Goal: Task Accomplishment & Management: Complete application form

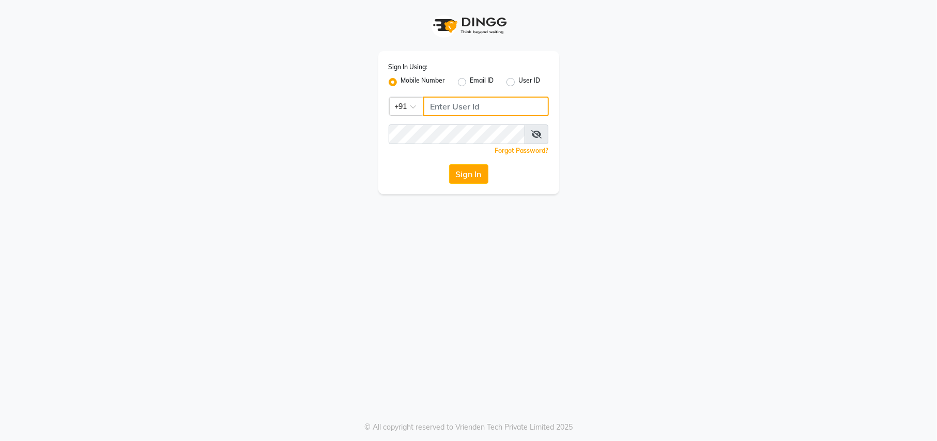
click at [475, 109] on input "Username" at bounding box center [486, 107] width 126 height 20
type input "9540938223"
click at [478, 173] on button "Sign In" at bounding box center [468, 174] width 39 height 20
click at [478, 173] on div "Sign In" at bounding box center [469, 174] width 160 height 20
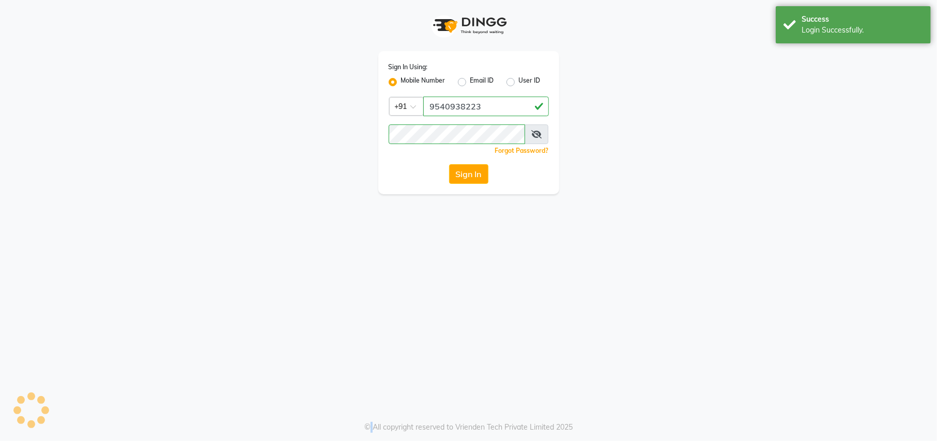
select select "service"
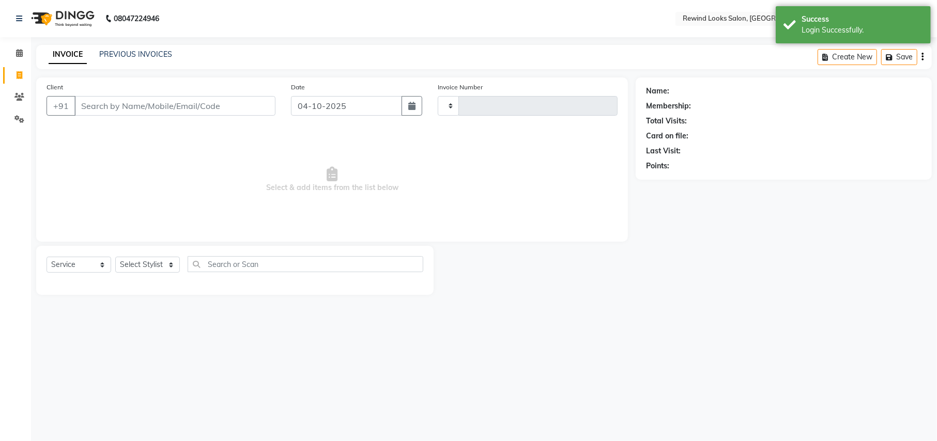
type input "10717"
select select "en"
select select "4640"
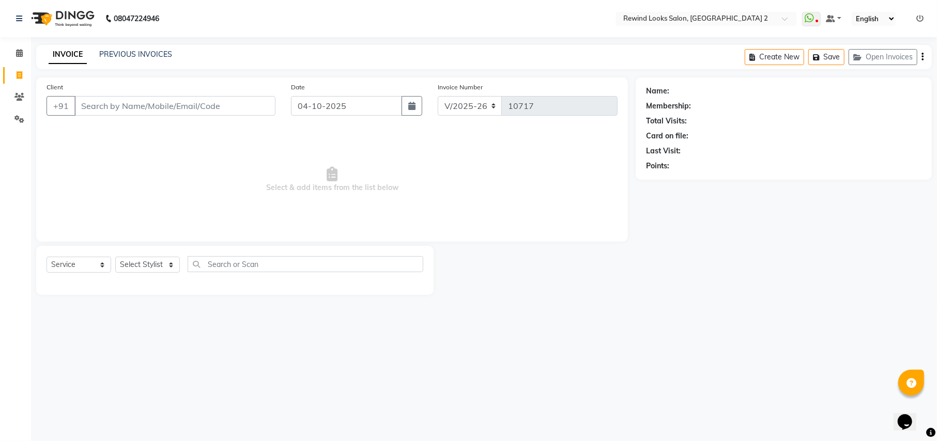
select select "27076"
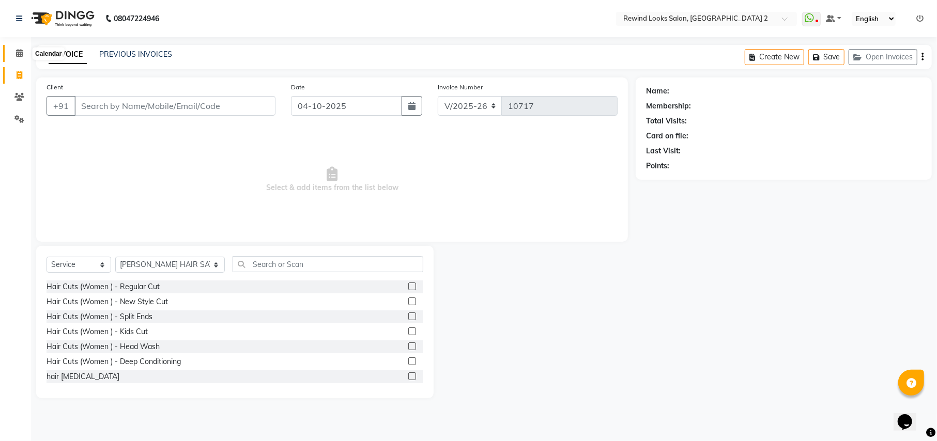
click at [19, 48] on span at bounding box center [19, 54] width 18 height 12
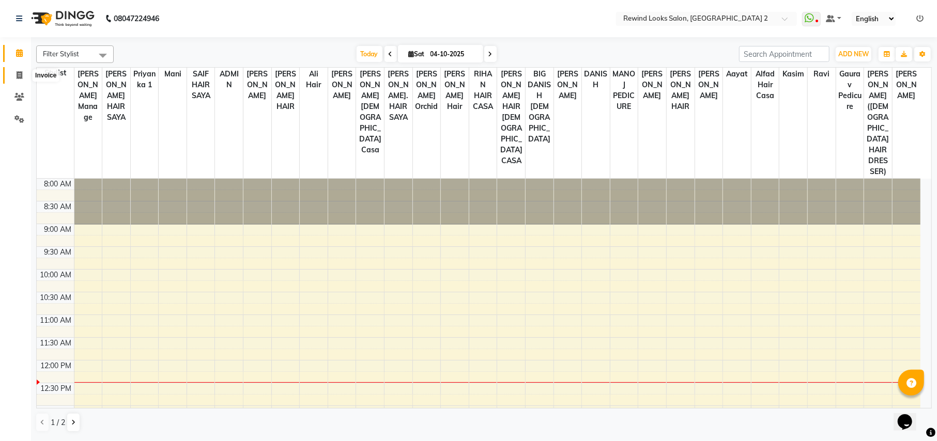
click at [19, 80] on span at bounding box center [19, 76] width 18 height 12
select select "service"
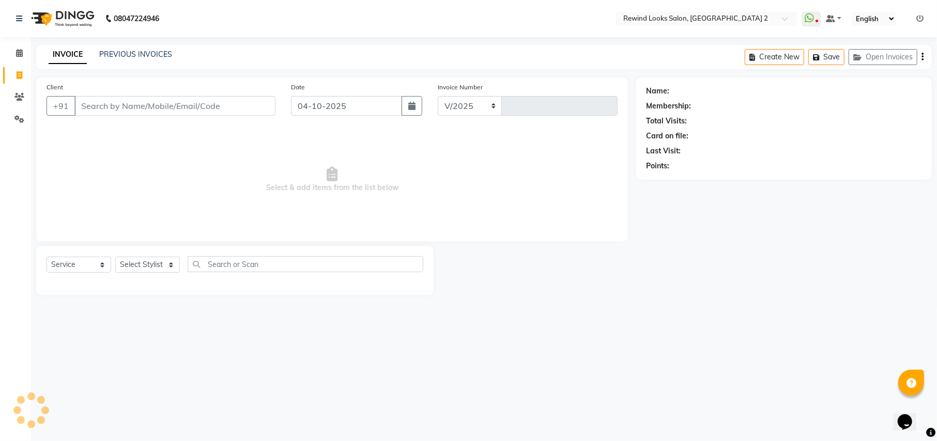
select select "4640"
type input "10717"
click at [90, 109] on input "Client" at bounding box center [174, 106] width 201 height 20
select select "27076"
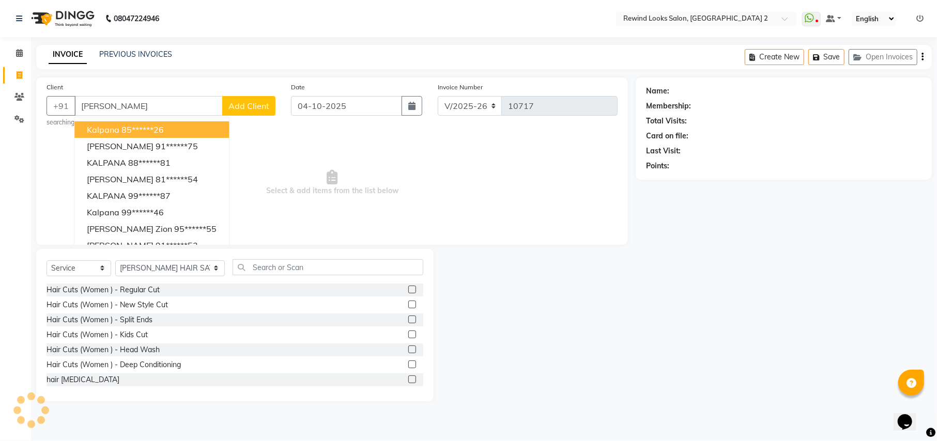
click at [131, 135] on button "kalpana 85******26" at bounding box center [151, 129] width 155 height 17
type input "85******26"
click at [131, 135] on span "Select & add items from the list below" at bounding box center [332, 182] width 571 height 103
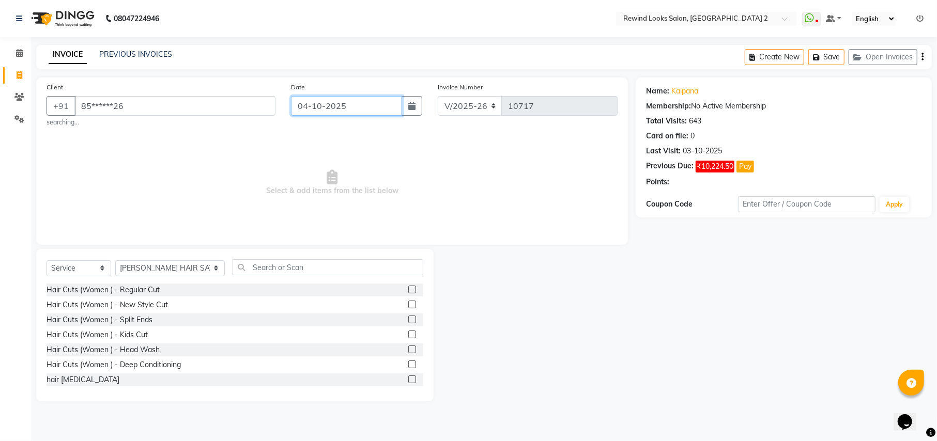
click at [317, 112] on input "04-10-2025" at bounding box center [346, 106] width 111 height 20
select select "10"
select select "2025"
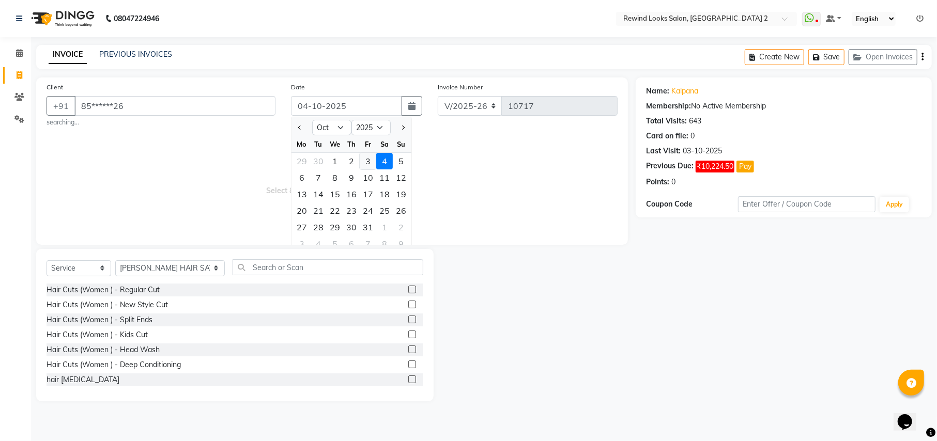
click at [368, 158] on div "3" at bounding box center [368, 161] width 17 height 17
type input "03-10-2025"
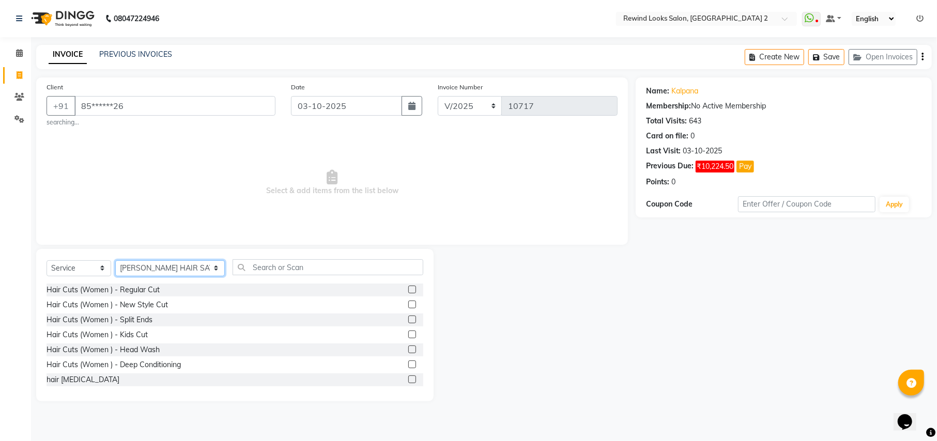
click at [140, 264] on select "Select Stylist [PERSON_NAME] aayat ADMIN Alfad hair Casa Ali Hair [PERSON_NAME]…" at bounding box center [170, 269] width 110 height 16
click at [369, 30] on nav "08047224946 Select Location × Rewind Looks Salon, [GEOGRAPHIC_DATA] 2 WhatsApp …" at bounding box center [468, 18] width 937 height 37
click at [144, 272] on select "Select Stylist [PERSON_NAME] aayat ADMIN Alfad hair Casa Ali Hair [PERSON_NAME]…" at bounding box center [170, 269] width 110 height 16
select select "76576"
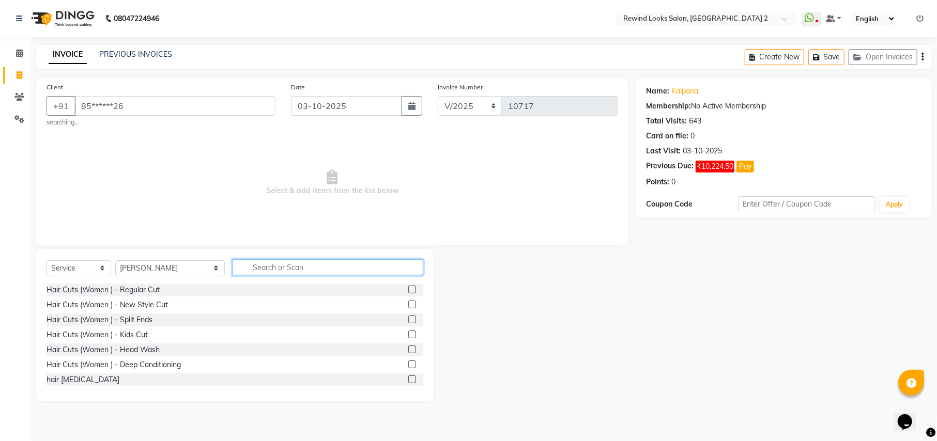
click at [249, 271] on input "text" at bounding box center [328, 268] width 190 height 16
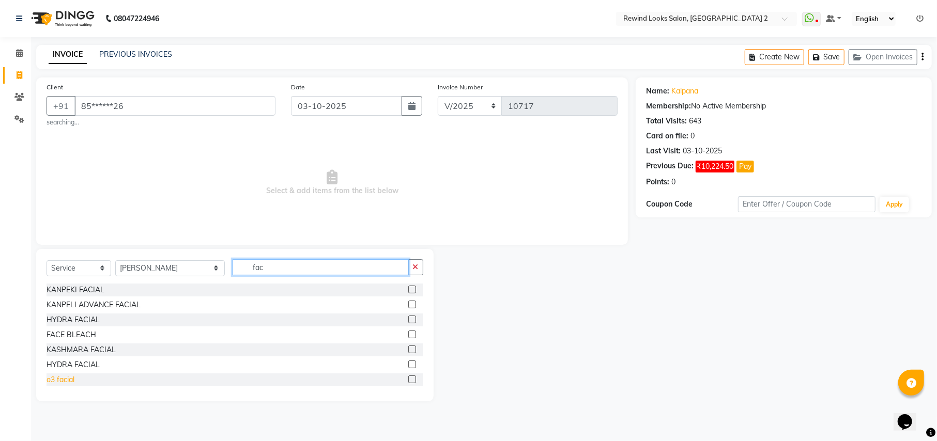
type input "fac"
click at [65, 376] on div "o3 facial" at bounding box center [61, 380] width 28 height 11
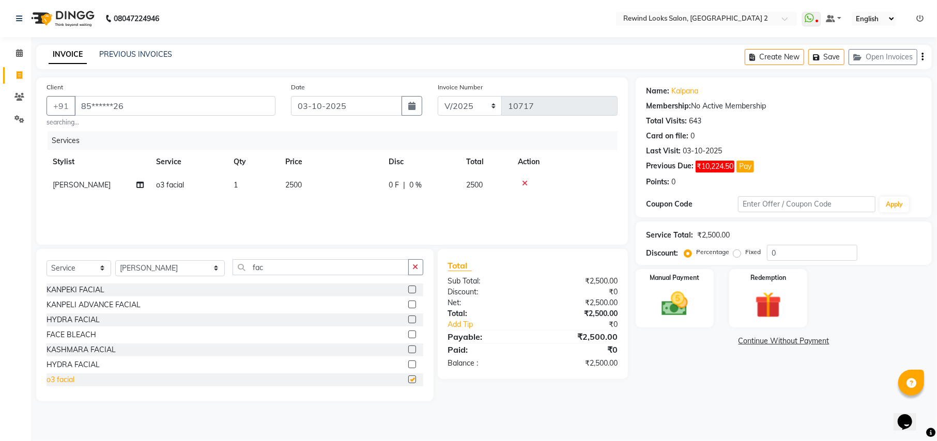
checkbox input "false"
click at [294, 185] on span "2500" at bounding box center [293, 184] width 17 height 9
select select "76576"
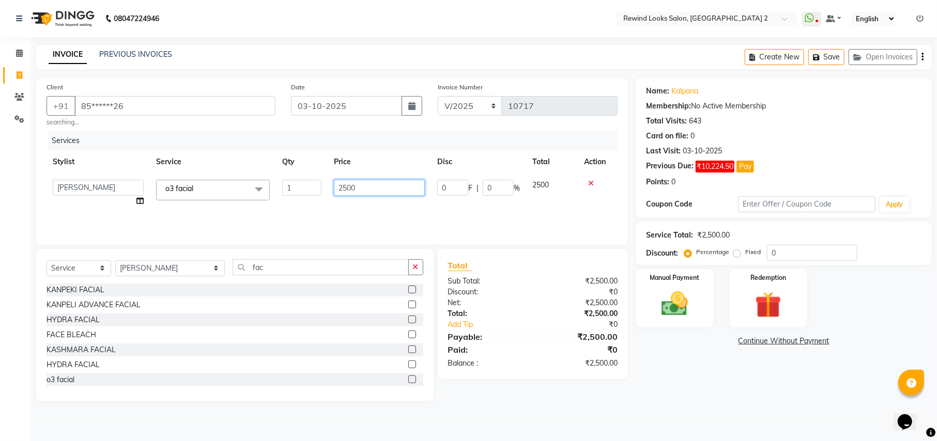
click at [367, 191] on input "2500" at bounding box center [379, 188] width 91 height 16
type input "2310"
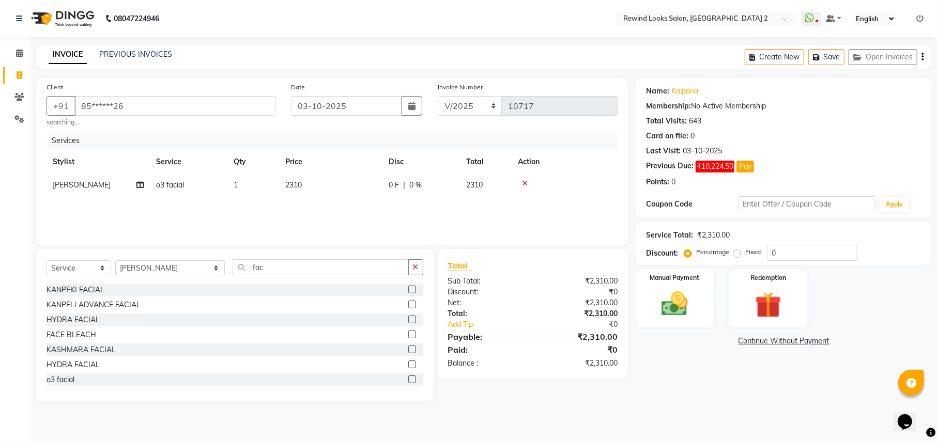
click at [675, 373] on div "Name: Kalpana Membership: No Active Membership Total Visits: 643 Card on file: …" at bounding box center [788, 240] width 304 height 324
click at [678, 309] on img at bounding box center [674, 304] width 44 height 32
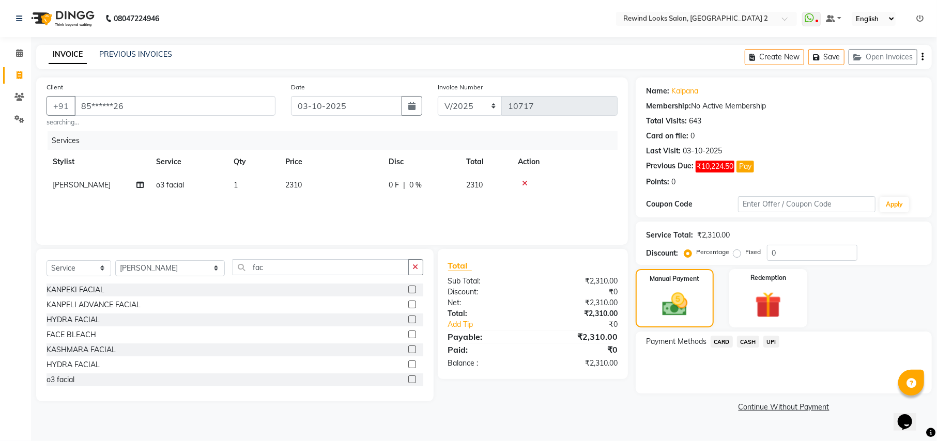
click at [771, 340] on span "UPI" at bounding box center [772, 342] width 16 height 12
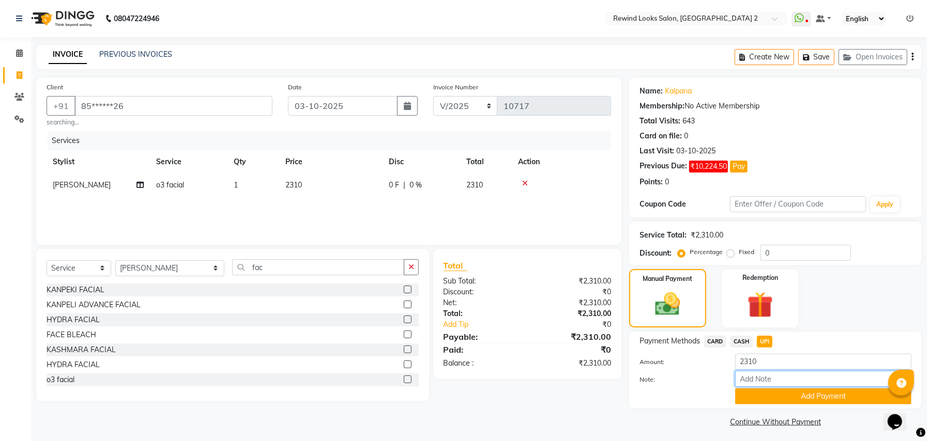
click at [780, 387] on input "Note:" at bounding box center [823, 379] width 176 height 16
type input "mambership"
click at [789, 402] on button "Add Payment" at bounding box center [823, 397] width 176 height 16
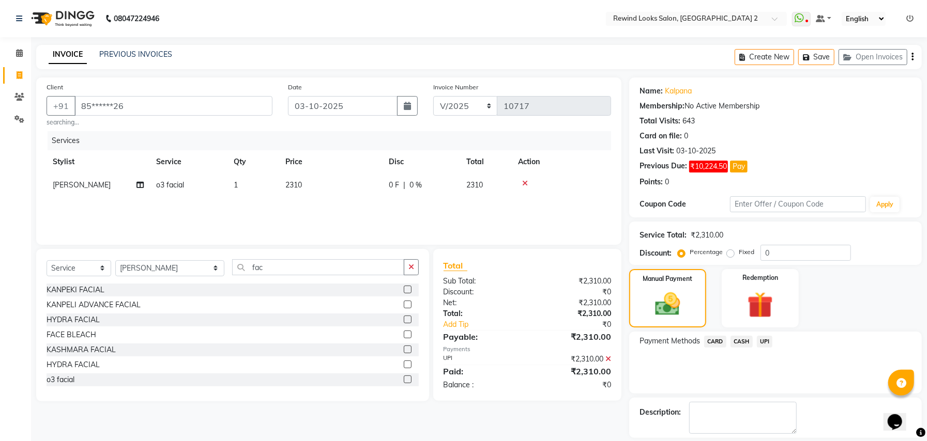
scroll to position [48, 0]
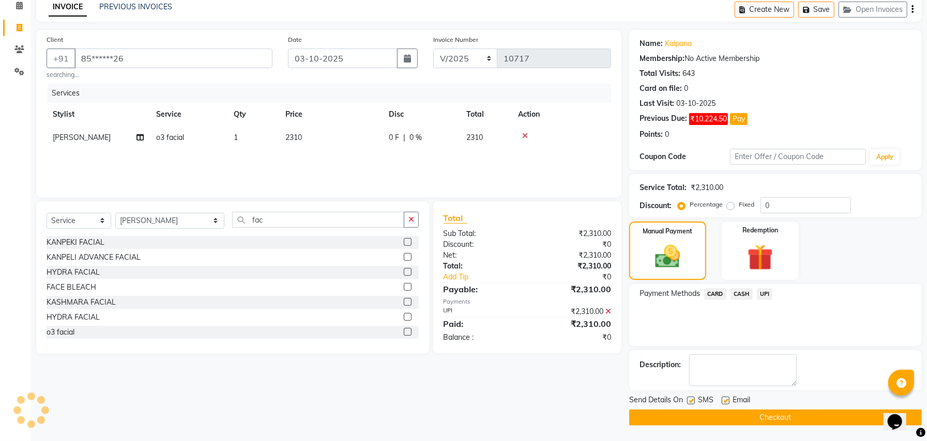
click at [644, 419] on button "Checkout" at bounding box center [775, 418] width 293 height 16
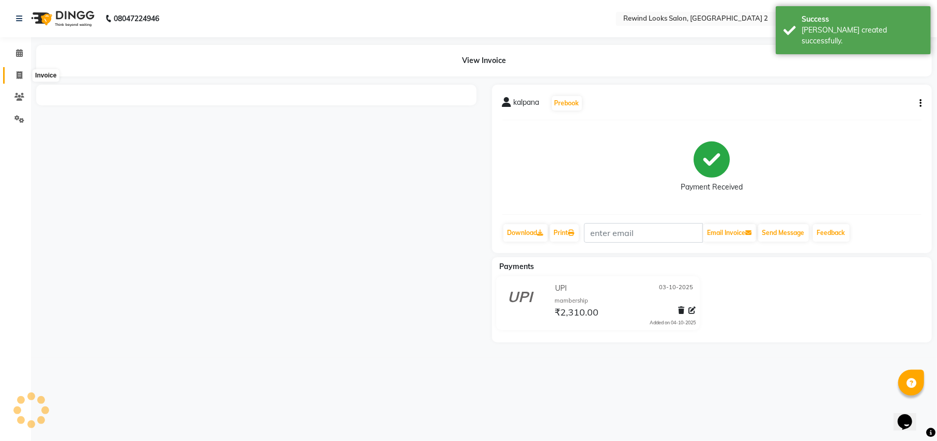
click at [14, 77] on span at bounding box center [19, 76] width 18 height 12
select select "service"
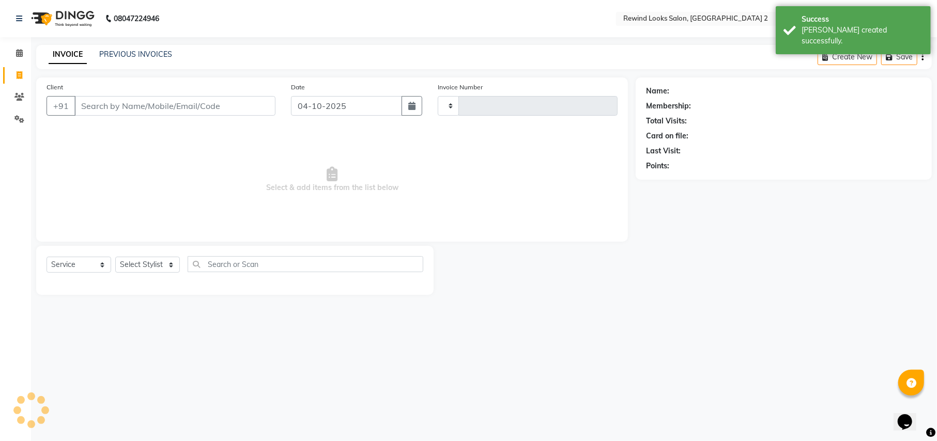
type input "10718"
select select "4640"
click at [133, 56] on link "PREVIOUS INVOICES" at bounding box center [135, 54] width 73 height 9
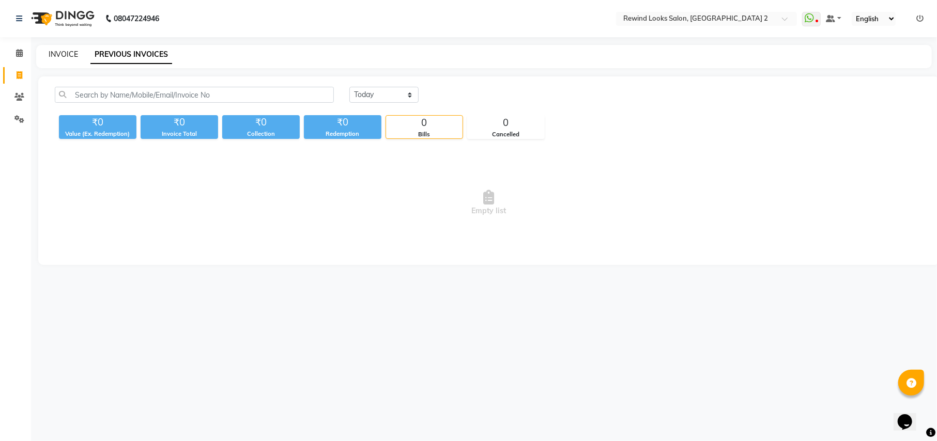
click at [50, 53] on link "INVOICE" at bounding box center [63, 54] width 29 height 9
select select "service"
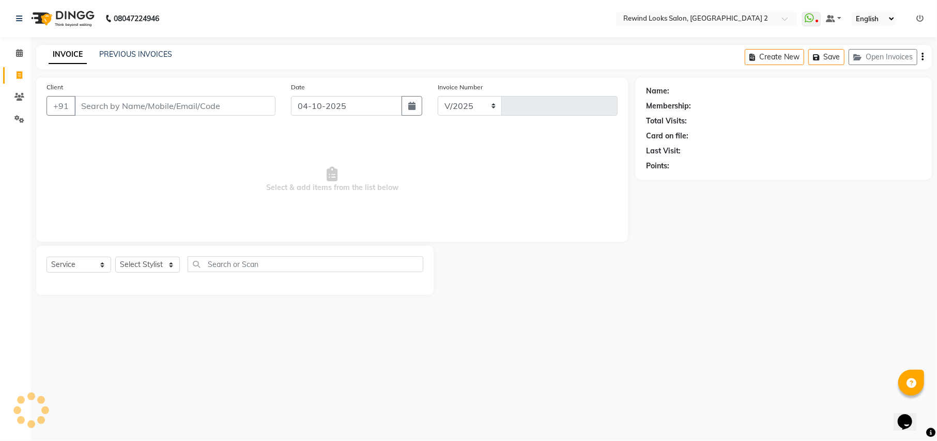
select select "4640"
type input "10718"
select select "27076"
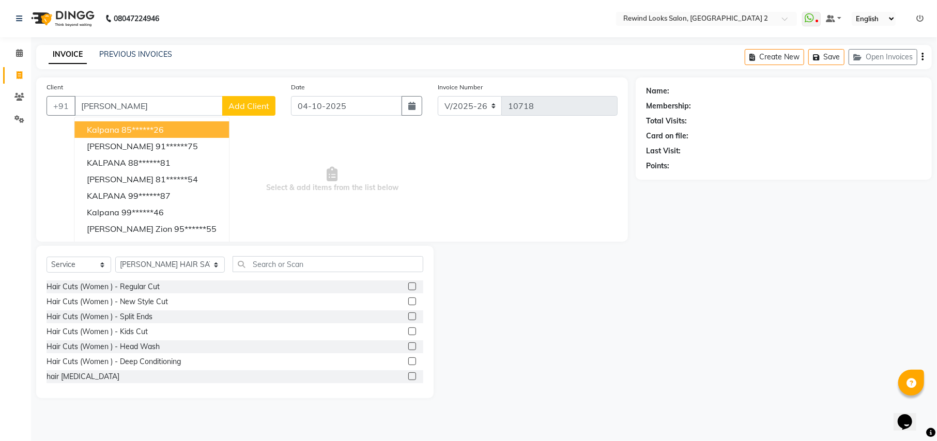
click at [127, 132] on ngb-highlight "85******26" at bounding box center [142, 130] width 42 height 10
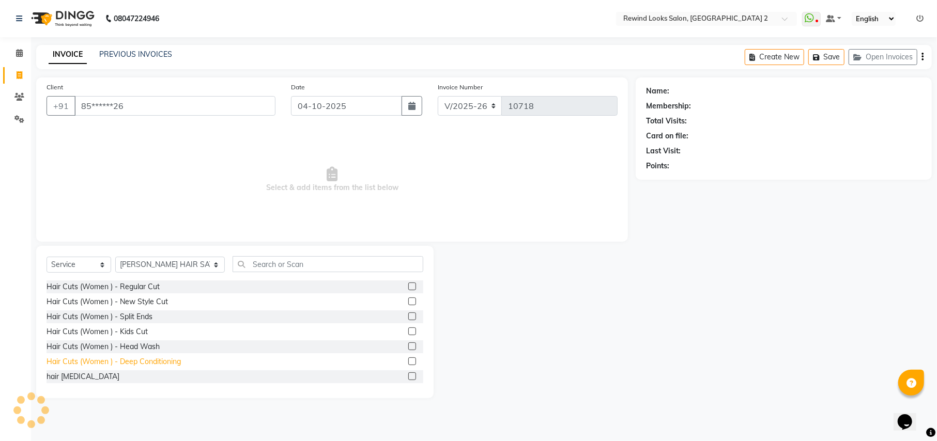
type input "85******26"
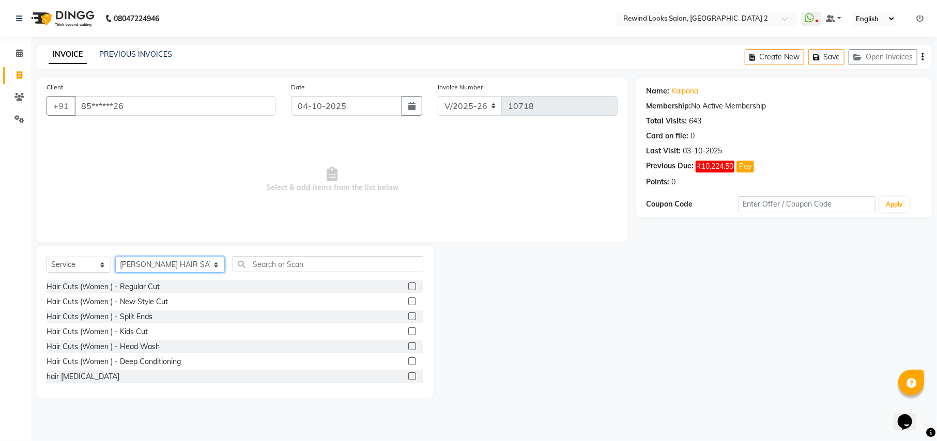
click at [145, 269] on select "Select Stylist [PERSON_NAME] aayat ADMIN Alfad hair Casa Ali Hair [PERSON_NAME]…" at bounding box center [170, 265] width 110 height 16
click at [167, 267] on select "Select Stylist [PERSON_NAME] aayat ADMIN Alfad hair Casa Ali Hair [PERSON_NAME]…" at bounding box center [170, 265] width 110 height 16
select select "44121"
click at [280, 263] on input "text" at bounding box center [328, 264] width 190 height 16
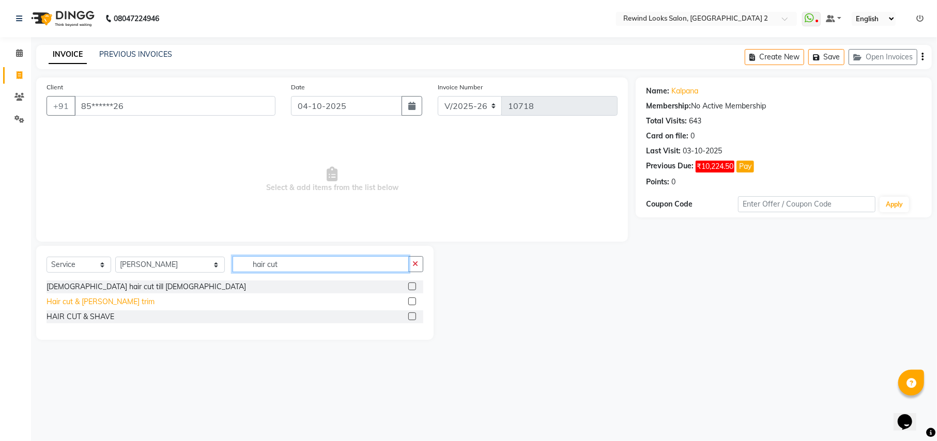
type input "hair cut"
click at [77, 302] on div "Hair cut & [PERSON_NAME] trim" at bounding box center [101, 302] width 108 height 11
checkbox input "false"
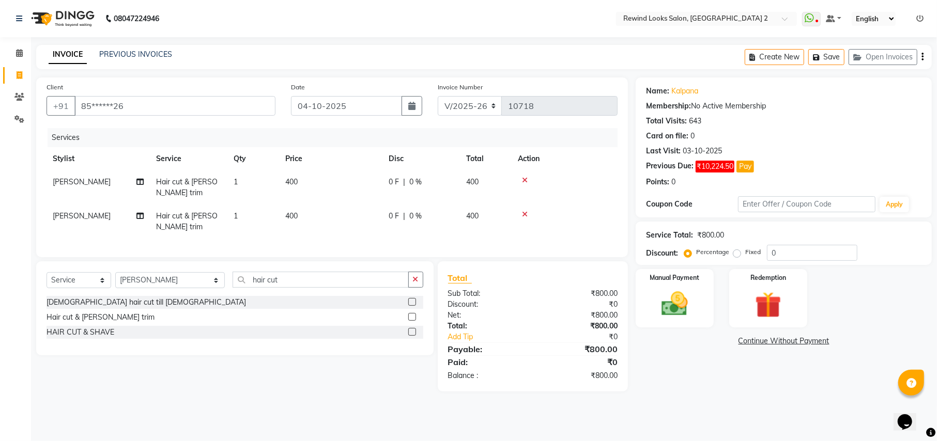
click at [524, 214] on icon at bounding box center [525, 214] width 6 height 7
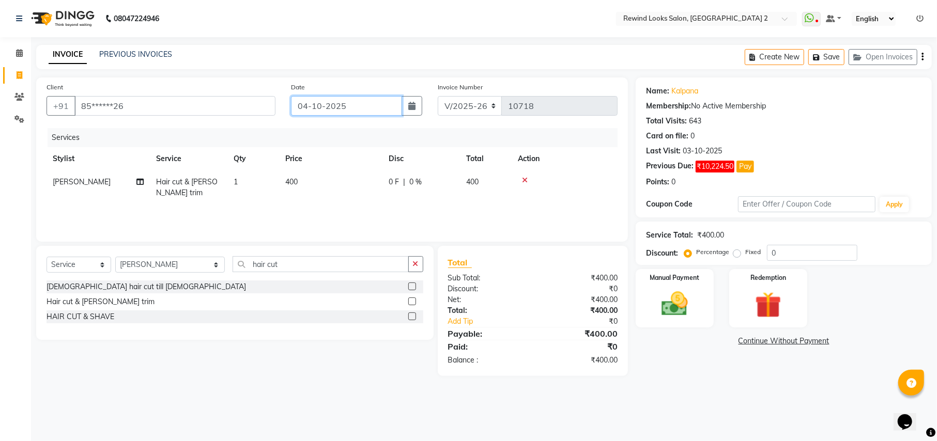
click at [314, 109] on input "04-10-2025" at bounding box center [346, 106] width 111 height 20
select select "10"
select select "2025"
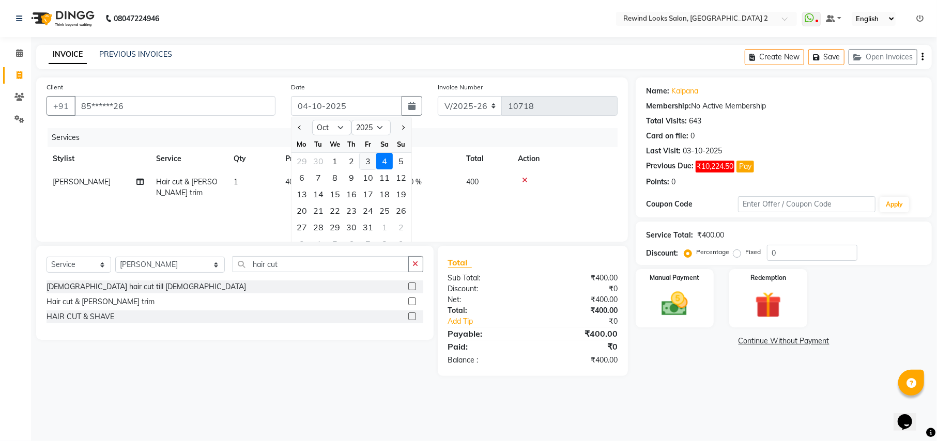
click at [363, 161] on div "3" at bounding box center [368, 161] width 17 height 17
type input "03-10-2025"
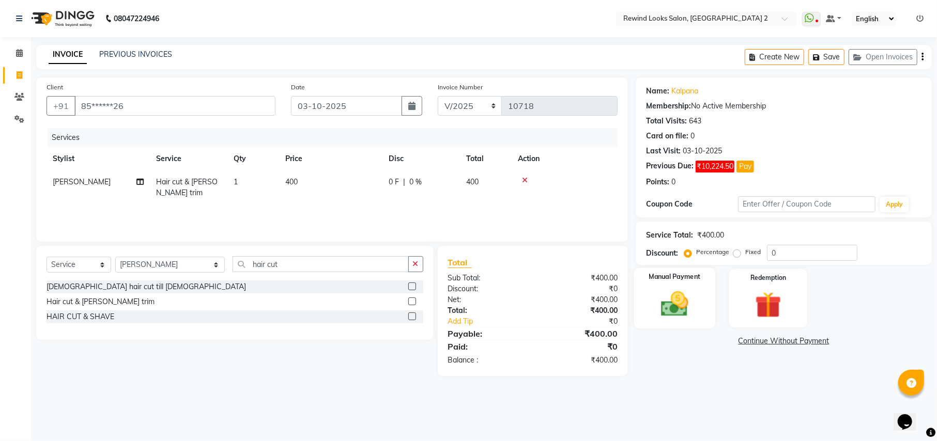
click at [687, 311] on img at bounding box center [674, 304] width 44 height 32
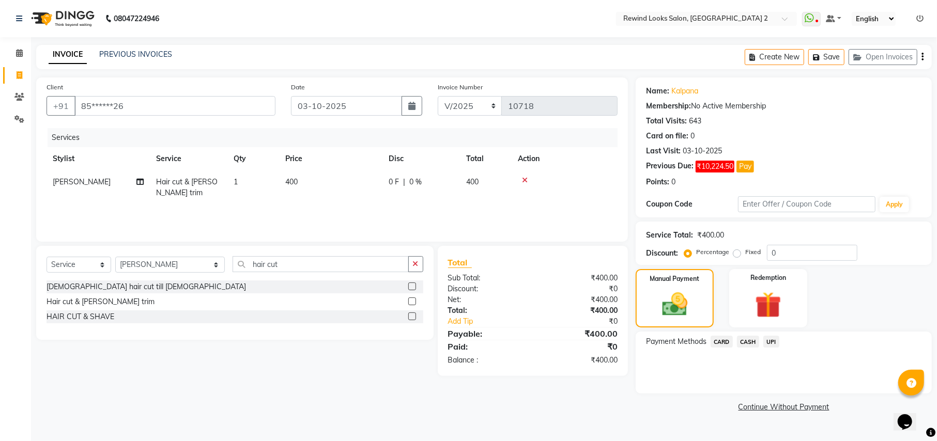
click at [770, 340] on span "UPI" at bounding box center [772, 342] width 16 height 12
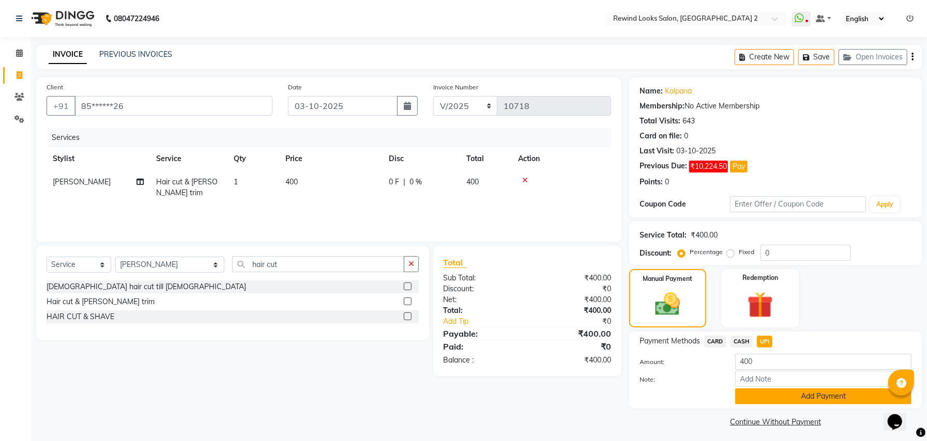
click at [766, 391] on button "Add Payment" at bounding box center [823, 397] width 176 height 16
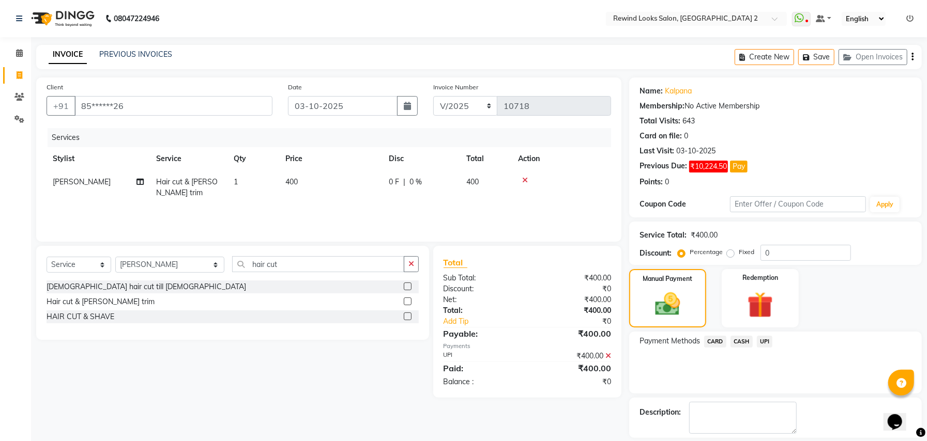
scroll to position [47, 0]
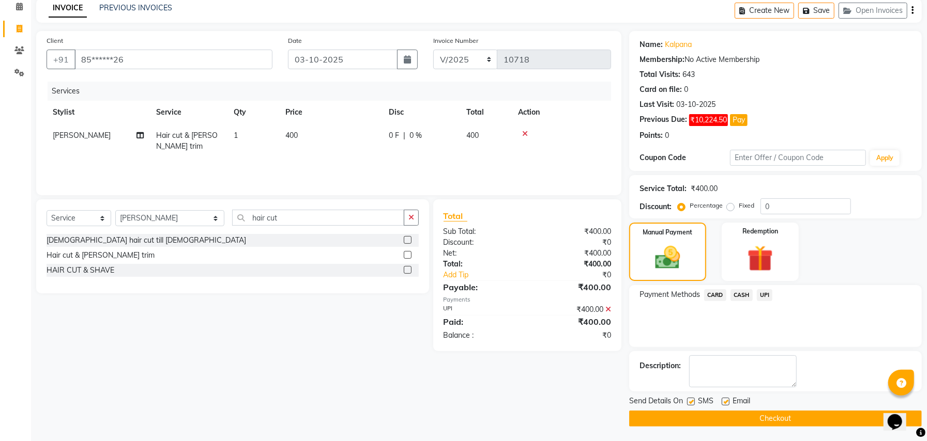
click at [648, 414] on button "Checkout" at bounding box center [775, 419] width 293 height 16
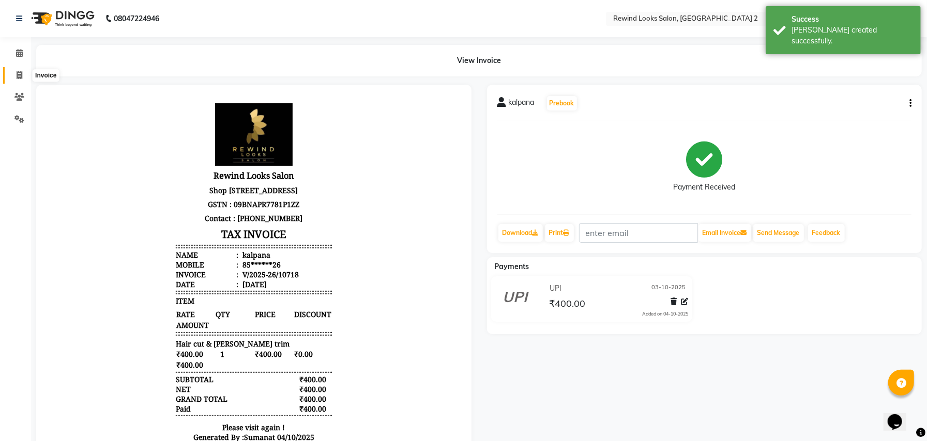
click at [19, 78] on icon at bounding box center [20, 75] width 6 height 8
select select "service"
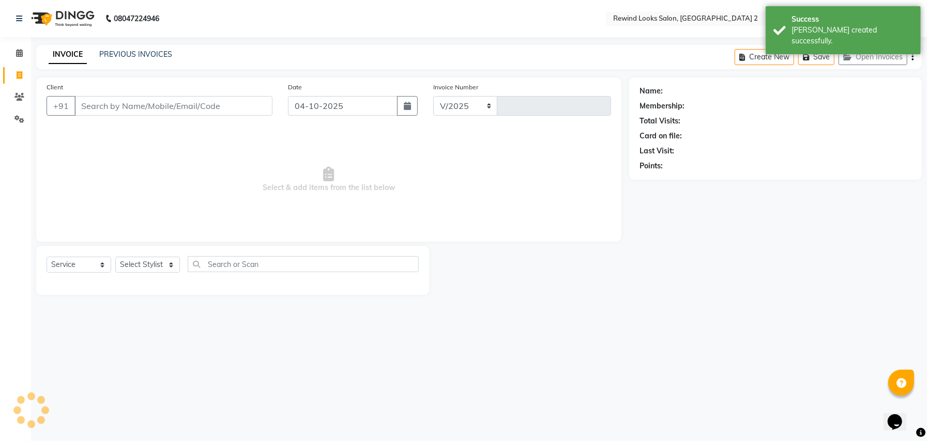
select select "4640"
type input "10719"
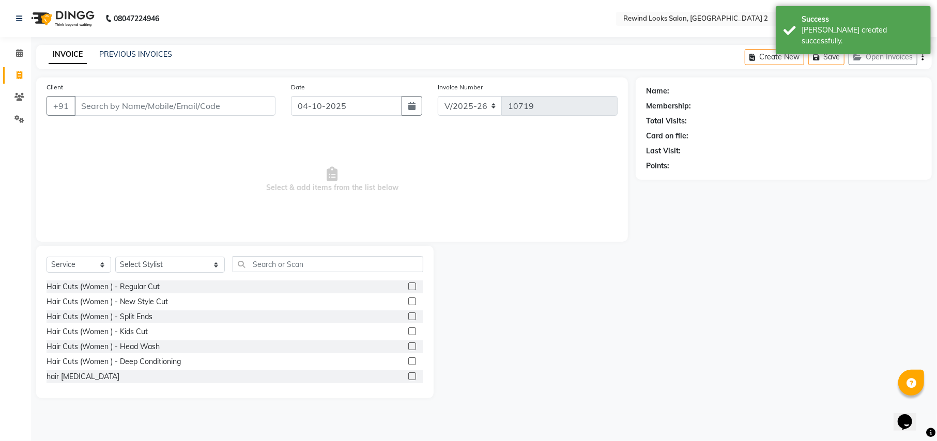
select select "27076"
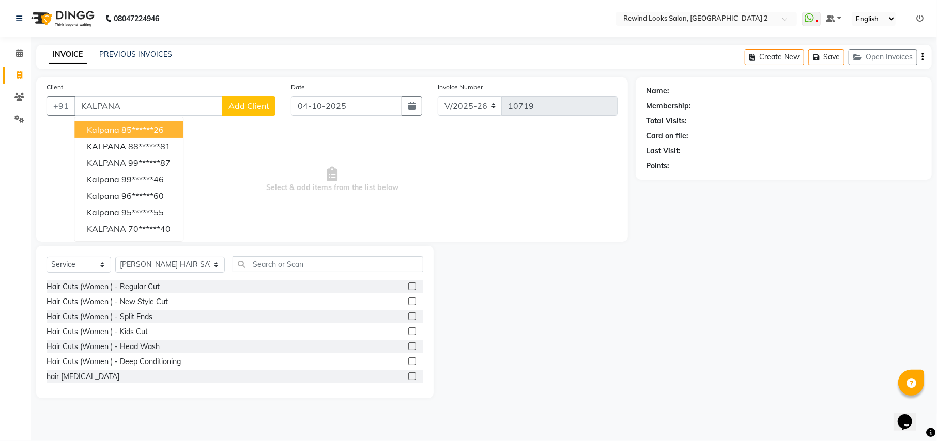
click at [92, 134] on span "kalpana" at bounding box center [103, 130] width 33 height 10
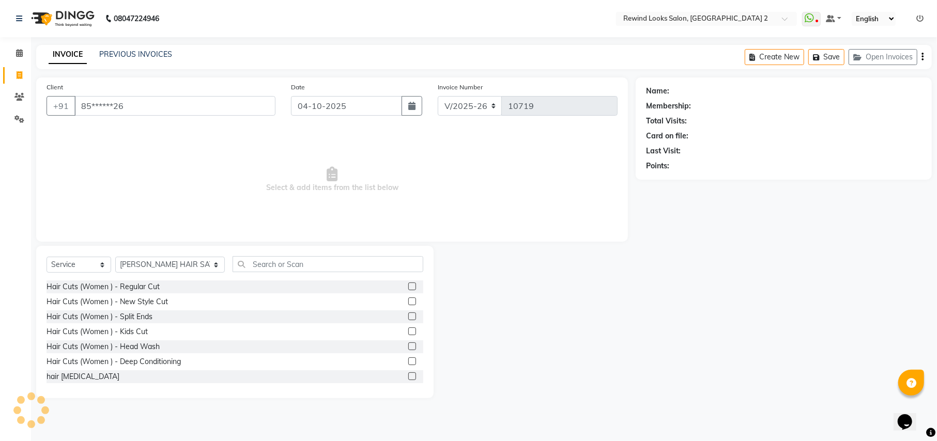
type input "85******26"
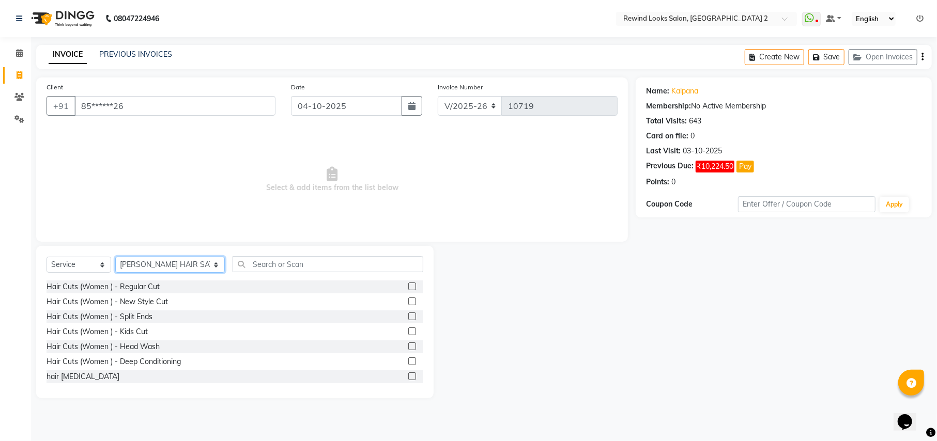
click at [147, 259] on select "Select Stylist [PERSON_NAME] aayat ADMIN Alfad hair Casa Ali Hair [PERSON_NAME]…" at bounding box center [170, 265] width 110 height 16
drag, startPoint x: 282, startPoint y: 304, endPoint x: 172, endPoint y: 266, distance: 116.6
click at [172, 266] on select "Select Stylist [PERSON_NAME] aayat ADMIN Alfad hair Casa Ali Hair [PERSON_NAME]…" at bounding box center [170, 265] width 110 height 16
select select "79644"
click at [155, 265] on select "Select Stylist [PERSON_NAME] aayat ADMIN Alfad hair Casa Ali Hair [PERSON_NAME]…" at bounding box center [170, 265] width 110 height 16
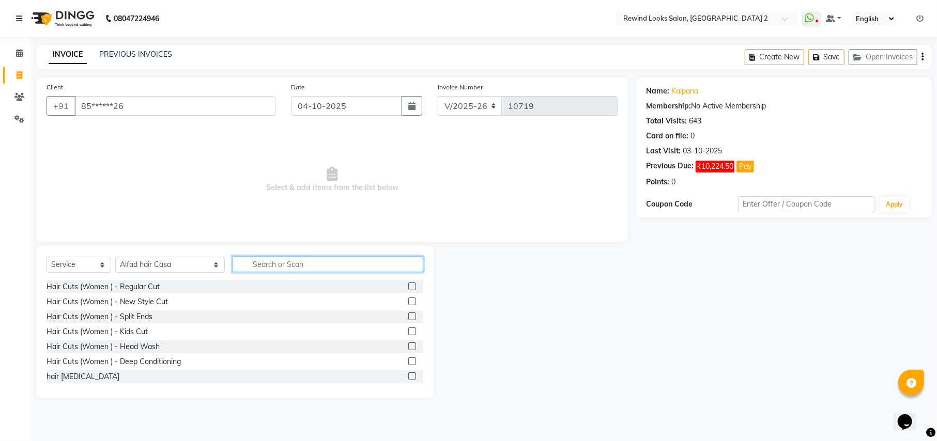
click at [233, 266] on input "text" at bounding box center [328, 264] width 190 height 16
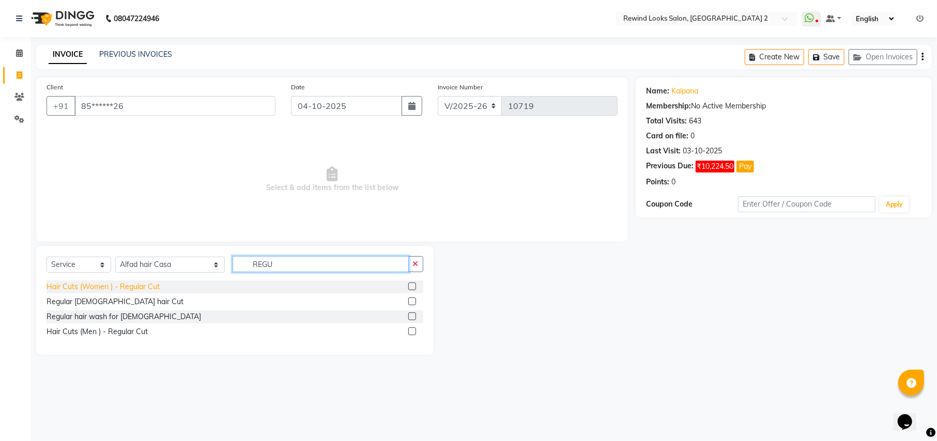
type input "REGU"
click at [136, 283] on div "Hair Cuts (Women ) - Regular Cut" at bounding box center [103, 287] width 113 height 11
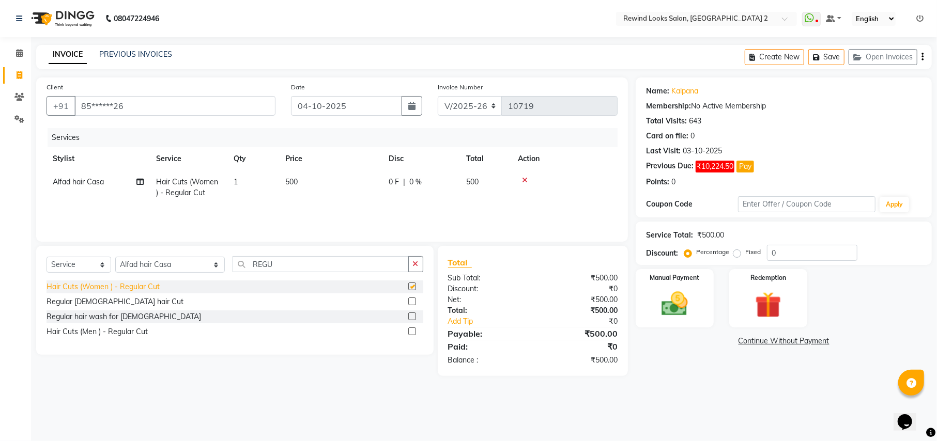
checkbox input "false"
click at [289, 177] on span "500" at bounding box center [291, 181] width 12 height 9
select select "79644"
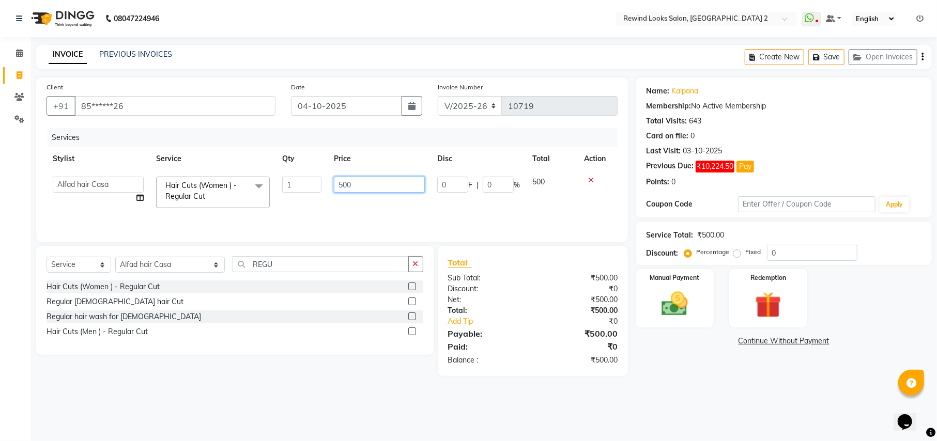
click at [341, 182] on input "500" at bounding box center [379, 185] width 91 height 16
type input "400"
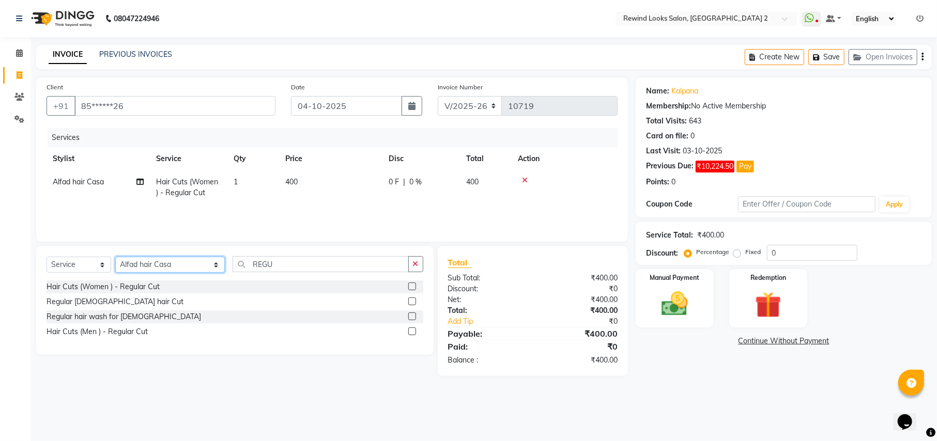
click at [165, 271] on select "Select Stylist [PERSON_NAME] aayat ADMIN Alfad hair Casa Ali Hair [PERSON_NAME]…" at bounding box center [170, 265] width 110 height 16
select select "44121"
click at [267, 271] on input "REGU" at bounding box center [321, 264] width 176 height 16
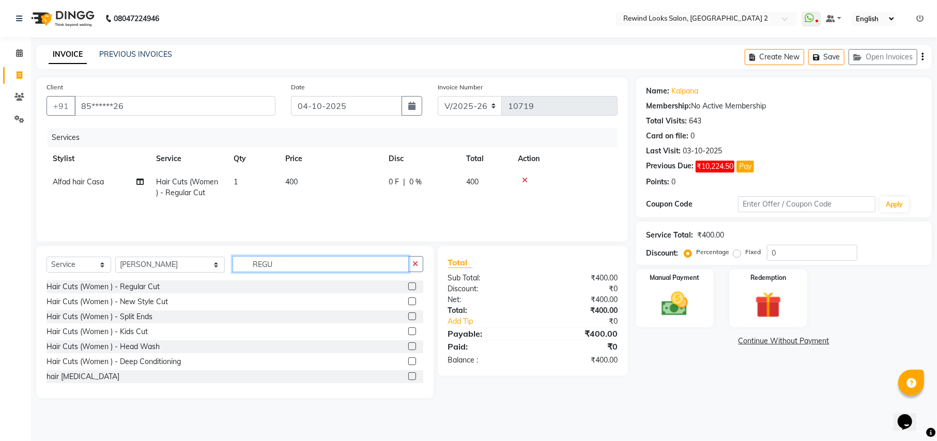
click at [267, 271] on input "REGU" at bounding box center [321, 264] width 176 height 16
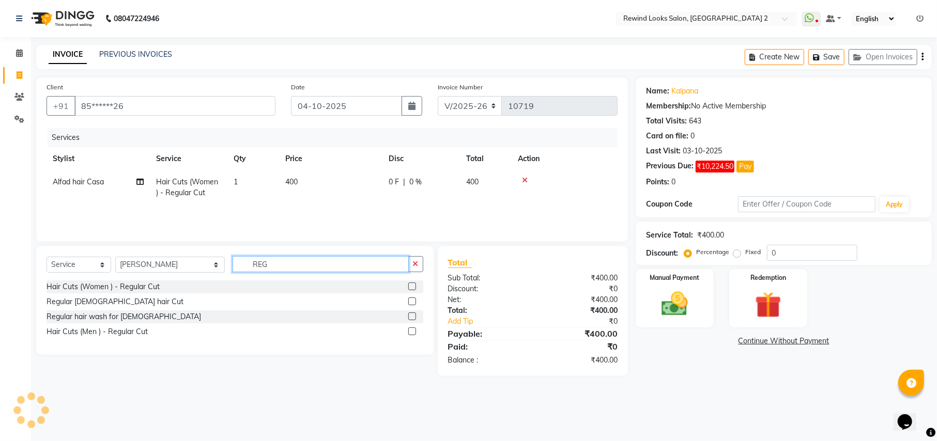
type input "REGU"
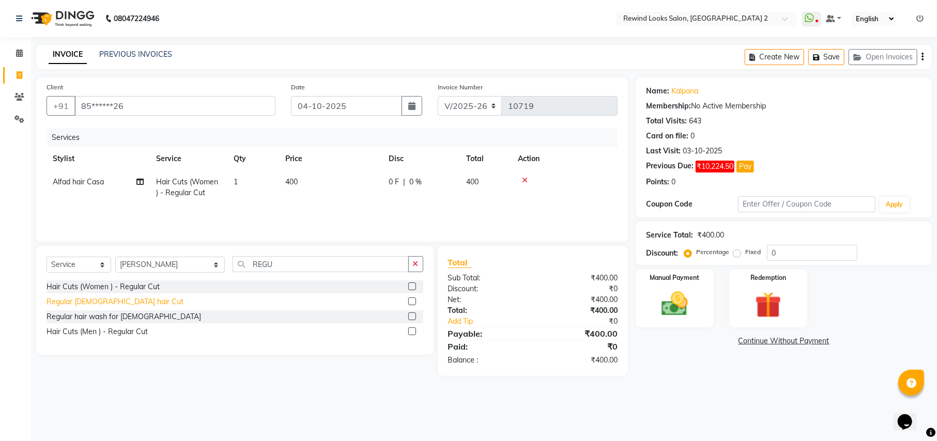
click at [109, 304] on div "Regular [DEMOGRAPHIC_DATA] hair Cut" at bounding box center [115, 302] width 137 height 11
click at [109, 281] on div "Select Service Product Membership Package Voucher Prepaid Gift Card Select Styl…" at bounding box center [235, 268] width 377 height 24
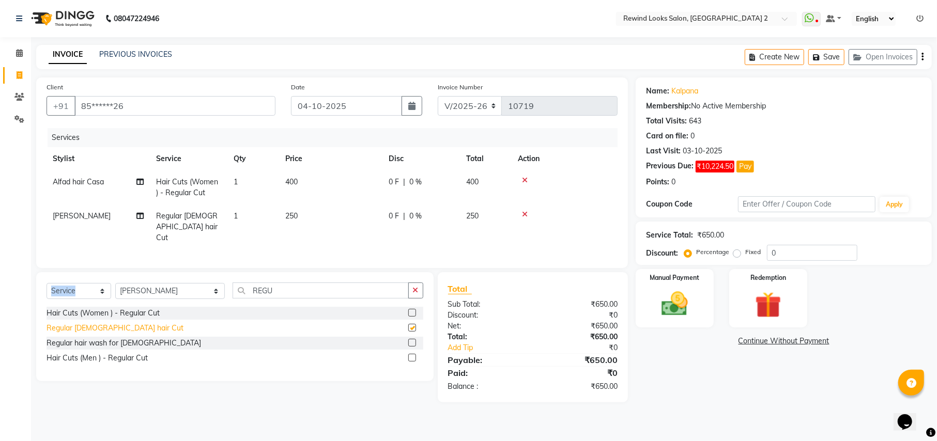
checkbox input "false"
click at [156, 288] on select "Select Stylist [PERSON_NAME] aayat ADMIN Alfad hair Casa Ali Hair [PERSON_NAME]…" at bounding box center [170, 291] width 110 height 16
select select "76576"
click at [328, 293] on input "REGU" at bounding box center [321, 291] width 176 height 16
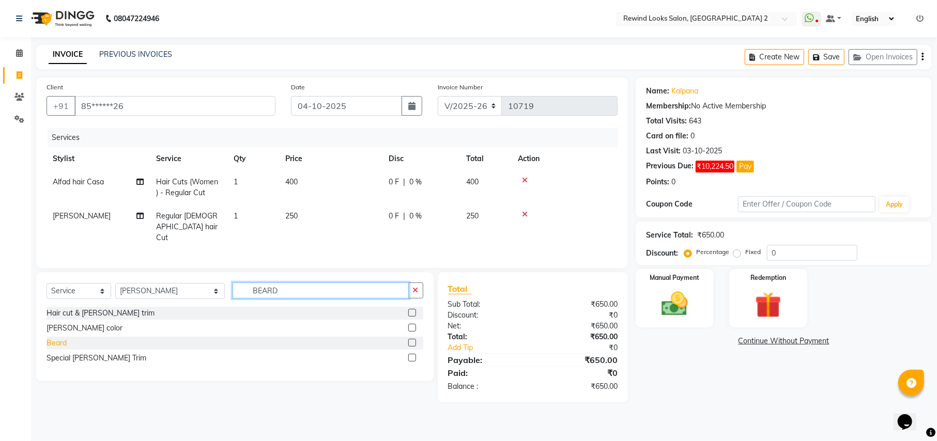
type input "BEARD"
click at [52, 344] on div "Beard" at bounding box center [57, 343] width 20 height 11
checkbox input "false"
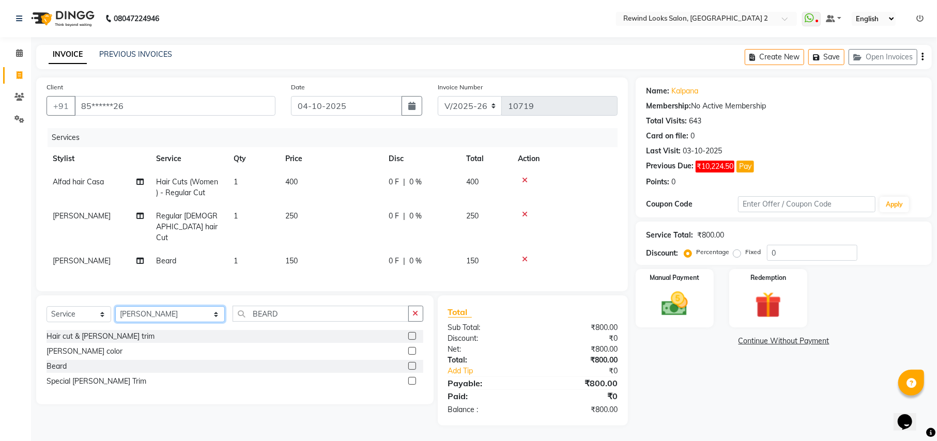
click at [142, 312] on select "Select Stylist [PERSON_NAME] aayat ADMIN Alfad hair Casa Ali Hair [PERSON_NAME]…" at bounding box center [170, 315] width 110 height 16
select select "69463"
click at [253, 313] on input "BEARD" at bounding box center [321, 314] width 176 height 16
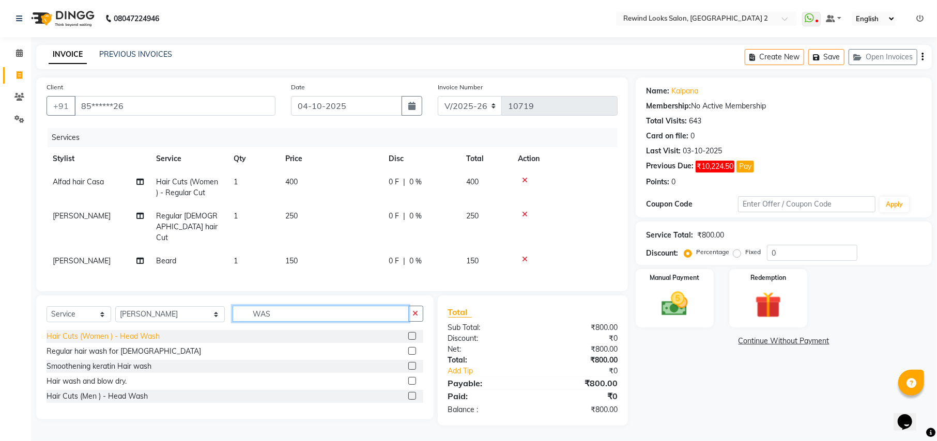
type input "WAS"
click at [104, 338] on div "Hair Cuts (Women ) - Head Wash" at bounding box center [103, 336] width 113 height 11
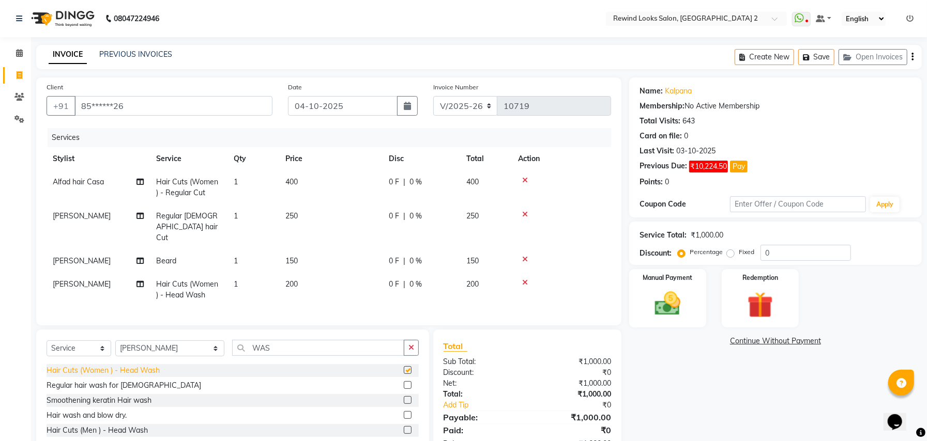
checkbox input "false"
click at [526, 279] on icon at bounding box center [525, 282] width 6 height 7
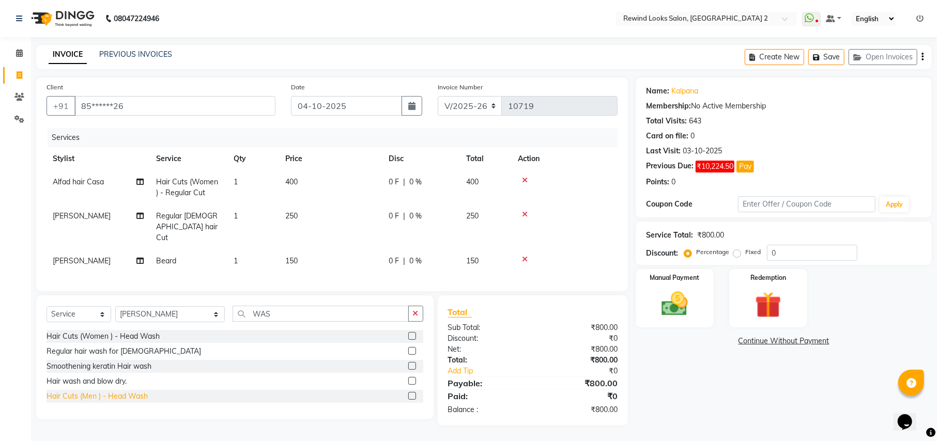
click at [140, 396] on div "Hair Cuts (Men ) - Head Wash" at bounding box center [97, 396] width 101 height 11
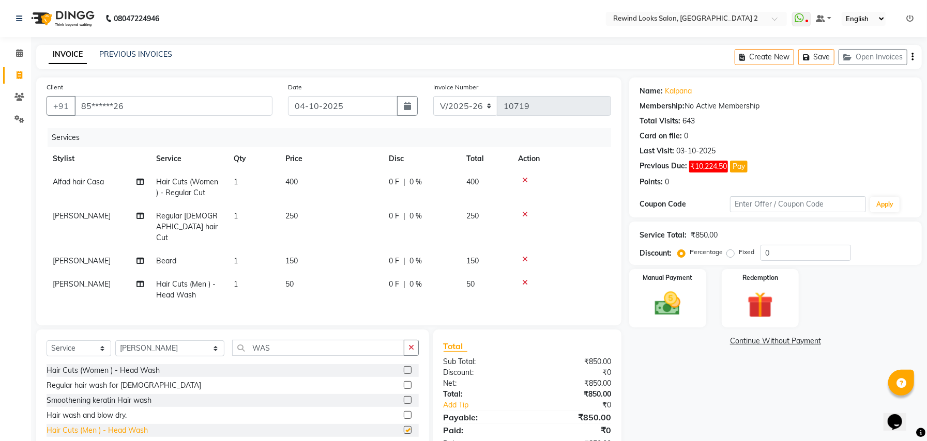
checkbox input "false"
click at [296, 273] on td "50" at bounding box center [330, 290] width 103 height 34
select select "69463"
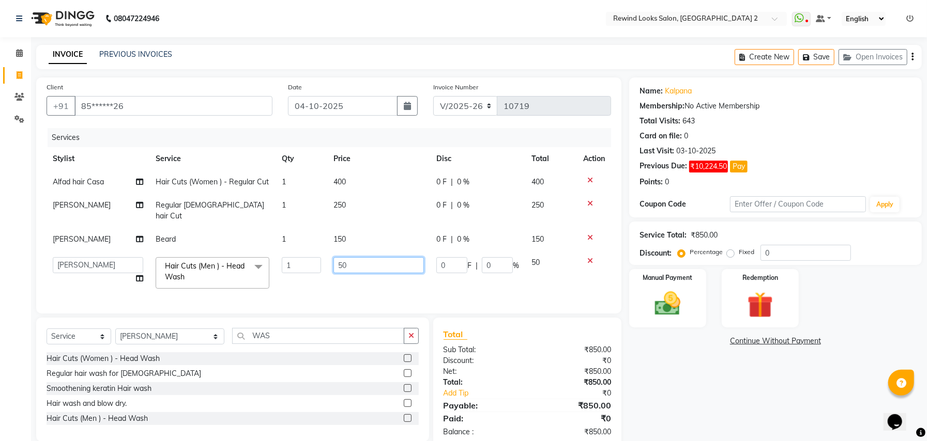
click at [369, 257] on input "50" at bounding box center [378, 265] width 90 height 16
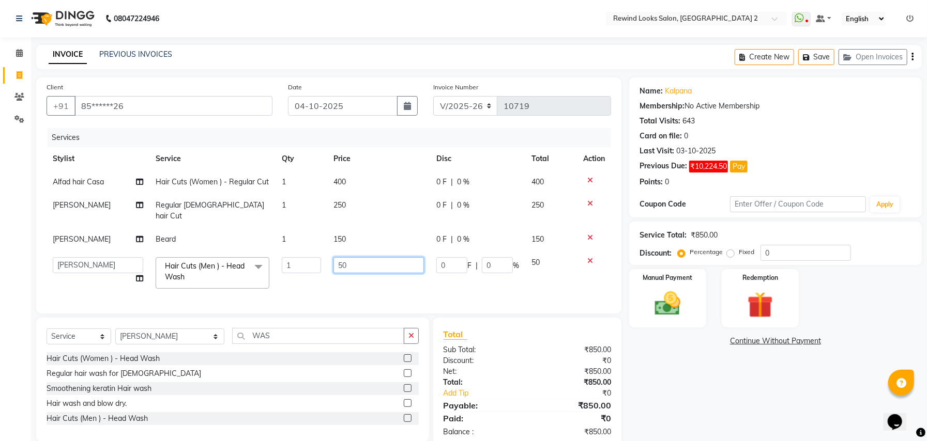
click at [369, 257] on input "50" at bounding box center [378, 265] width 90 height 16
type input "5"
type input "100"
click at [125, 330] on div "Select Service Product Membership Package Voucher Prepaid Gift Card Select Styl…" at bounding box center [232, 380] width 393 height 124
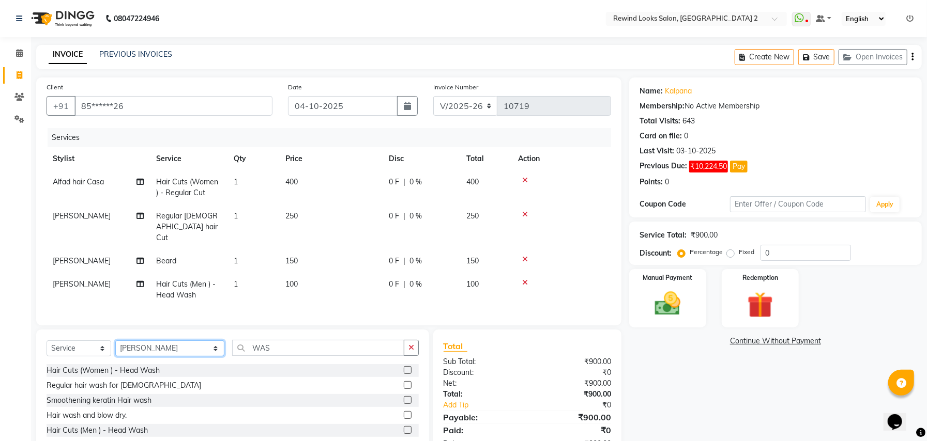
select select "79644"
click at [253, 345] on input "WAS" at bounding box center [318, 348] width 172 height 16
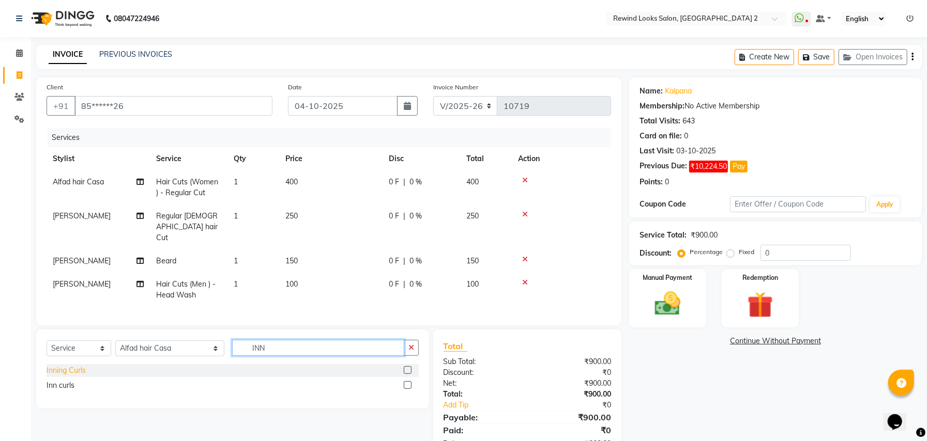
type input "INN"
click at [79, 372] on div "Inning Curls" at bounding box center [66, 370] width 39 height 11
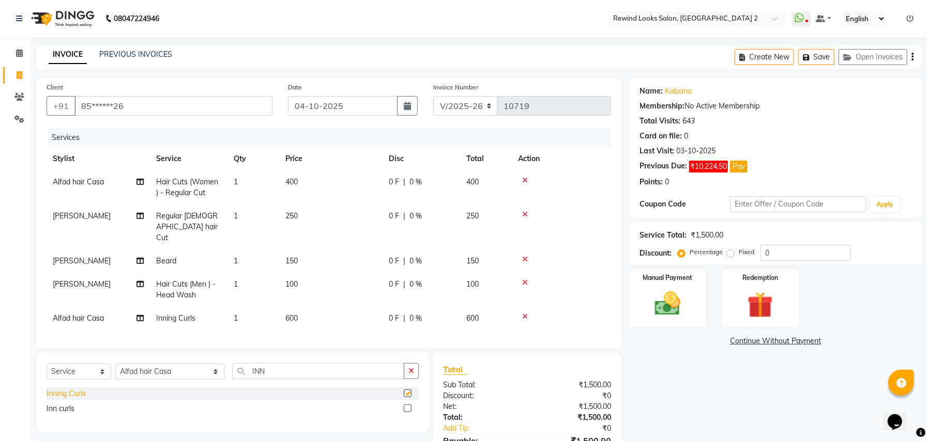
checkbox input "false"
click at [248, 371] on input "INN" at bounding box center [318, 371] width 172 height 16
click at [289, 314] on span "600" at bounding box center [291, 318] width 12 height 9
select select "79644"
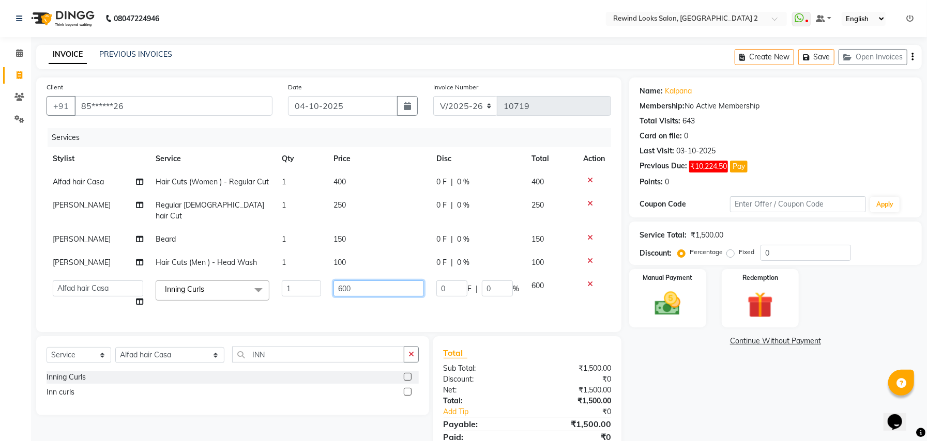
click at [342, 281] on input "600" at bounding box center [378, 289] width 90 height 16
type input "500"
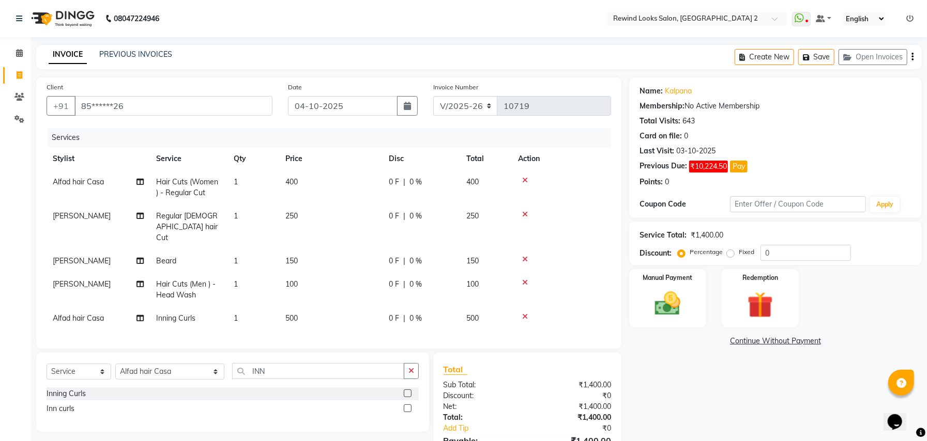
click at [327, 329] on div "Client +91 85******26 Date [DATE] Invoice Number V/2025 V/[PHONE_NUMBER] Servic…" at bounding box center [328, 213] width 585 height 271
click at [672, 317] on img at bounding box center [668, 303] width 44 height 31
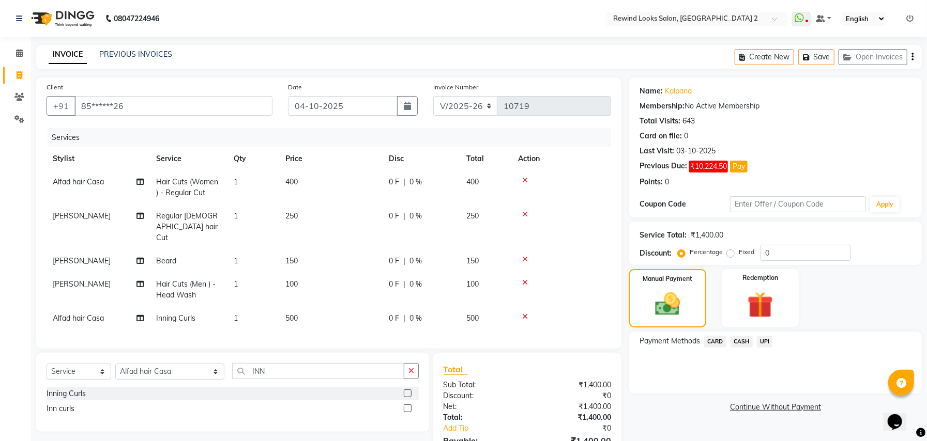
click at [765, 343] on span "UPI" at bounding box center [765, 342] width 16 height 12
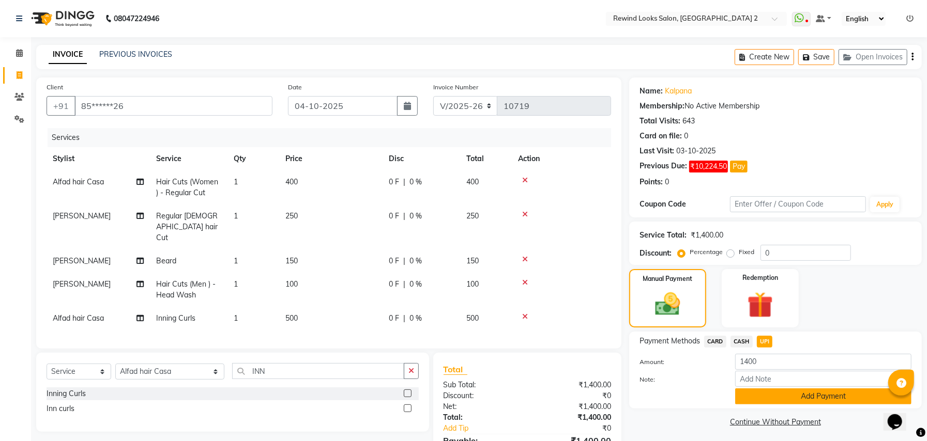
click at [772, 400] on button "Add Payment" at bounding box center [823, 397] width 176 height 16
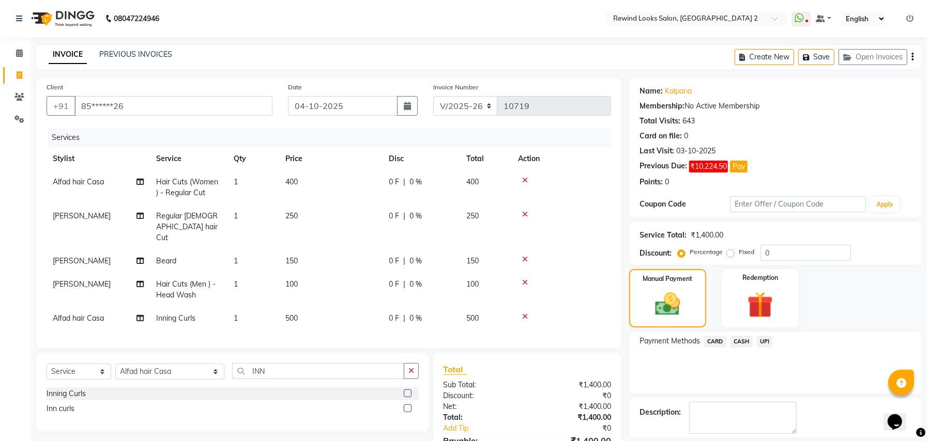
click at [925, 382] on div "Name: Kalpana Membership: No Active Membership Total Visits: 643 Card on file: …" at bounding box center [779, 292] width 300 height 428
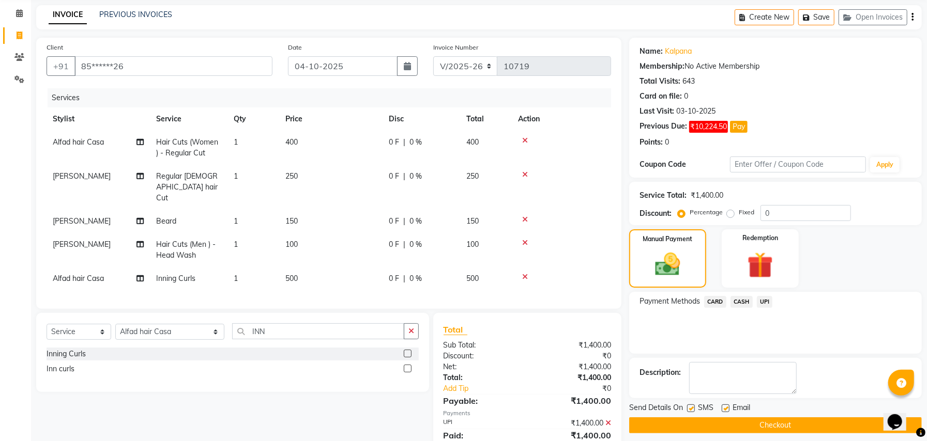
scroll to position [79, 0]
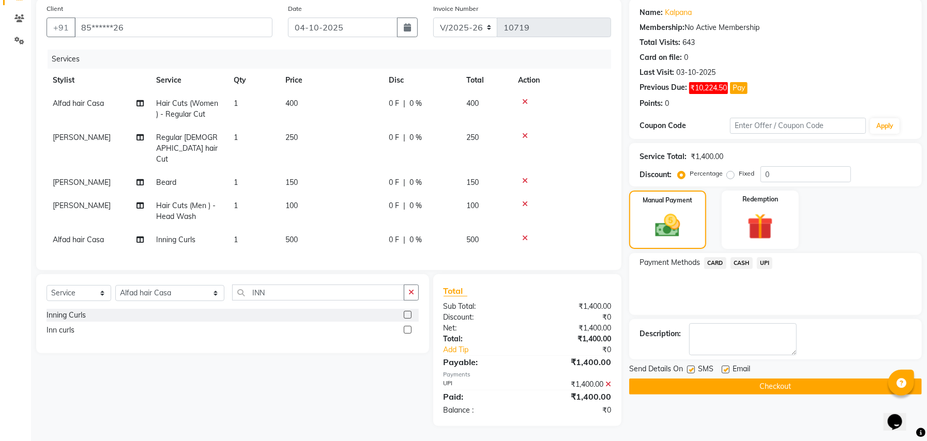
click at [826, 389] on button "Checkout" at bounding box center [775, 387] width 293 height 16
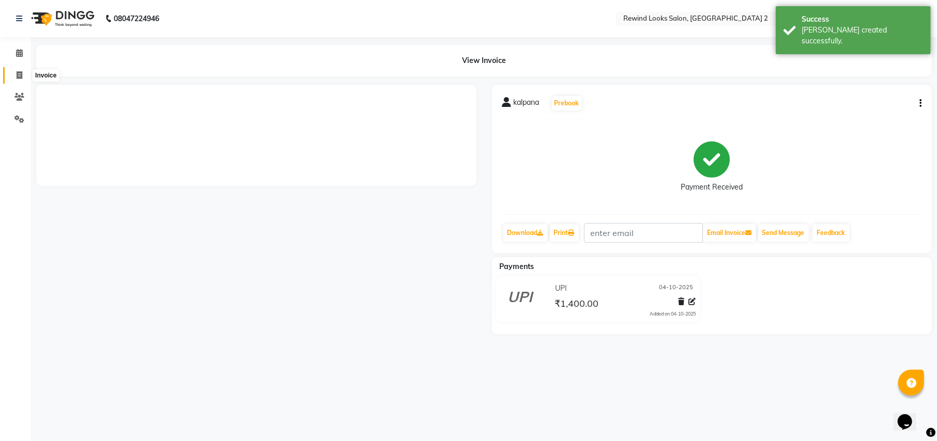
click at [19, 77] on icon at bounding box center [20, 75] width 6 height 8
select select "service"
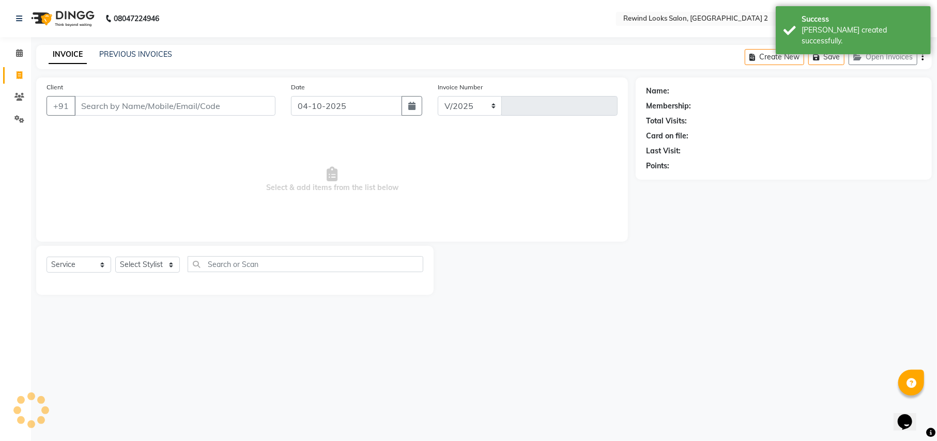
select select "4640"
type input "10720"
type input "730"
select select "27076"
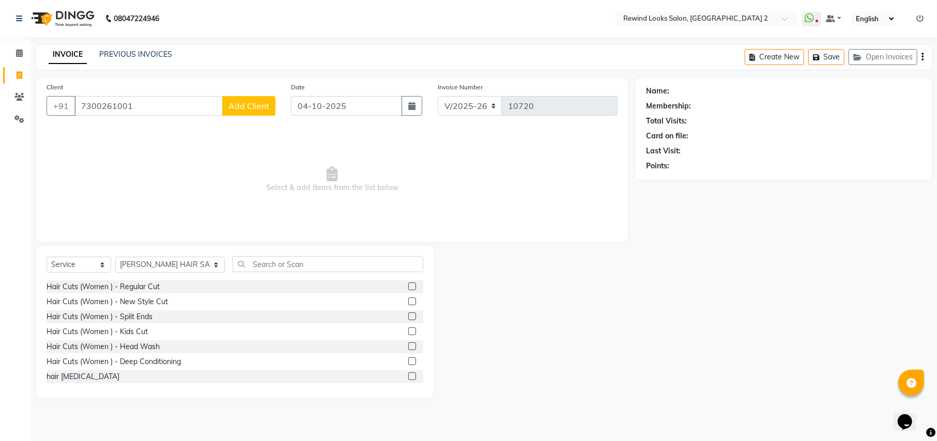
type input "7300261001"
click at [240, 102] on span "Add Client" at bounding box center [248, 106] width 41 height 10
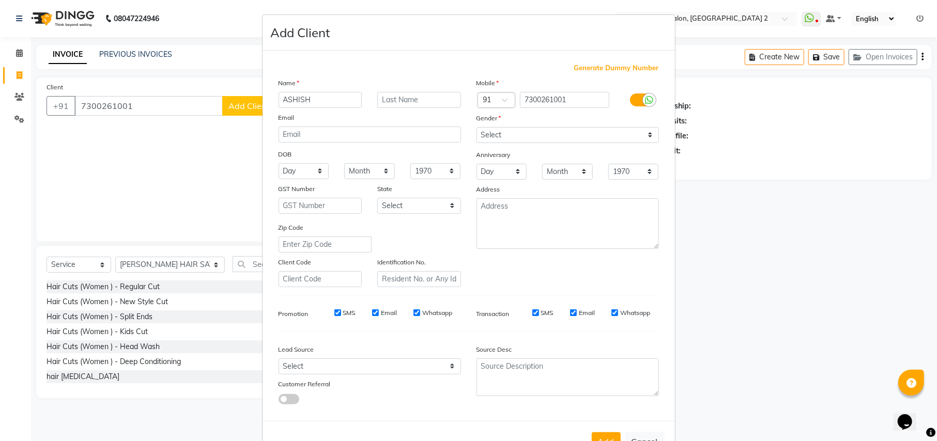
type input "ASHISH"
click at [536, 133] on select "Select [DEMOGRAPHIC_DATA] [DEMOGRAPHIC_DATA] Other Prefer Not To Say" at bounding box center [568, 135] width 182 height 16
select select "[DEMOGRAPHIC_DATA]"
click at [477, 127] on select "Select [DEMOGRAPHIC_DATA] [DEMOGRAPHIC_DATA] Other Prefer Not To Say" at bounding box center [568, 135] width 182 height 16
click at [598, 438] on button "Add" at bounding box center [606, 442] width 29 height 19
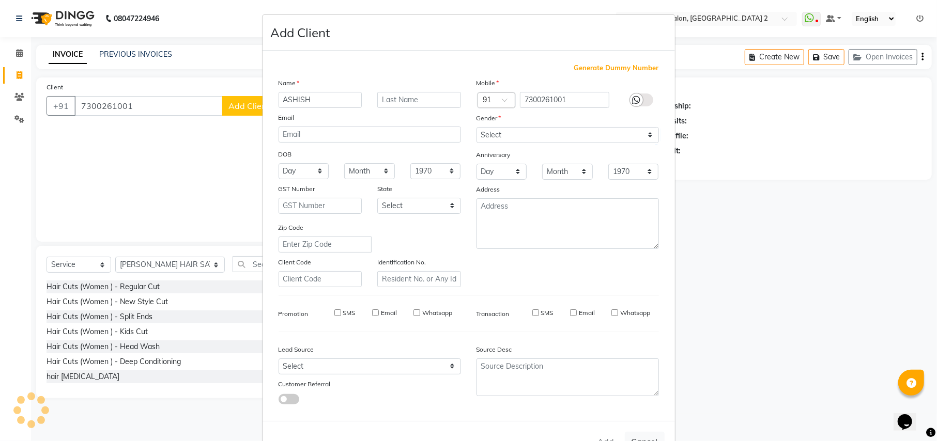
type input "73******01"
select select
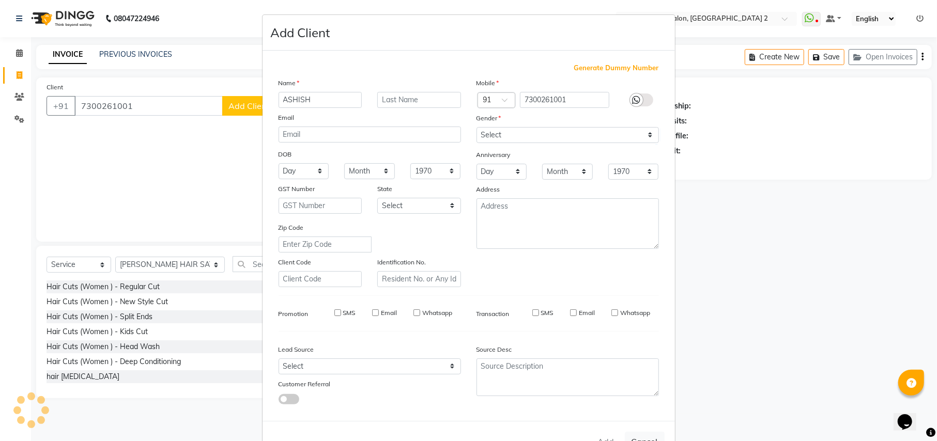
select select
checkbox input "false"
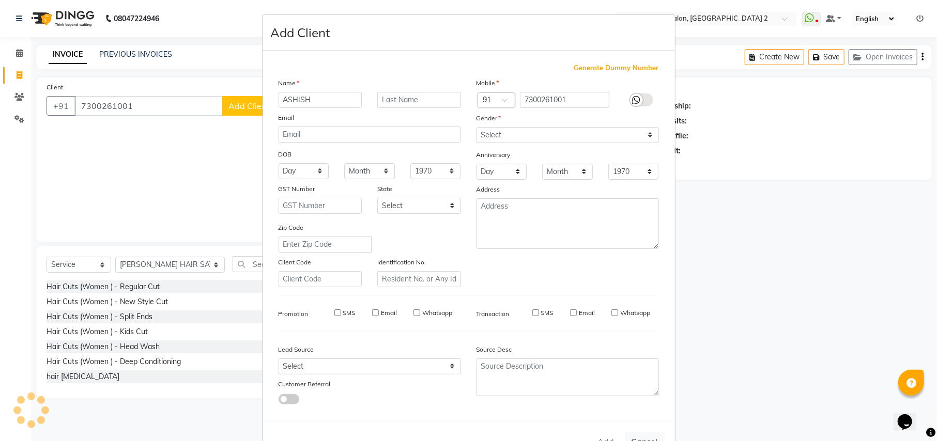
checkbox input "false"
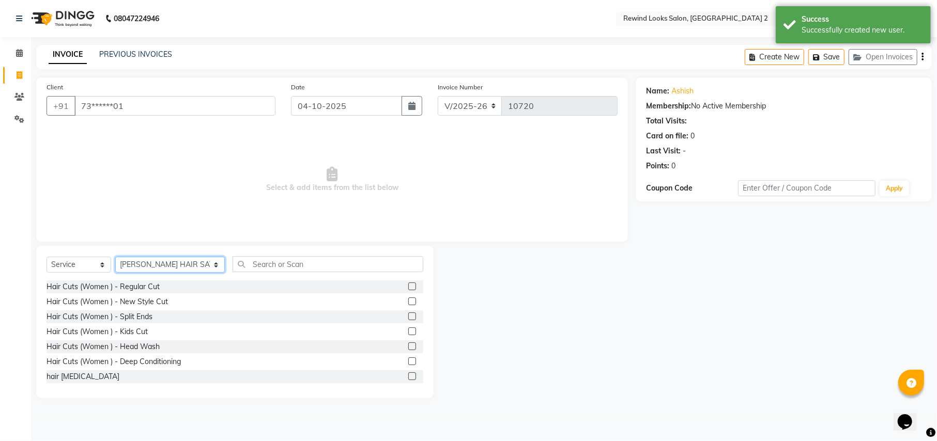
click at [149, 258] on select "Select Stylist [PERSON_NAME] aayat ADMIN Alfad hair Casa Ali Hair [PERSON_NAME]…" at bounding box center [170, 265] width 110 height 16
select select "71695"
click at [255, 267] on input "text" at bounding box center [328, 264] width 190 height 16
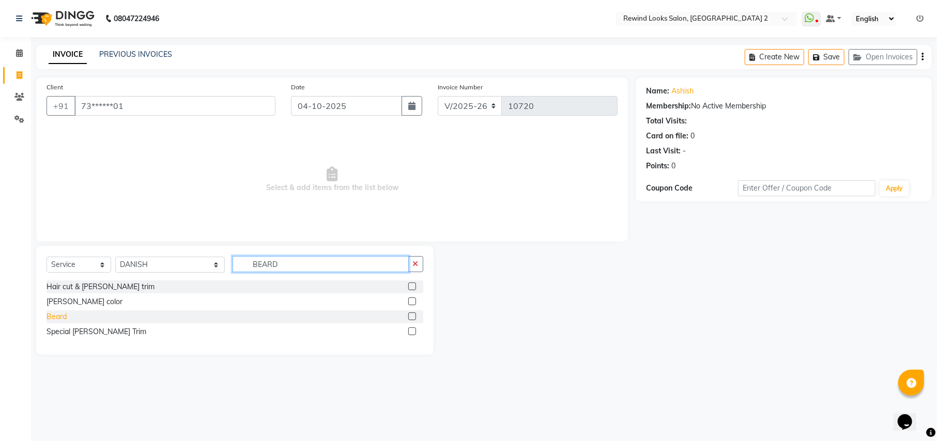
type input "BEARD"
click at [52, 319] on div "Beard" at bounding box center [57, 317] width 20 height 11
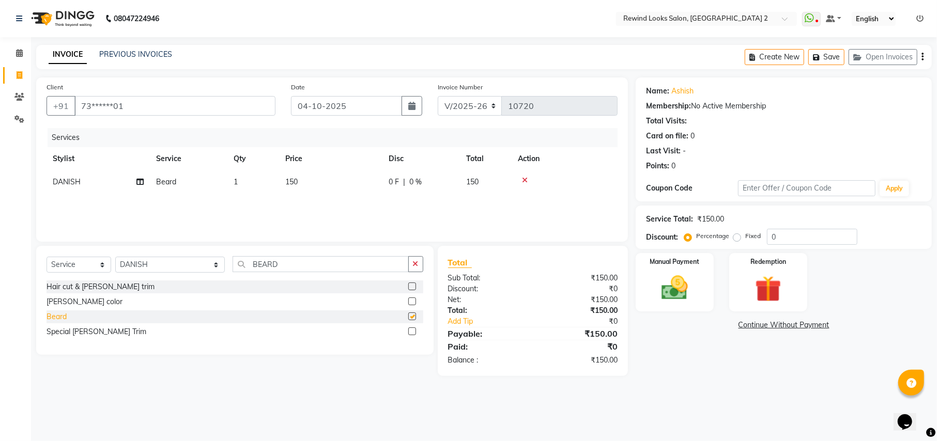
checkbox input "false"
click at [145, 258] on select "Select Stylist [PERSON_NAME] aayat ADMIN Alfad hair Casa Ali Hair [PERSON_NAME]…" at bounding box center [170, 265] width 110 height 16
select select "69463"
click at [267, 266] on input "BEARD" at bounding box center [321, 264] width 176 height 16
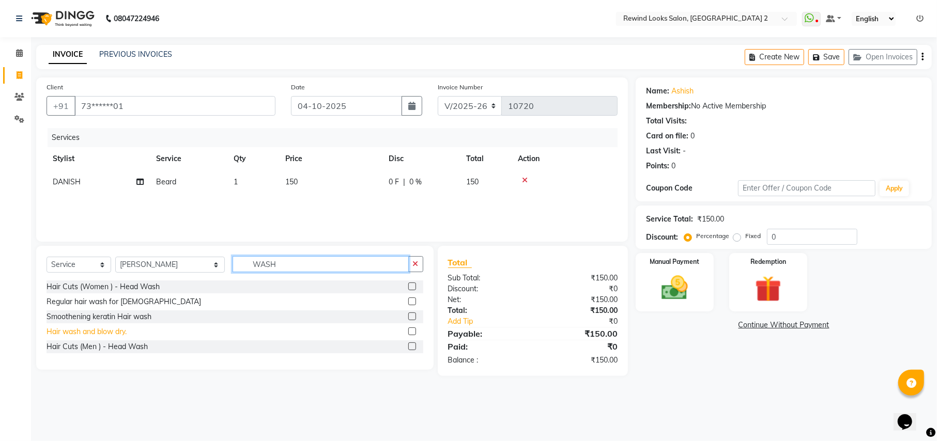
type input "WASH"
click at [104, 328] on div "Hair wash and blow dry." at bounding box center [87, 332] width 80 height 11
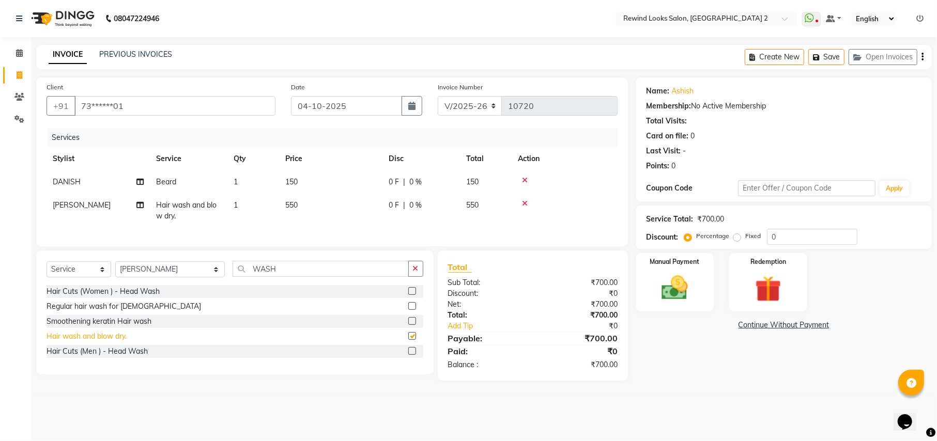
checkbox input "false"
click at [293, 207] on span "550" at bounding box center [291, 205] width 12 height 9
select select "69463"
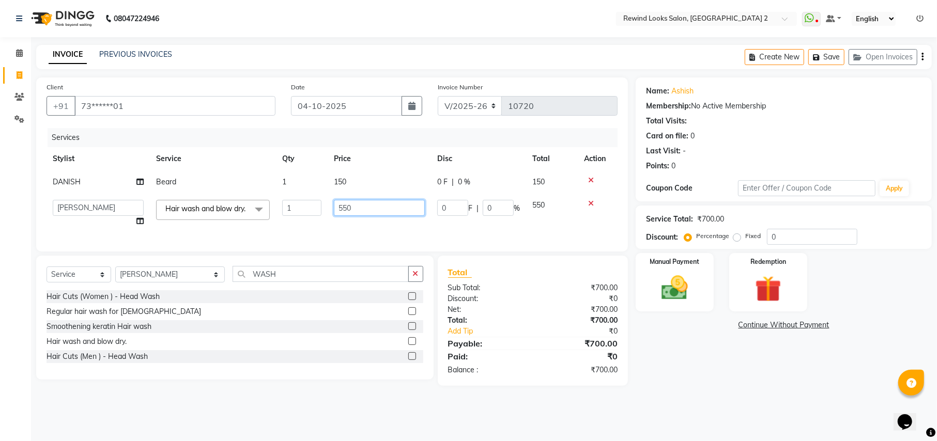
click at [345, 207] on input "550" at bounding box center [379, 208] width 91 height 16
type input "500"
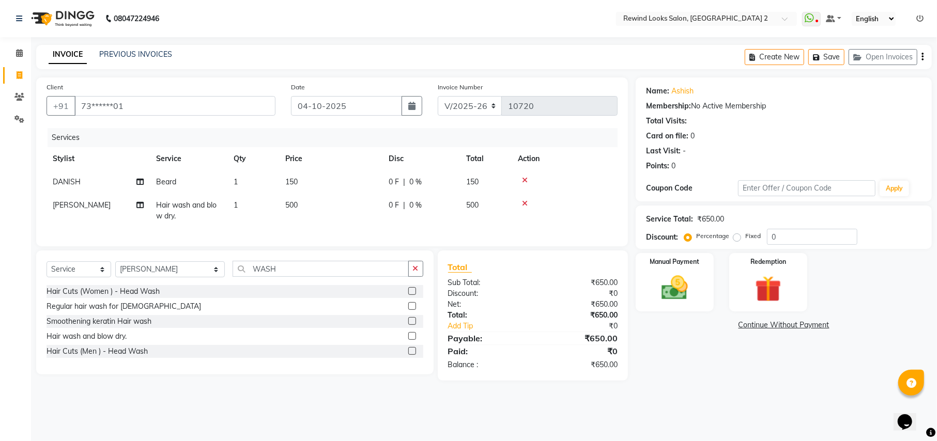
click at [670, 336] on div "Name: Ashish Membership: No Active Membership Total Visits: Card on file: 0 Las…" at bounding box center [788, 229] width 304 height 303
click at [678, 298] on img at bounding box center [674, 288] width 44 height 32
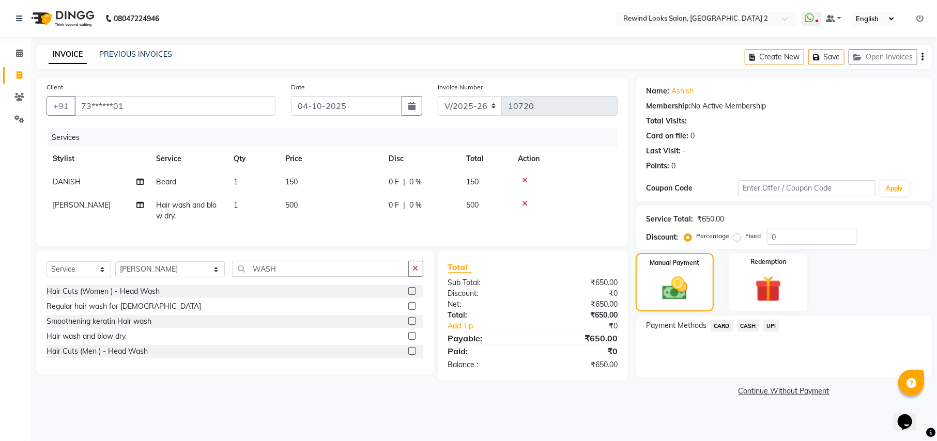
click at [726, 329] on span "CARD" at bounding box center [722, 326] width 22 height 12
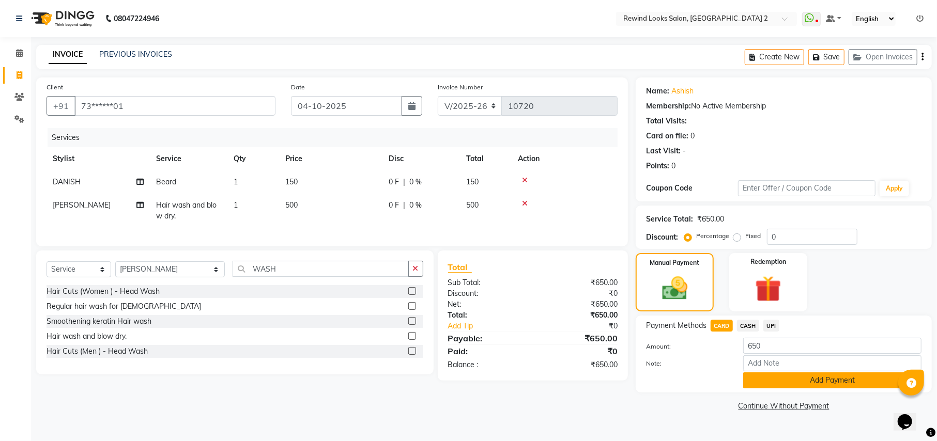
click at [766, 378] on button "Add Payment" at bounding box center [832, 381] width 178 height 16
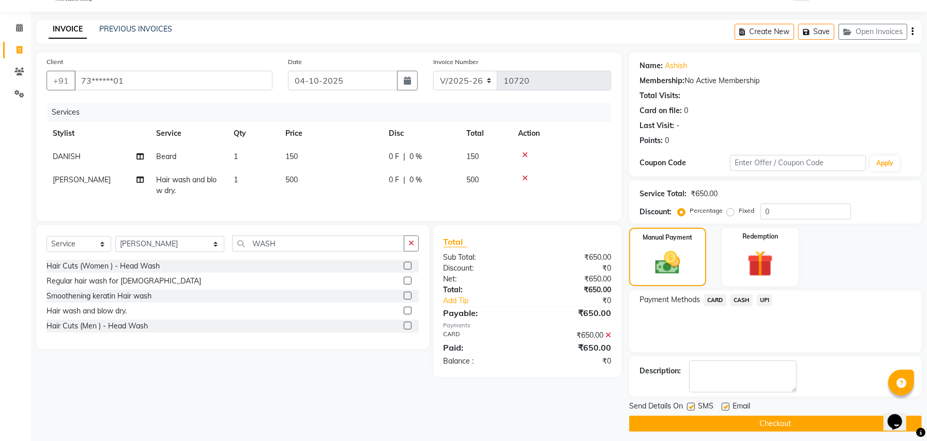
scroll to position [32, 0]
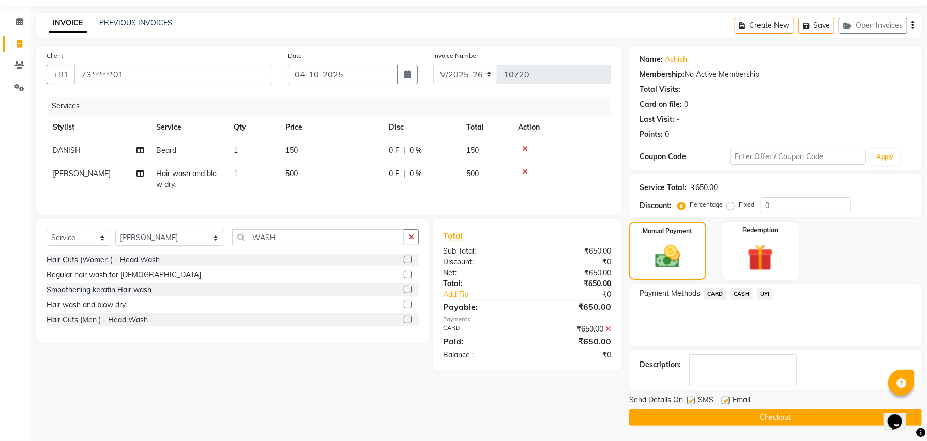
click at [642, 410] on button "Checkout" at bounding box center [775, 418] width 293 height 16
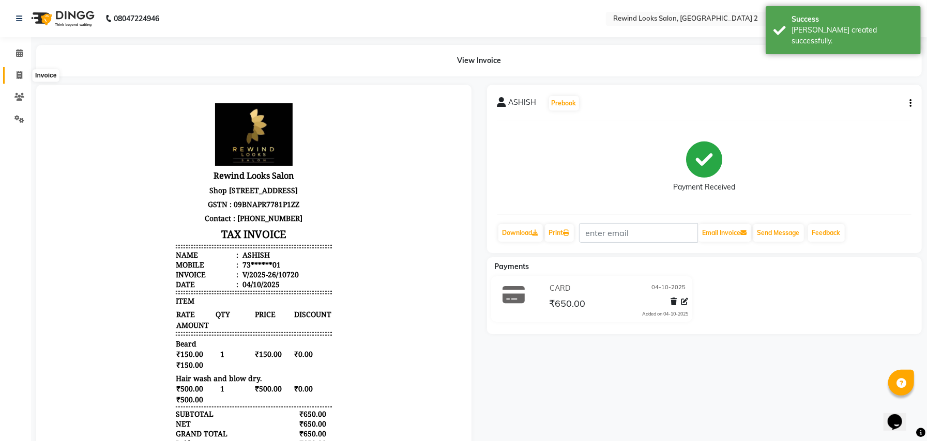
click at [20, 70] on span at bounding box center [19, 76] width 18 height 12
select select "service"
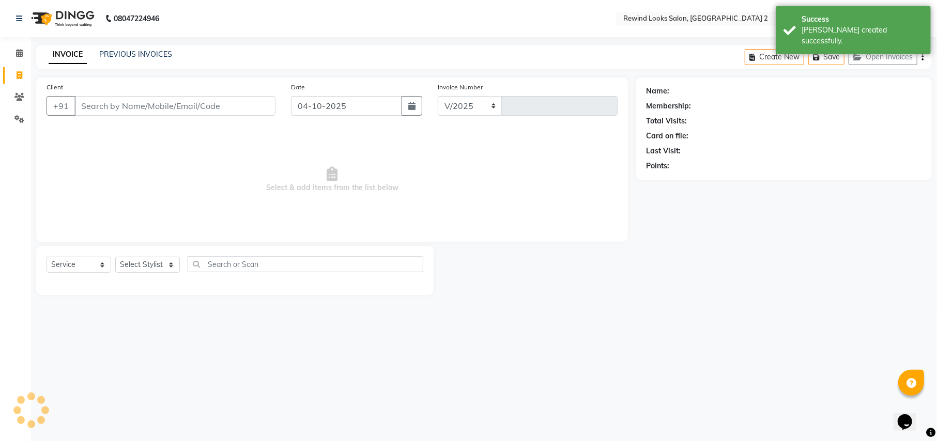
select select "4640"
type input "10721"
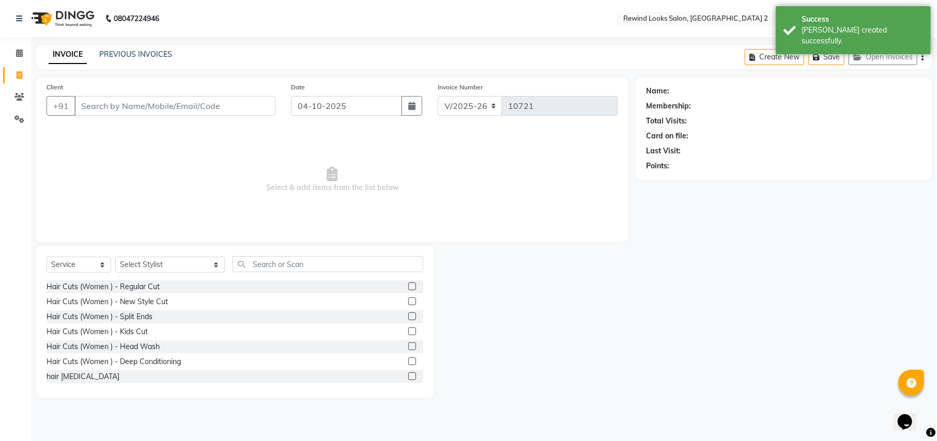
select select "27076"
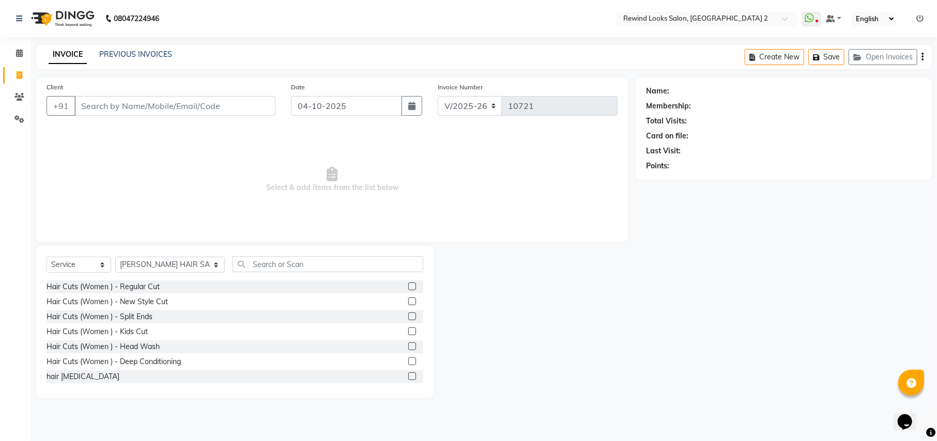
click at [120, 46] on div "INVOICE PREVIOUS INVOICES Create New Save Open Invoices" at bounding box center [484, 57] width 896 height 24
click at [121, 56] on link "PREVIOUS INVOICES" at bounding box center [135, 54] width 73 height 9
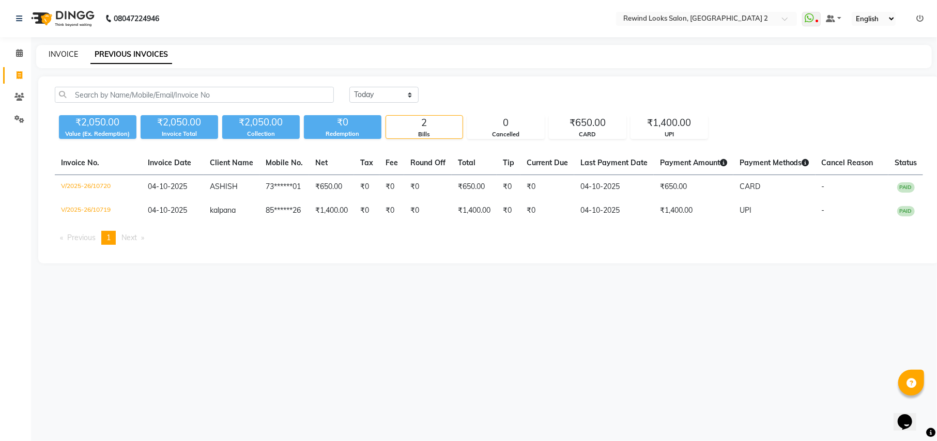
click at [56, 51] on link "INVOICE" at bounding box center [63, 54] width 29 height 9
select select "service"
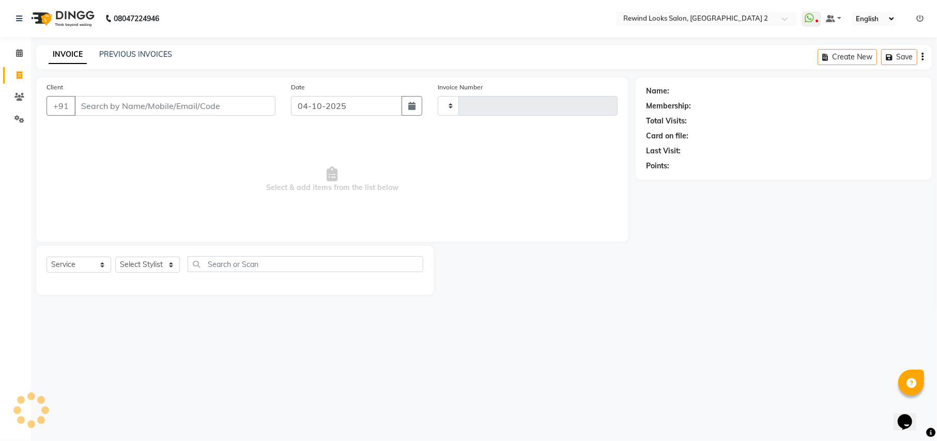
type input "10721"
select select "4640"
type input "62"
select select "27076"
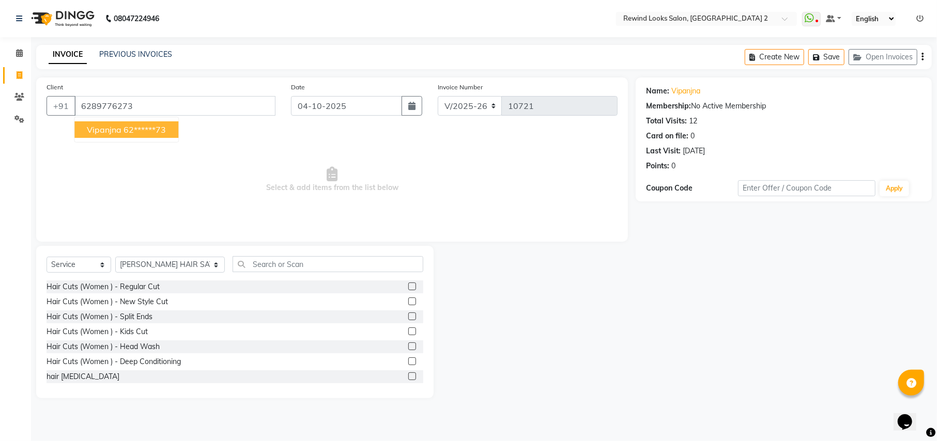
click at [129, 125] on ngb-highlight "62******73" at bounding box center [145, 130] width 42 height 10
type input "62******73"
click at [148, 265] on select "Select Stylist [PERSON_NAME] aayat ADMIN Alfad hair Casa Ali Hair [PERSON_NAME]…" at bounding box center [170, 265] width 110 height 16
select select "74790"
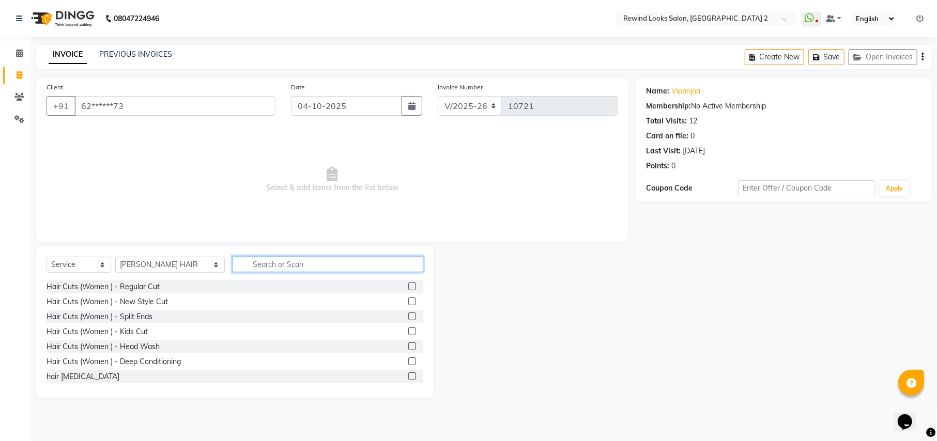
click at [274, 265] on input "text" at bounding box center [328, 264] width 190 height 16
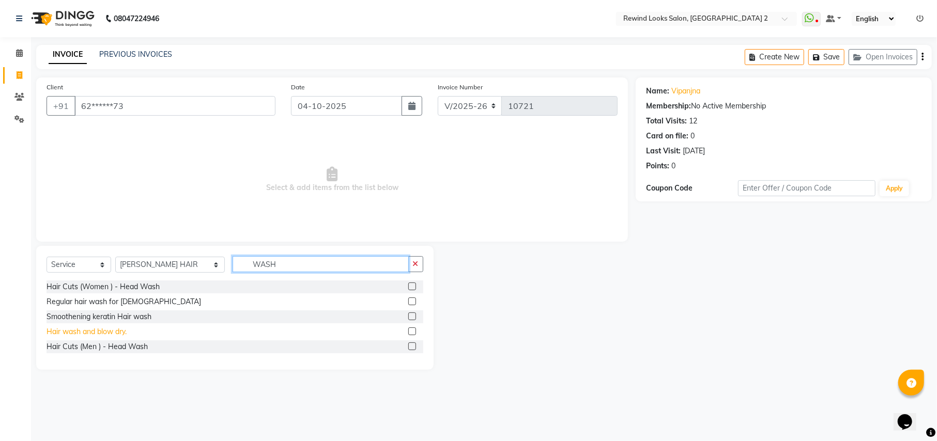
type input "WASH"
click at [69, 330] on div "Hair wash and blow dry." at bounding box center [87, 332] width 80 height 11
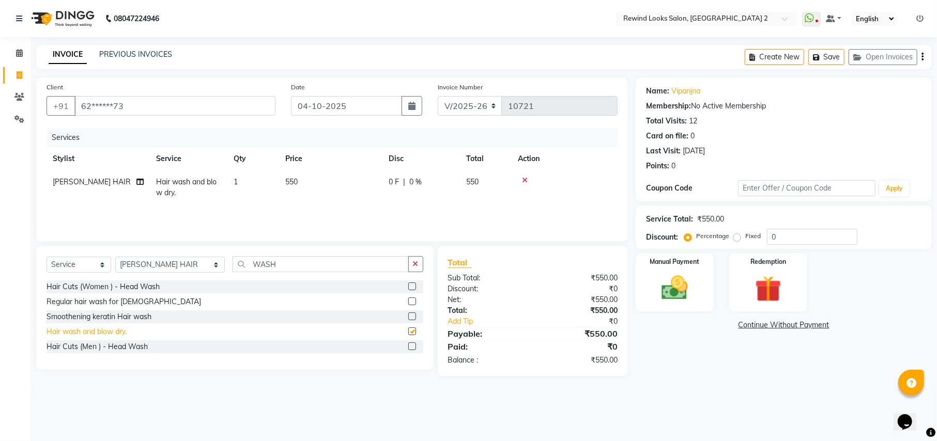
checkbox input "false"
click at [292, 182] on span "550" at bounding box center [291, 181] width 12 height 9
select select "74790"
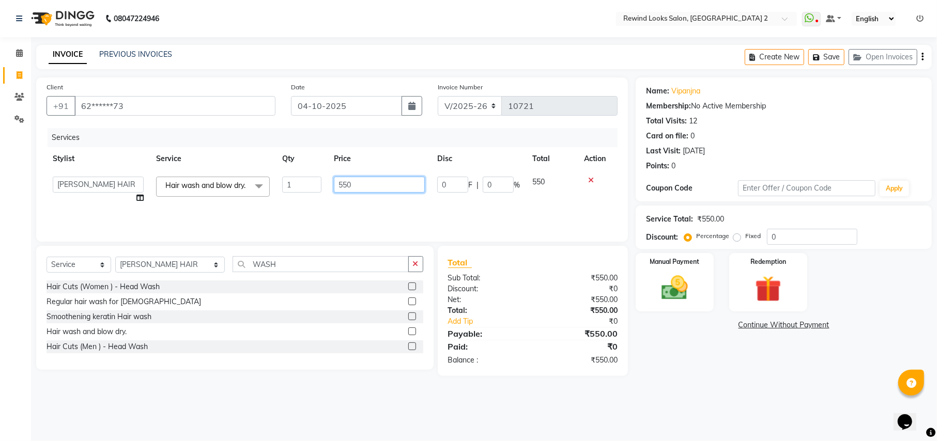
click at [346, 188] on input "550" at bounding box center [379, 185] width 91 height 16
type input "500"
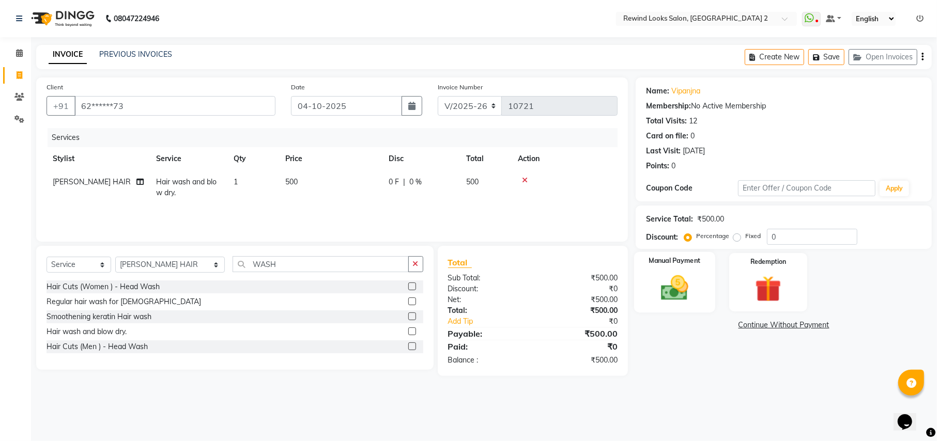
click at [671, 297] on img at bounding box center [674, 288] width 44 height 32
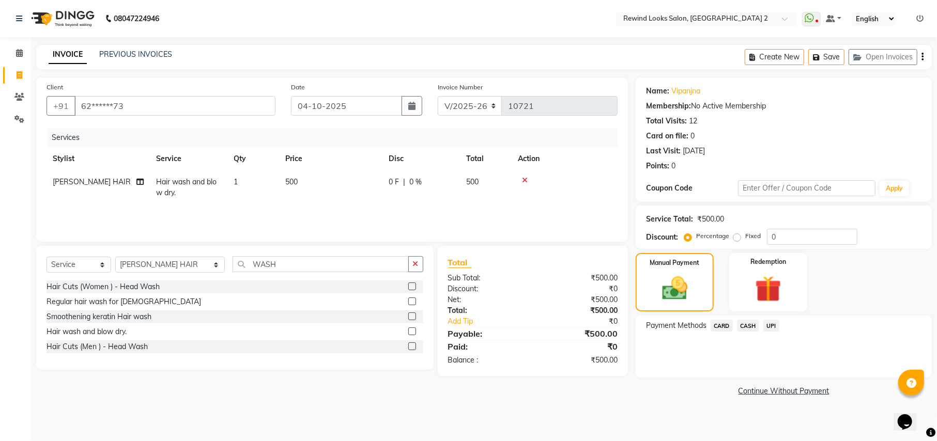
click at [769, 321] on span "UPI" at bounding box center [772, 326] width 16 height 12
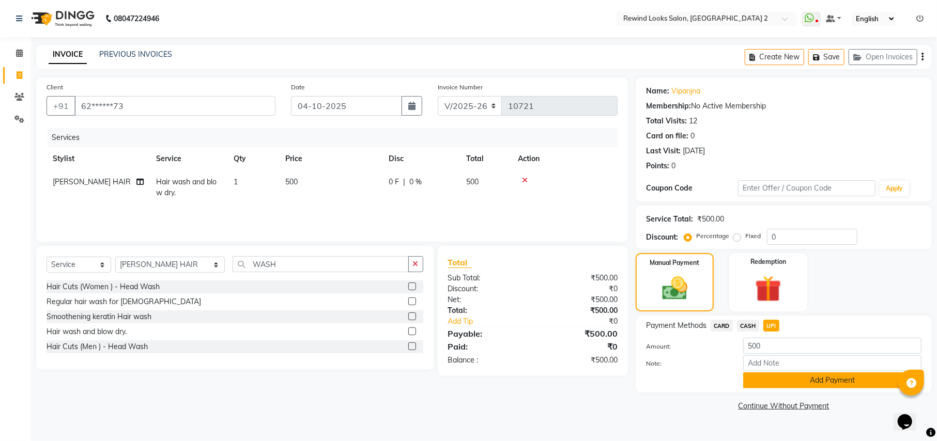
click at [790, 382] on button "Add Payment" at bounding box center [832, 381] width 178 height 16
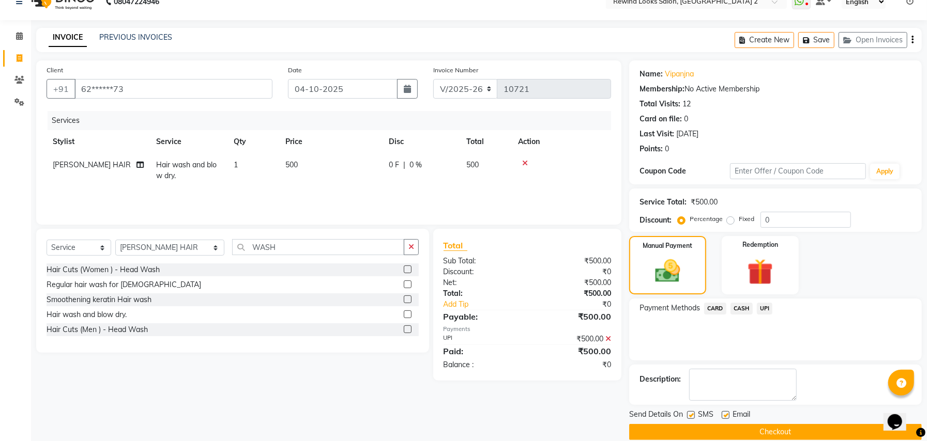
scroll to position [32, 0]
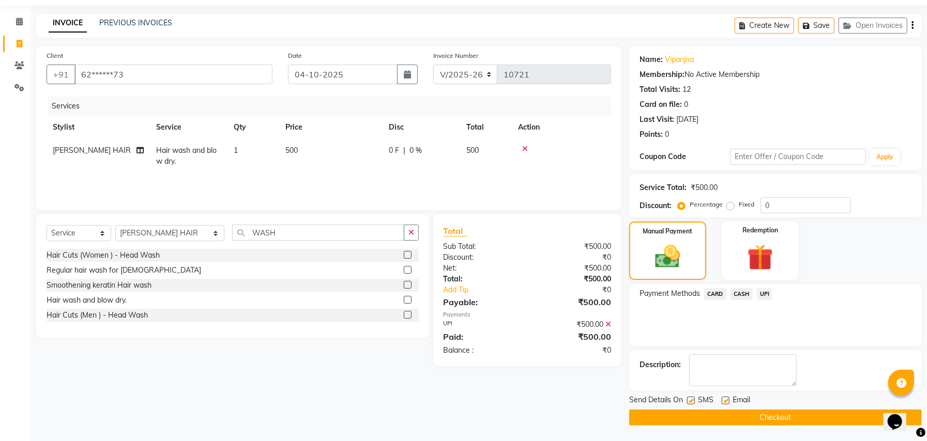
click at [606, 325] on icon at bounding box center [608, 324] width 6 height 7
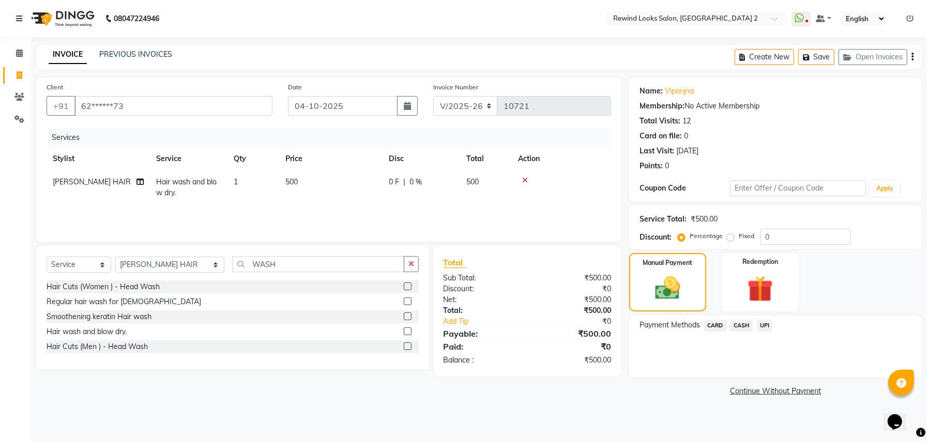
scroll to position [0, 0]
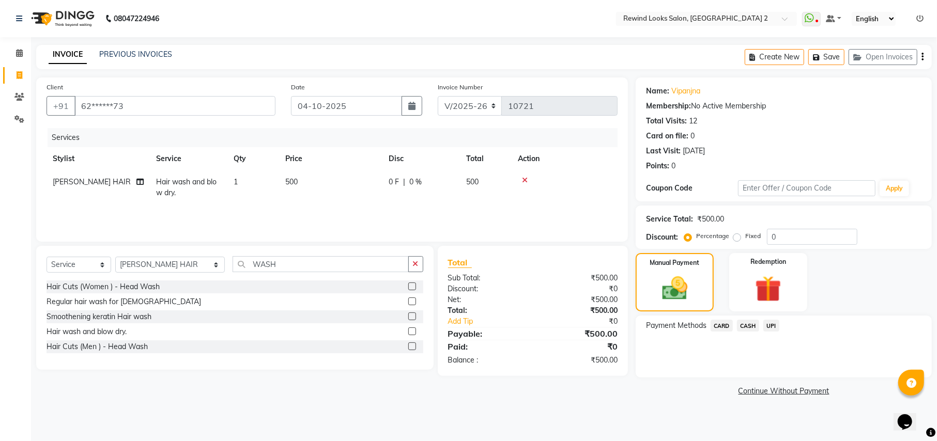
click at [724, 327] on span "CARD" at bounding box center [722, 326] width 22 height 12
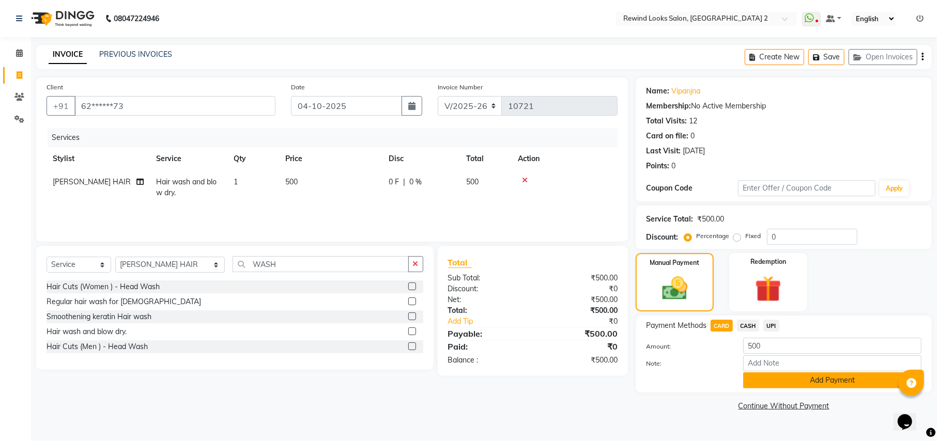
click at [788, 377] on button "Add Payment" at bounding box center [832, 381] width 178 height 16
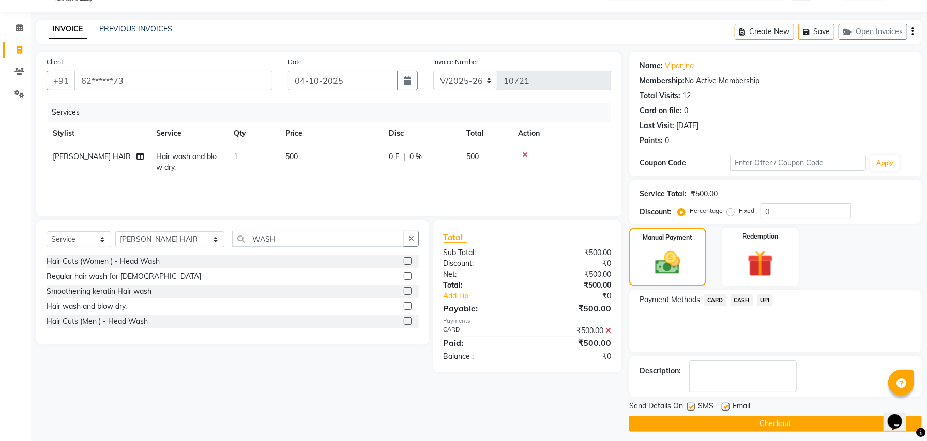
scroll to position [32, 0]
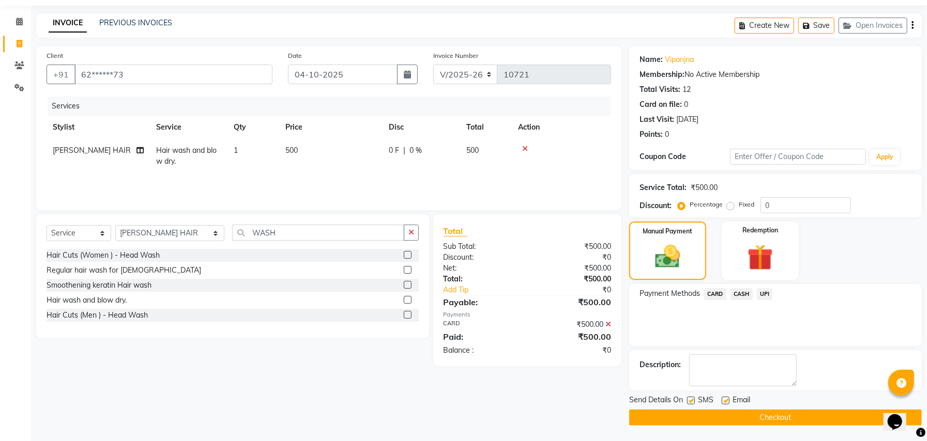
click at [665, 418] on button "Checkout" at bounding box center [775, 418] width 293 height 16
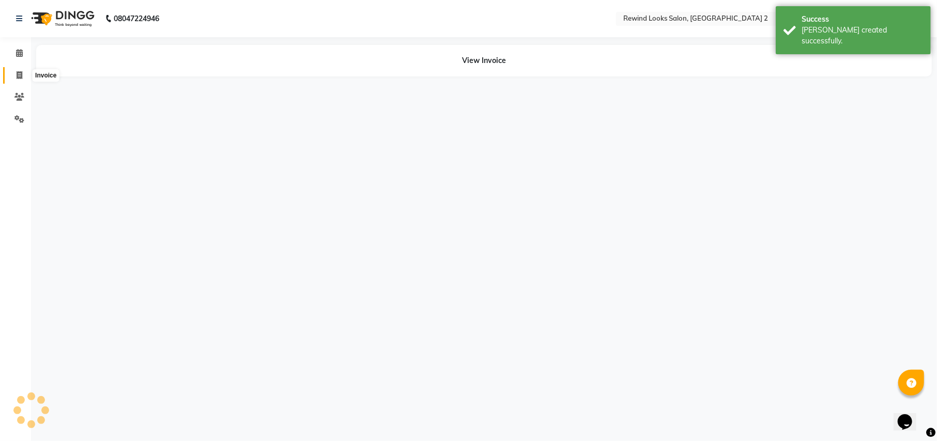
click at [13, 74] on span at bounding box center [19, 76] width 18 height 12
select select "service"
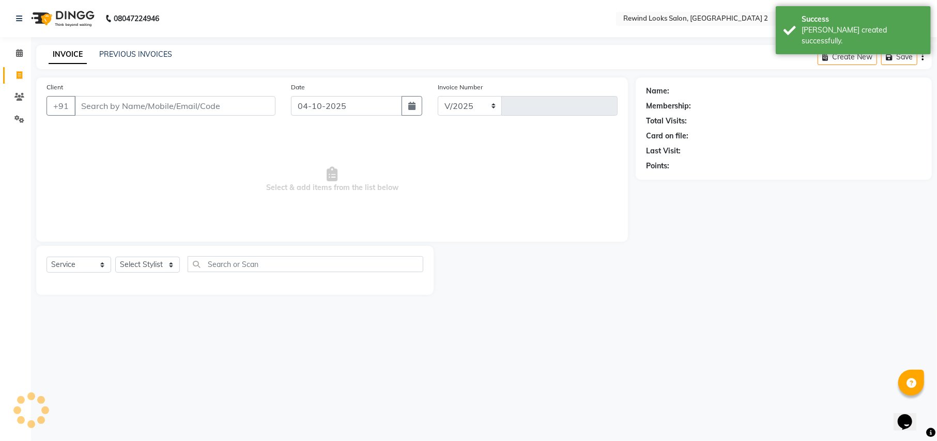
select select "4640"
type input "10722"
type input "9"
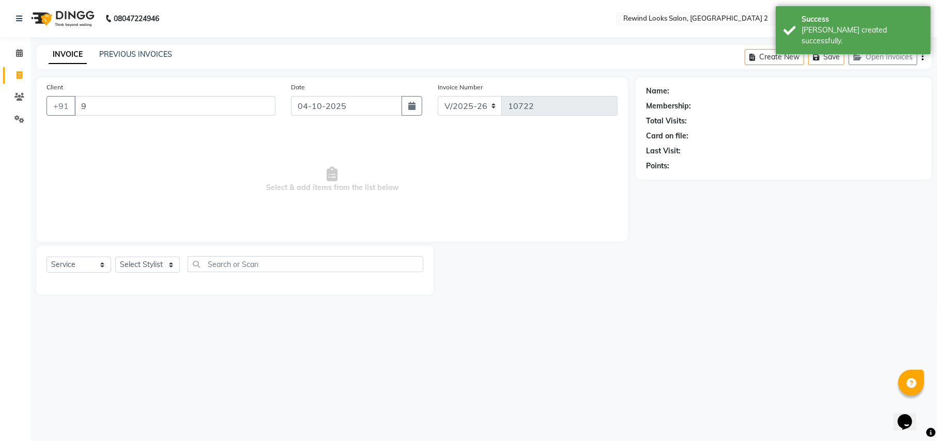
select select "27076"
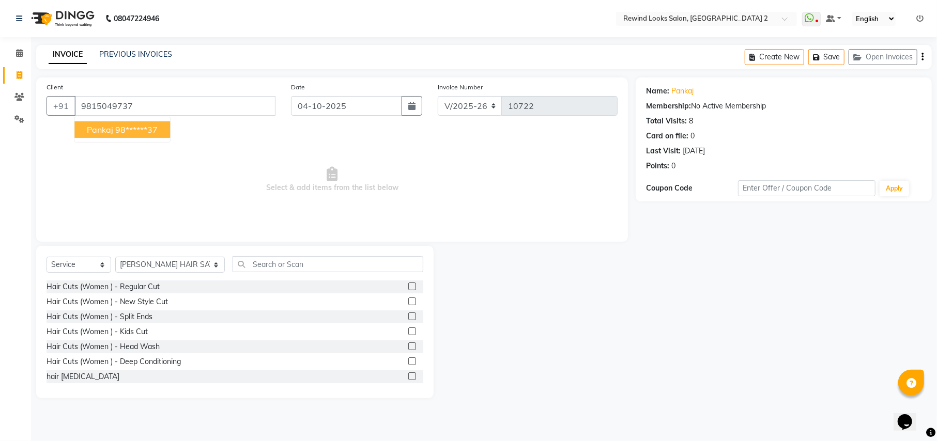
click at [104, 129] on span "pankaj" at bounding box center [100, 130] width 26 height 10
type input "98******37"
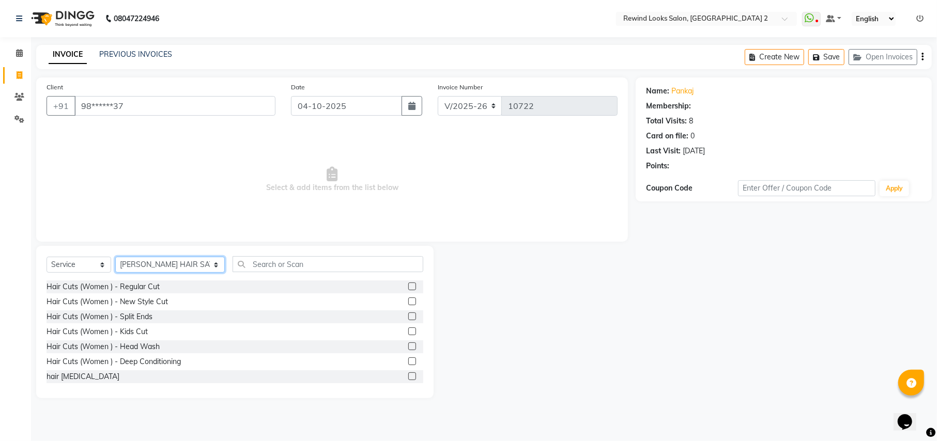
click at [142, 264] on select "Select Stylist [PERSON_NAME] aayat ADMIN Alfad hair Casa Ali Hair [PERSON_NAME]…" at bounding box center [170, 265] width 110 height 16
select select "46913"
click at [282, 263] on input "text" at bounding box center [328, 264] width 190 height 16
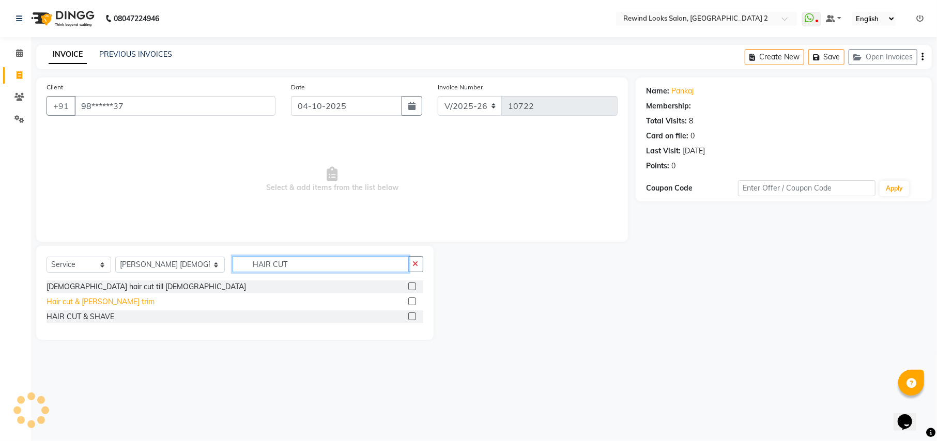
type input "HAIR CUT"
click at [84, 304] on div "Hair cut & [PERSON_NAME] trim" at bounding box center [101, 302] width 108 height 11
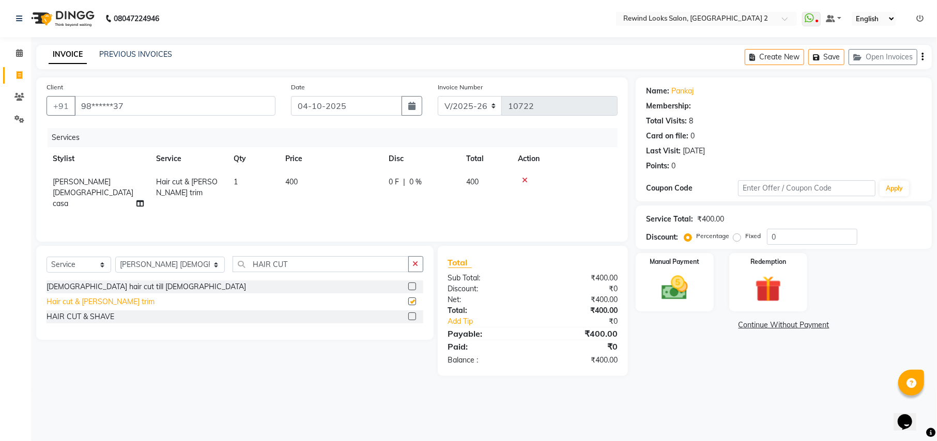
checkbox input "false"
click at [151, 267] on select "Select Stylist [PERSON_NAME] aayat ADMIN Alfad hair Casa Ali Hair [PERSON_NAME]…" at bounding box center [170, 265] width 110 height 16
select select "71695"
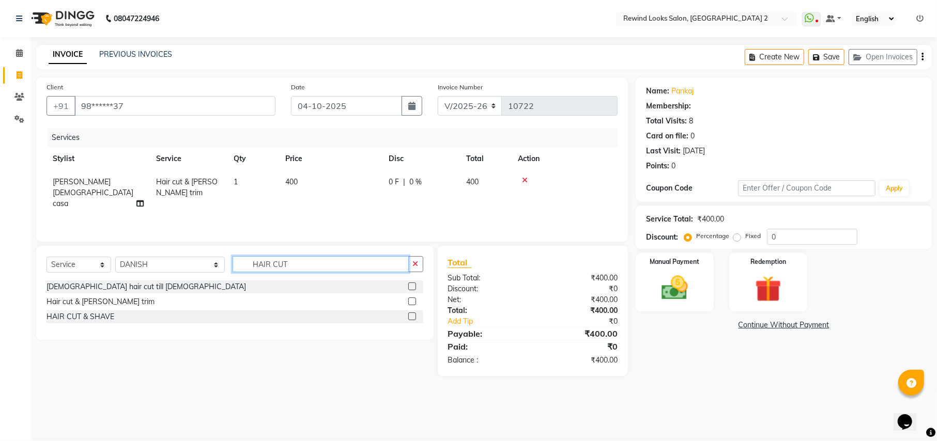
click at [266, 262] on input "HAIR CUT" at bounding box center [321, 264] width 176 height 16
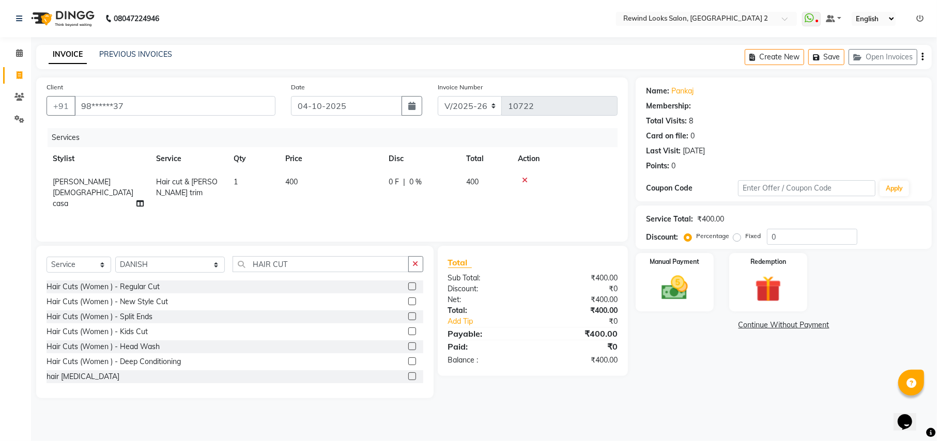
click at [296, 180] on span "400" at bounding box center [291, 181] width 12 height 9
select select "46913"
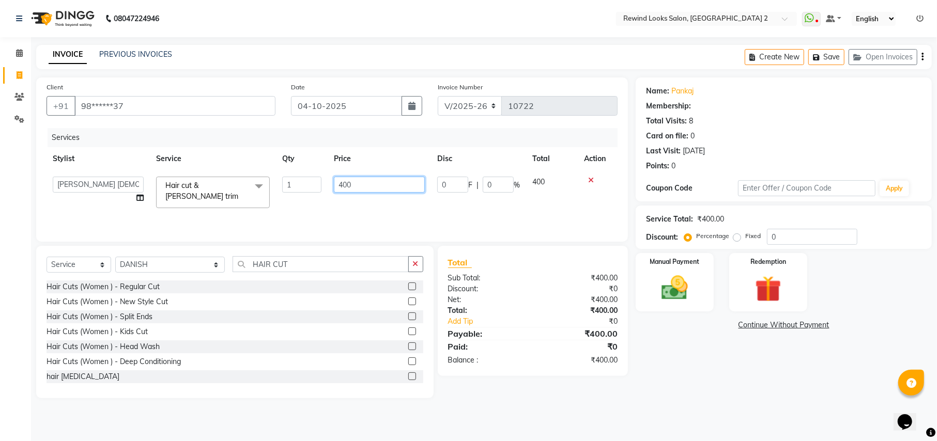
click at [348, 184] on input "400" at bounding box center [379, 185] width 91 height 16
type input "450"
click at [278, 267] on input "HAIR CUT" at bounding box center [321, 264] width 176 height 16
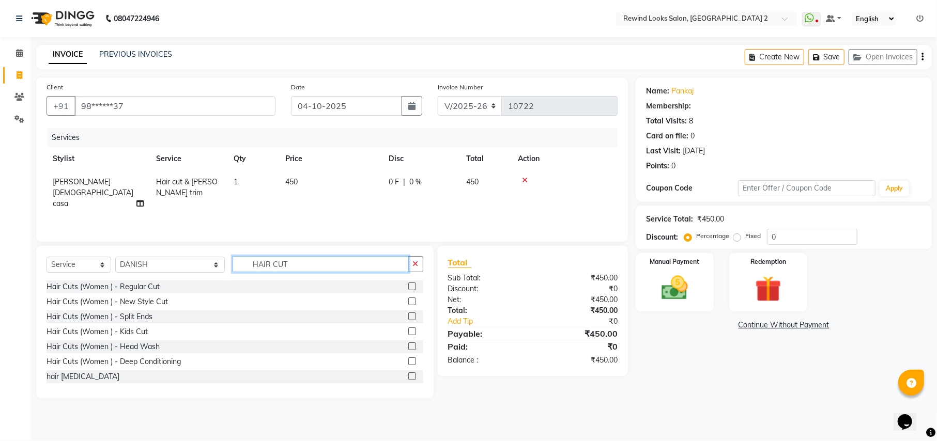
click at [278, 267] on input "HAIR CUT" at bounding box center [321, 264] width 176 height 16
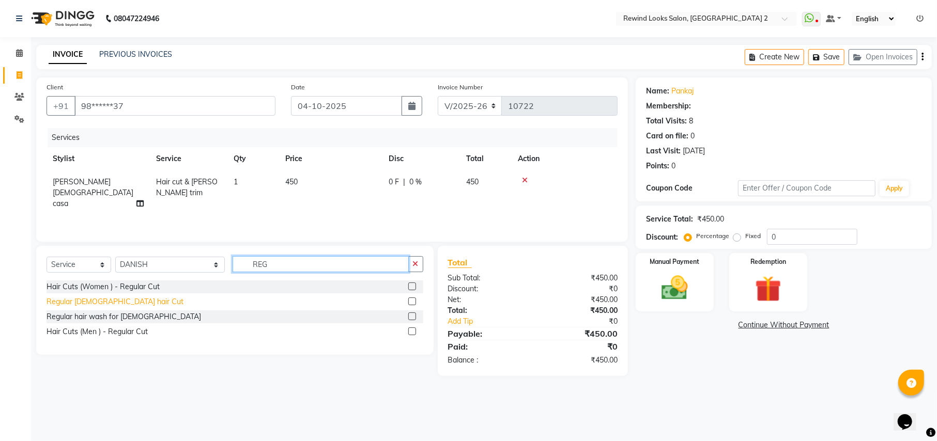
type input "REG"
click at [78, 304] on div "Regular [DEMOGRAPHIC_DATA] hair Cut" at bounding box center [115, 302] width 137 height 11
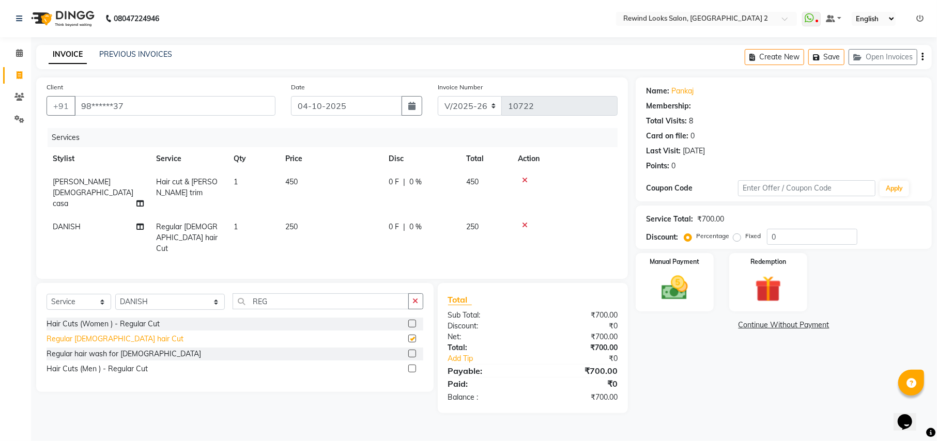
checkbox input "false"
click at [154, 294] on select "Select Stylist [PERSON_NAME] aayat ADMIN Alfad hair Casa Ali Hair [PERSON_NAME]…" at bounding box center [170, 302] width 110 height 16
select select "27106"
click at [249, 294] on input "REG" at bounding box center [321, 302] width 176 height 16
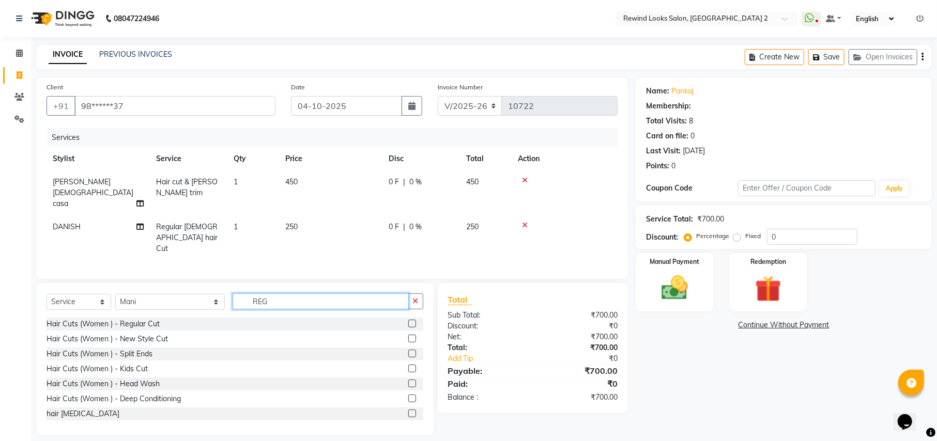
click at [249, 294] on input "REG" at bounding box center [321, 302] width 176 height 16
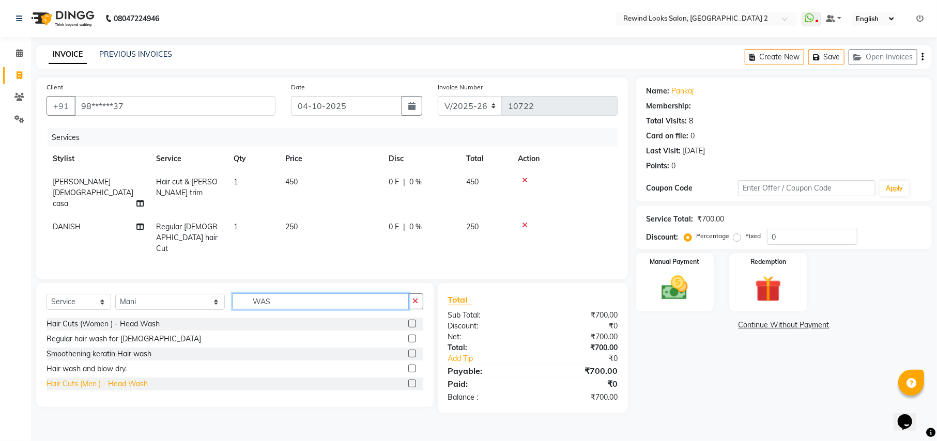
type input "WAS"
click at [120, 379] on div "Hair Cuts (Men ) - Head Wash" at bounding box center [97, 384] width 101 height 11
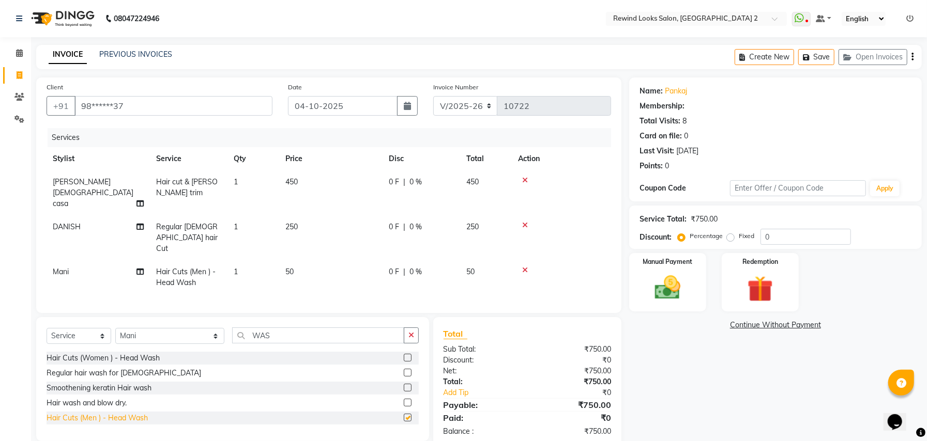
checkbox input "false"
click at [658, 286] on img at bounding box center [668, 287] width 44 height 31
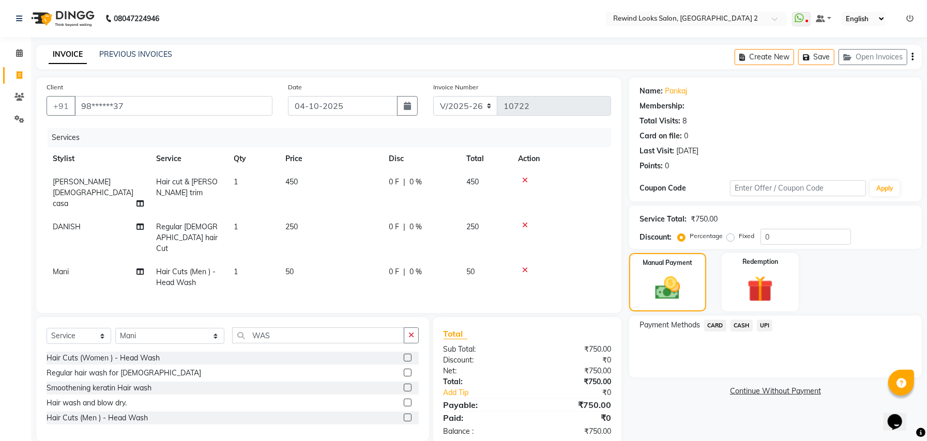
click at [767, 331] on span "UPI" at bounding box center [765, 326] width 16 height 12
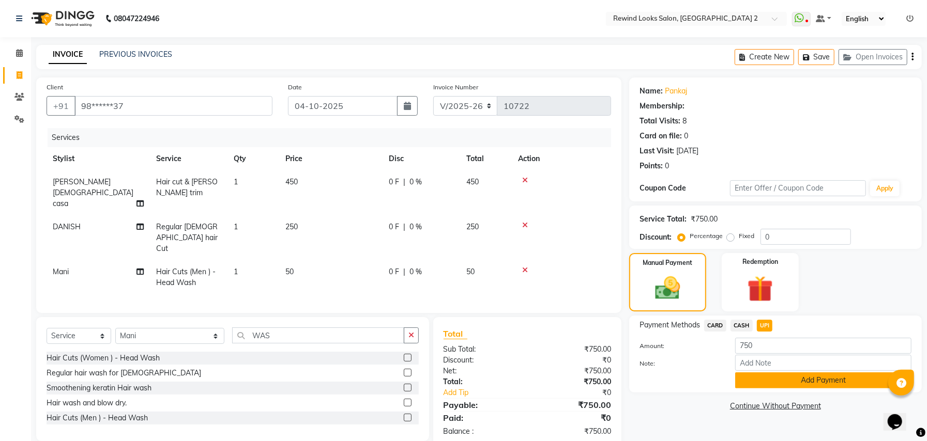
click at [836, 386] on button "Add Payment" at bounding box center [823, 381] width 176 height 16
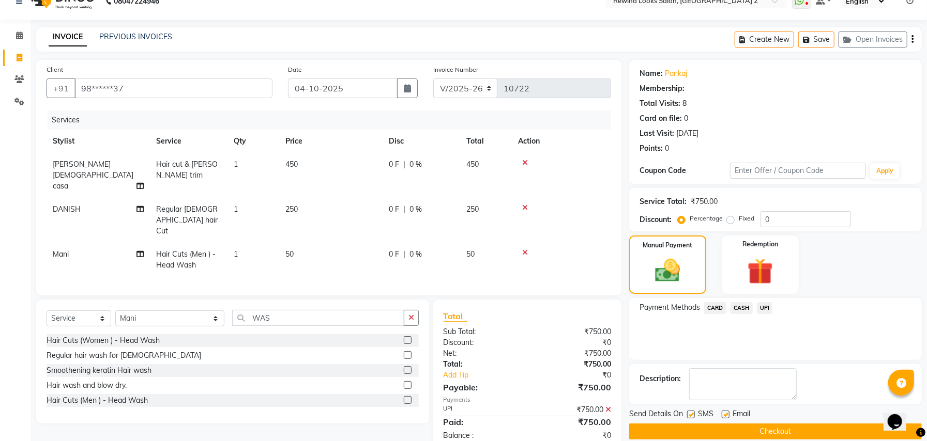
scroll to position [32, 0]
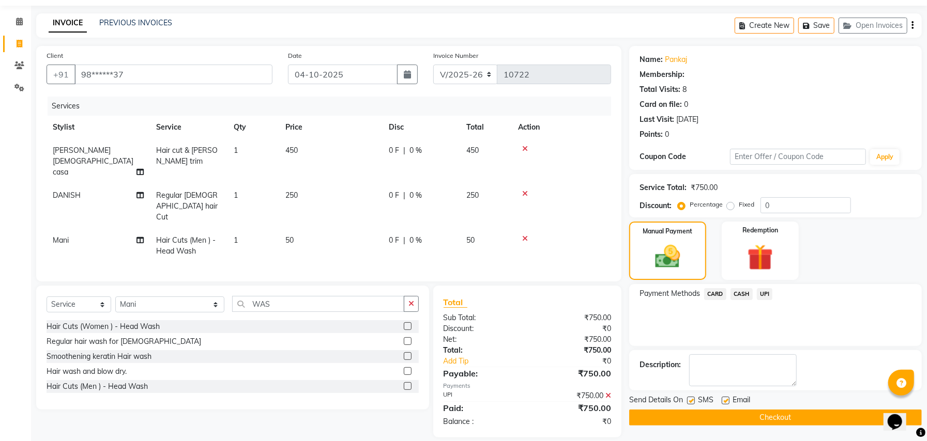
click at [643, 415] on button "Checkout" at bounding box center [775, 418] width 293 height 16
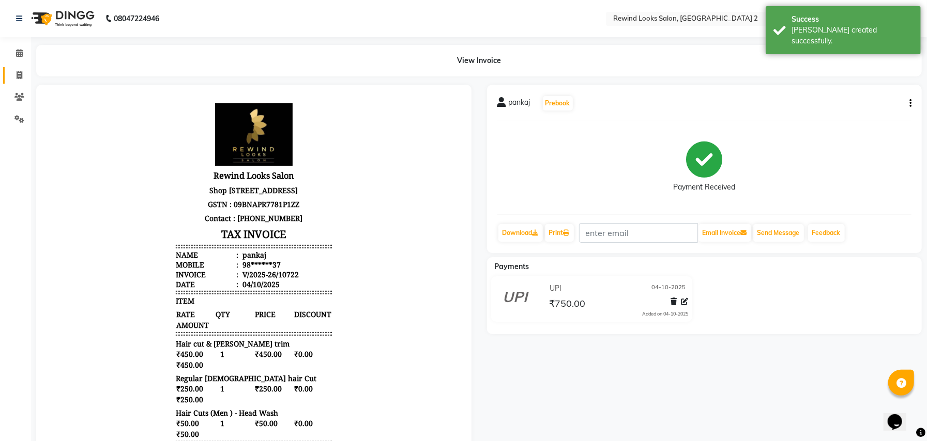
click at [14, 67] on link "Invoice" at bounding box center [15, 75] width 25 height 17
select select "service"
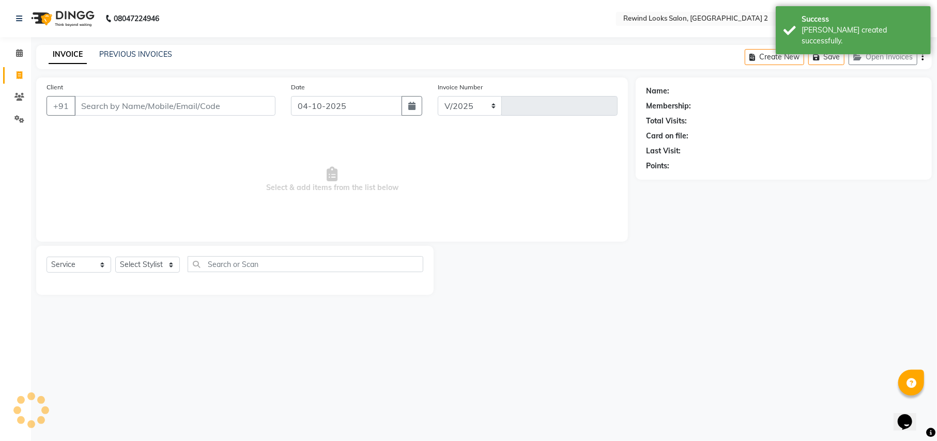
select select "4640"
type input "10723"
select select "27076"
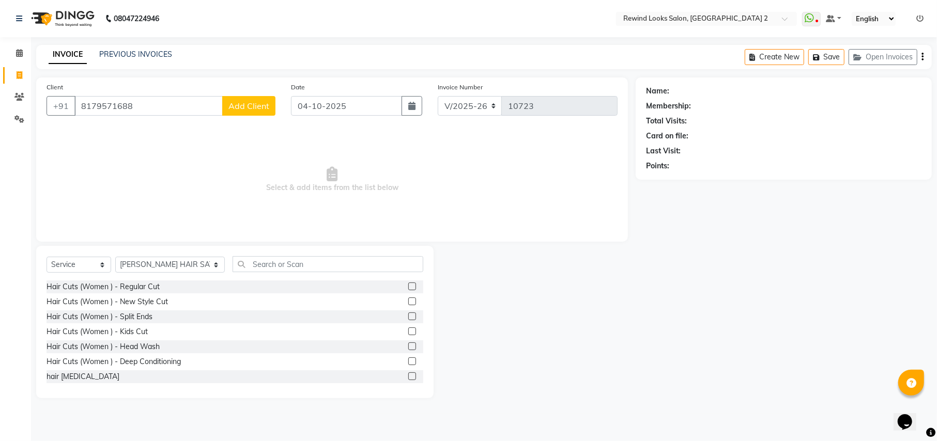
type input "8179571688"
click at [242, 104] on span "Add Client" at bounding box center [248, 106] width 41 height 10
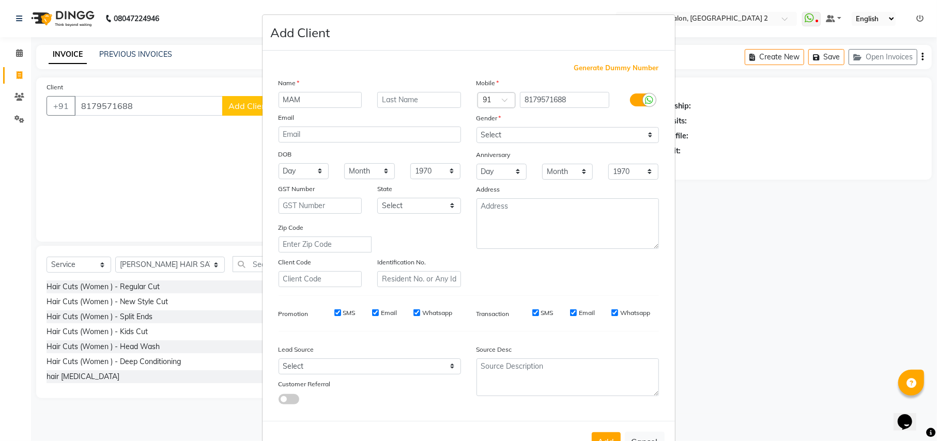
type input "MAM"
click at [512, 131] on select "Select [DEMOGRAPHIC_DATA] [DEMOGRAPHIC_DATA] Other Prefer Not To Say" at bounding box center [568, 135] width 182 height 16
select select "[DEMOGRAPHIC_DATA]"
click at [477, 127] on select "Select [DEMOGRAPHIC_DATA] [DEMOGRAPHIC_DATA] Other Prefer Not To Say" at bounding box center [568, 135] width 182 height 16
click at [602, 441] on button "Add" at bounding box center [606, 442] width 29 height 19
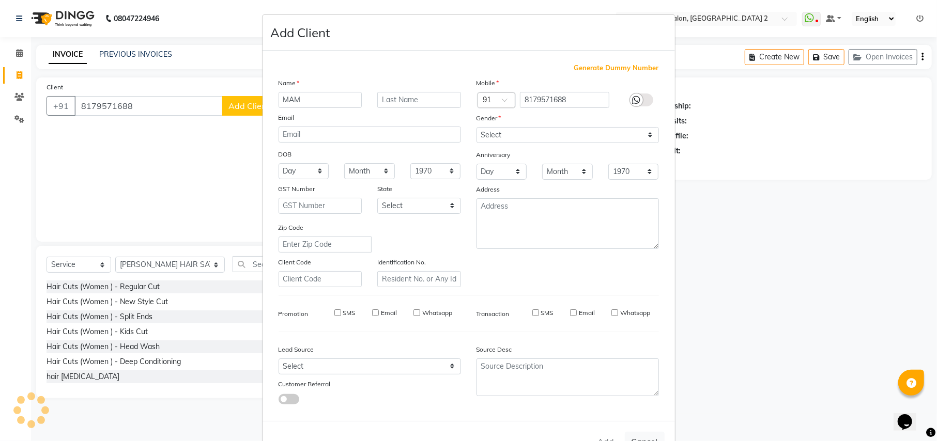
type input "81******88"
select select
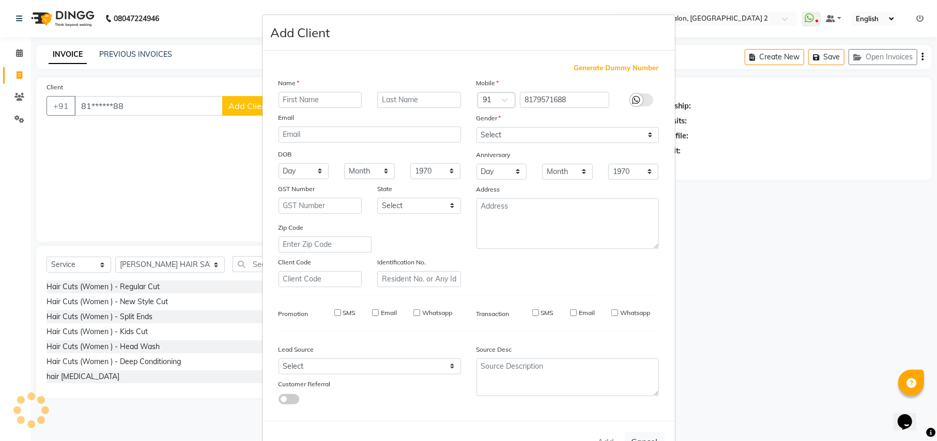
select select
checkbox input "false"
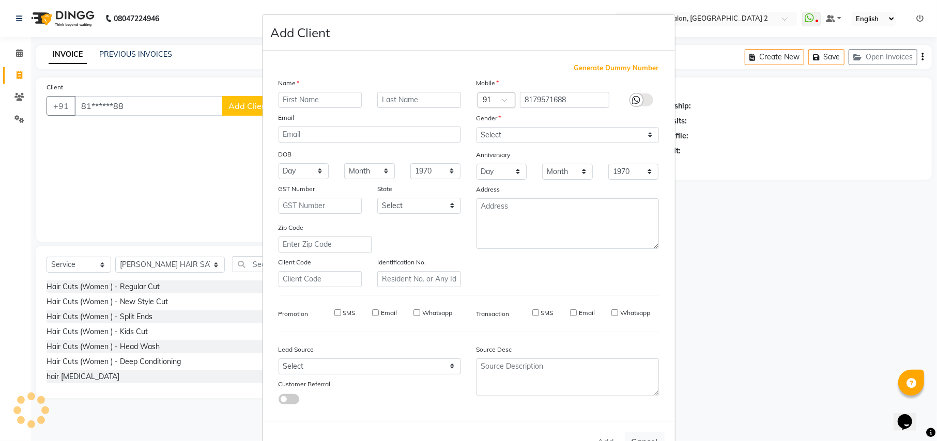
checkbox input "false"
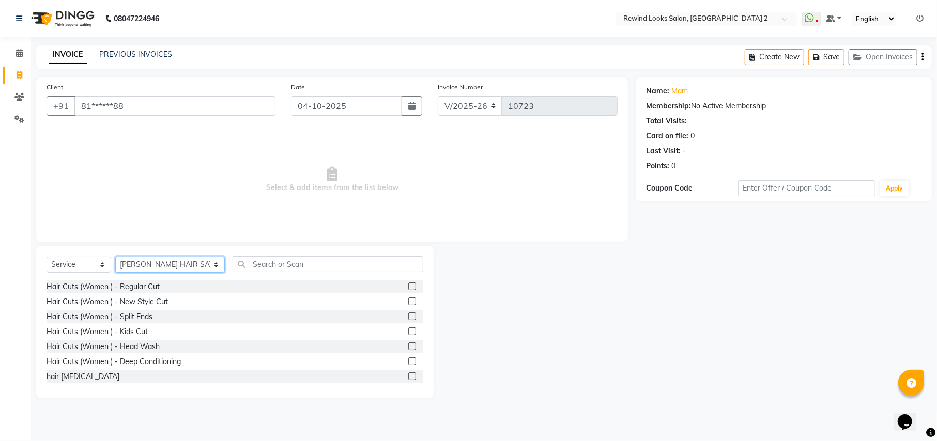
click at [148, 268] on select "Select Stylist [PERSON_NAME] aayat ADMIN Alfad hair Casa Ali Hair [PERSON_NAME]…" at bounding box center [170, 265] width 110 height 16
select select "52034"
click at [247, 263] on input "text" at bounding box center [328, 264] width 190 height 16
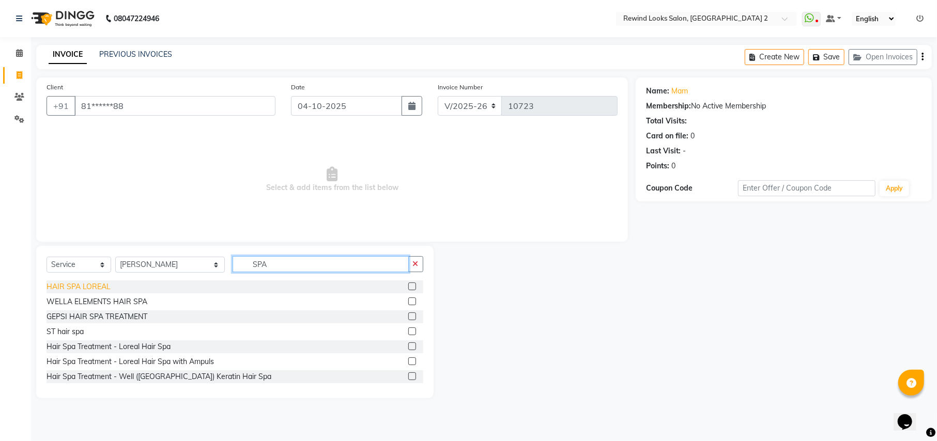
type input "SPA"
click at [70, 288] on div "HAIR SPA LOREAL" at bounding box center [79, 287] width 64 height 11
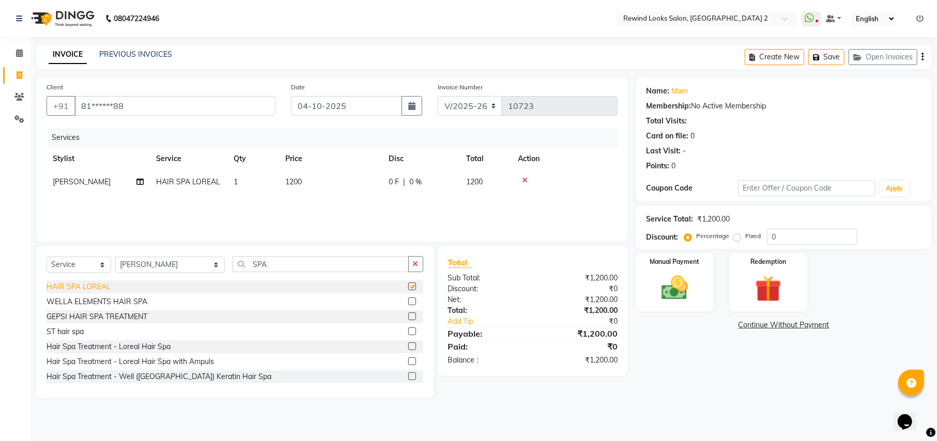
checkbox input "false"
click at [297, 185] on span "1200" at bounding box center [293, 181] width 17 height 9
select select "52034"
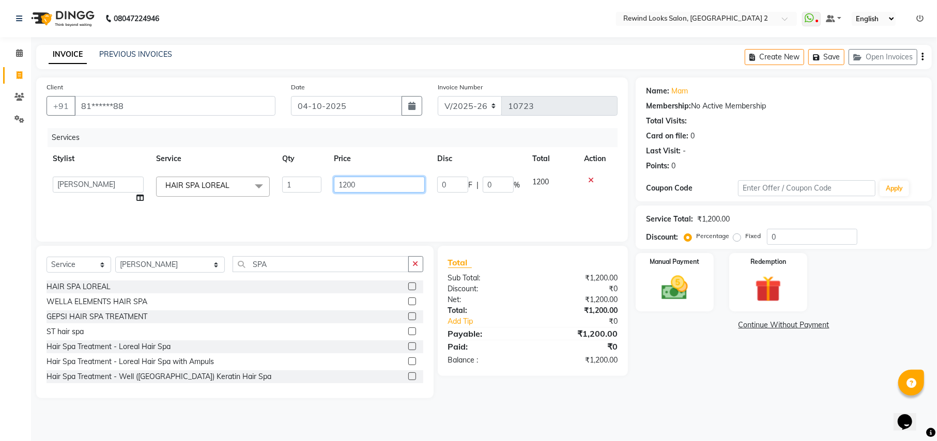
click at [347, 186] on input "1200" at bounding box center [379, 185] width 91 height 16
type input "1500"
click at [695, 347] on div "Name: Mam Membership: No Active Membership Total Visits: Card on file: 0 Last V…" at bounding box center [788, 238] width 304 height 321
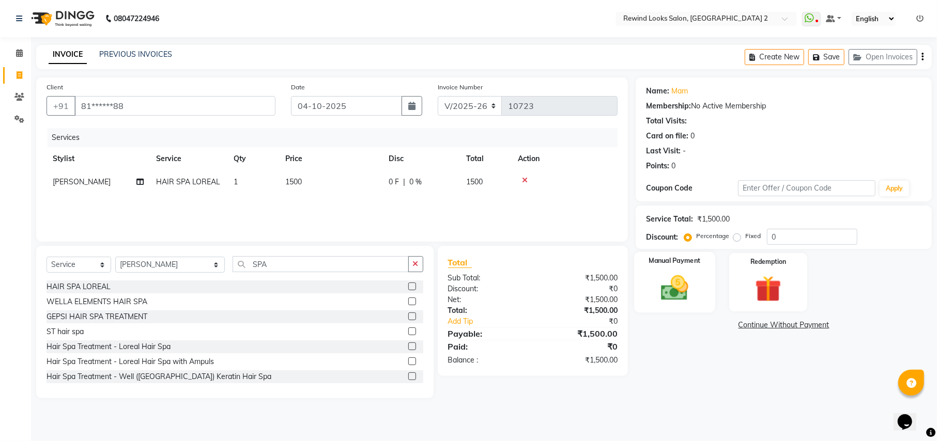
click at [662, 298] on img at bounding box center [674, 288] width 44 height 32
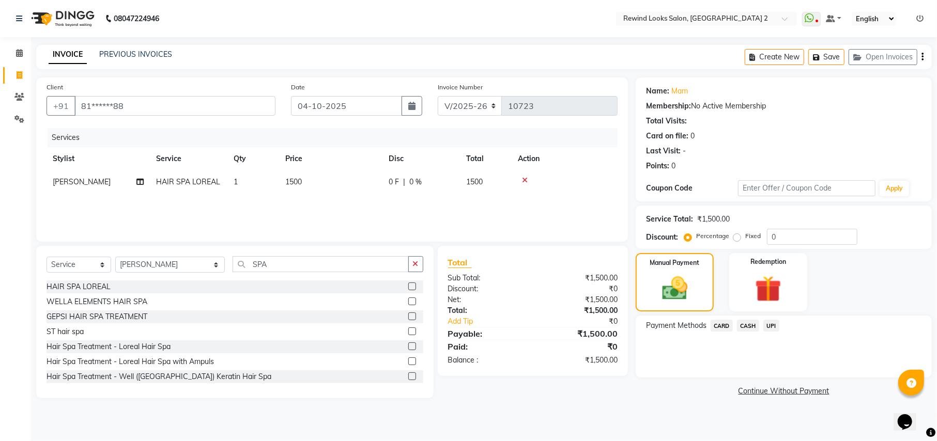
click at [768, 325] on span "UPI" at bounding box center [772, 326] width 16 height 12
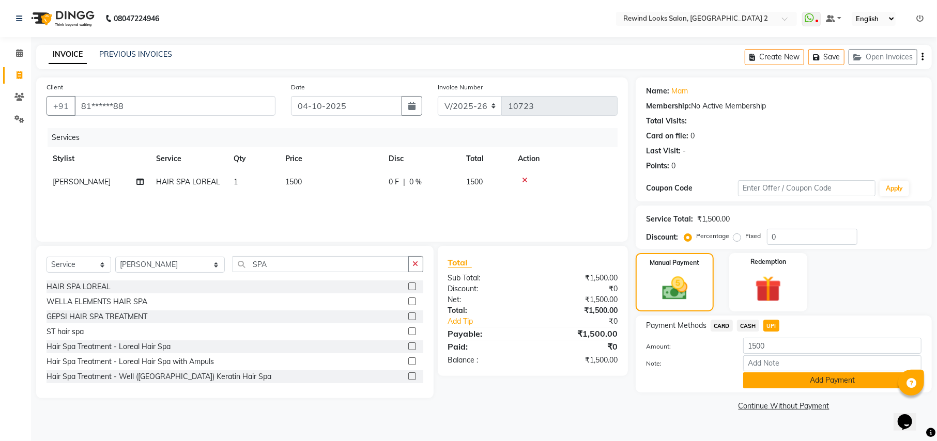
click at [782, 381] on button "Add Payment" at bounding box center [832, 381] width 178 height 16
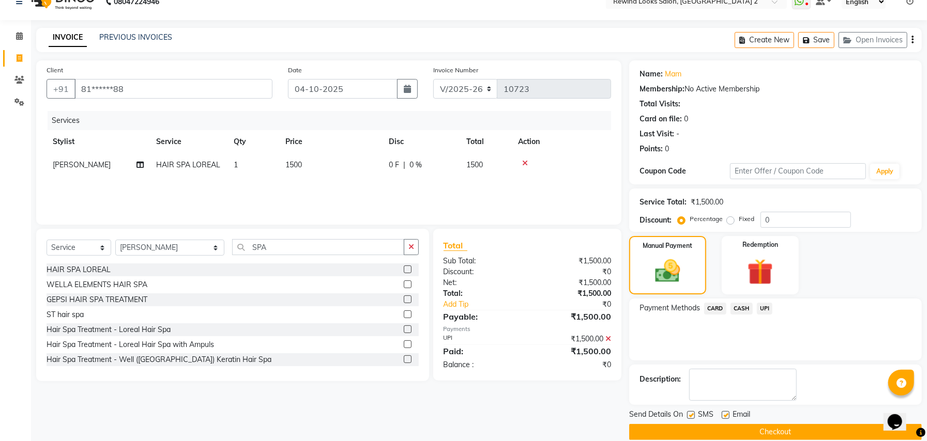
scroll to position [32, 0]
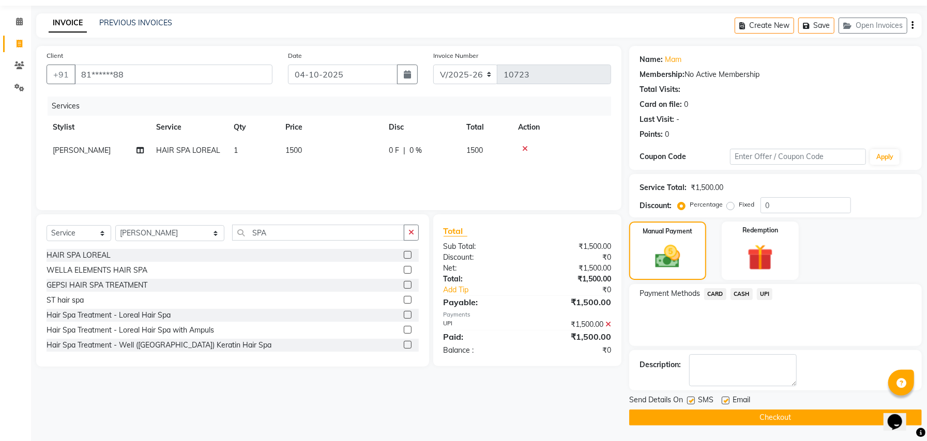
click at [640, 416] on button "Checkout" at bounding box center [775, 418] width 293 height 16
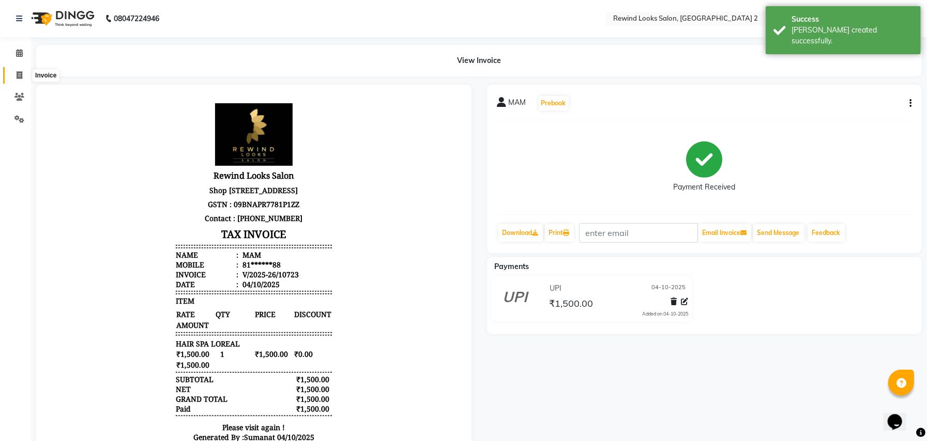
click at [17, 72] on icon at bounding box center [20, 75] width 6 height 8
select select "service"
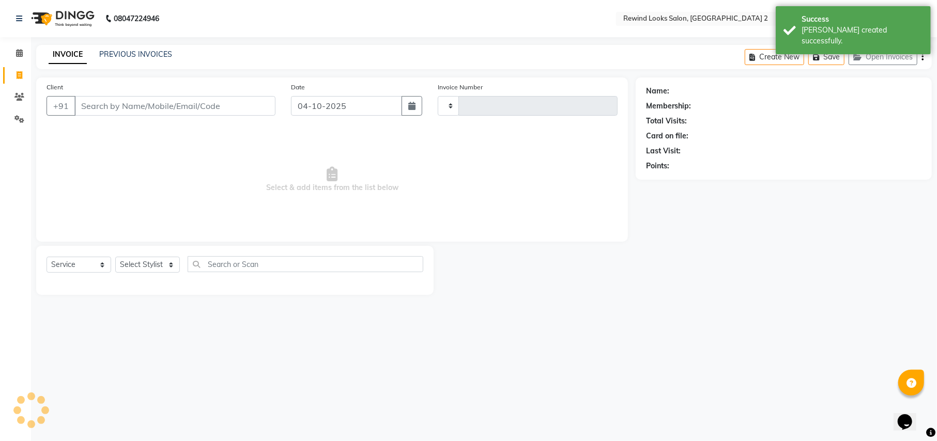
type input "10724"
select select "4640"
type input "882"
select select "27076"
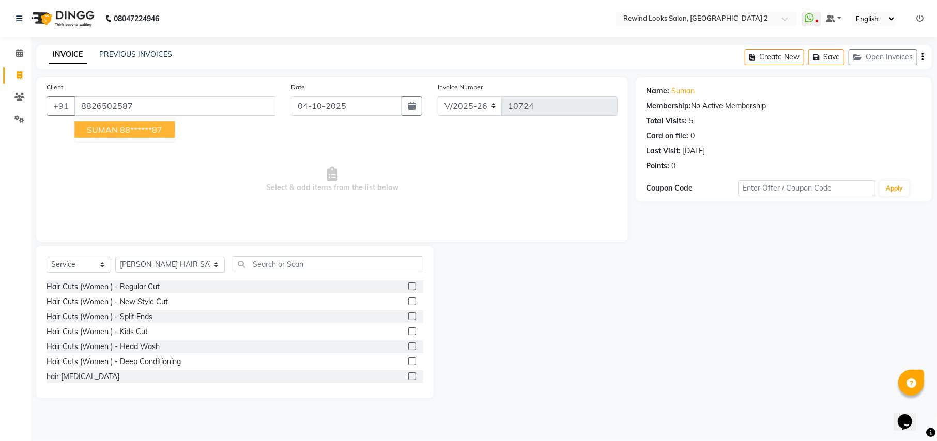
click at [114, 133] on span "SUMAN" at bounding box center [102, 130] width 31 height 10
type input "88******87"
click at [141, 265] on select "Select Stylist [PERSON_NAME] aayat ADMIN Alfad hair Casa Ali Hair [PERSON_NAME]…" at bounding box center [170, 265] width 110 height 16
select select "47351"
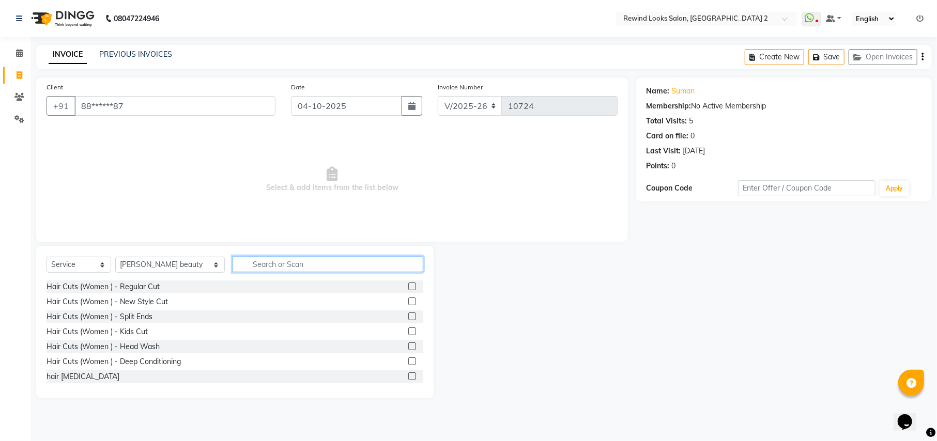
click at [319, 272] on input "text" at bounding box center [328, 264] width 190 height 16
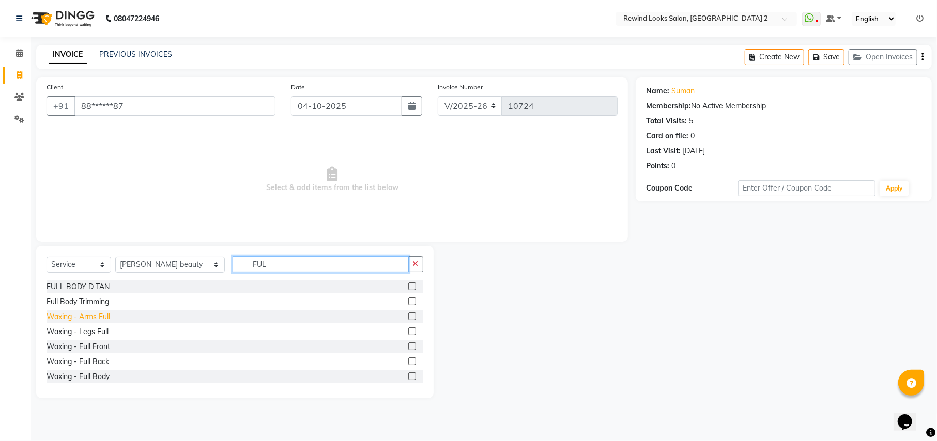
type input "FUL"
click at [77, 322] on div "Waxing - Arms Full" at bounding box center [79, 317] width 64 height 11
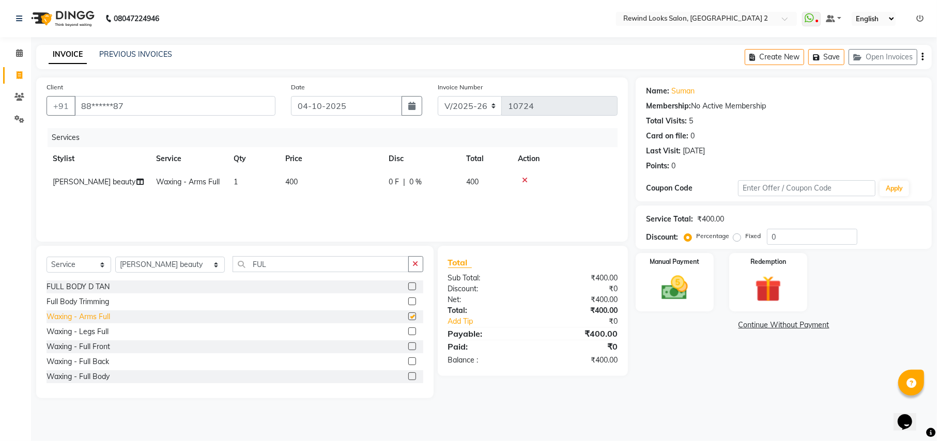
checkbox input "false"
click at [73, 337] on div "Waxing - Legs Full" at bounding box center [78, 332] width 62 height 11
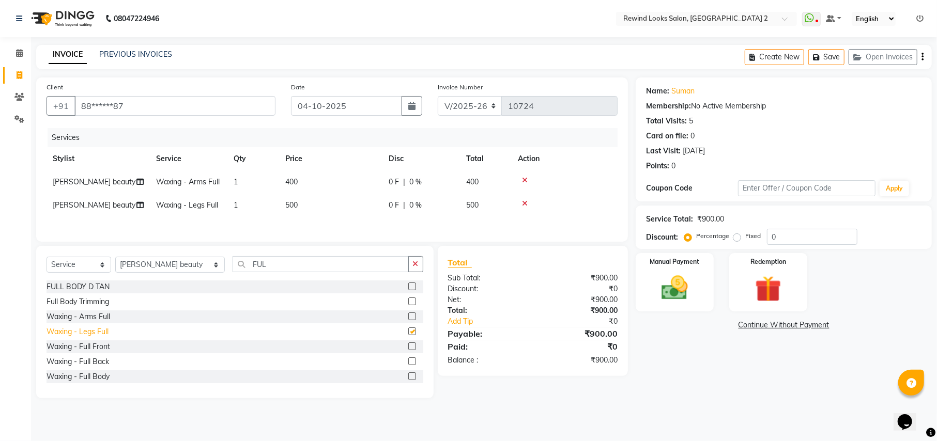
checkbox input "false"
click at [291, 185] on span "400" at bounding box center [291, 181] width 12 height 9
select select "47351"
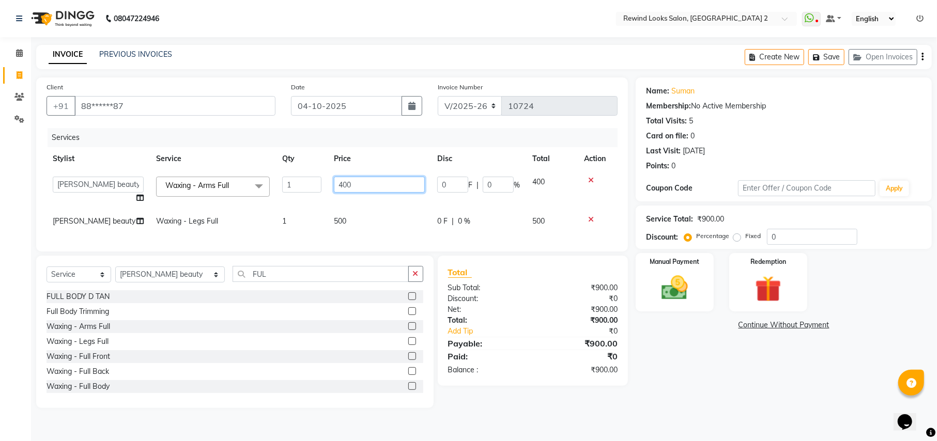
click at [346, 187] on input "400" at bounding box center [379, 185] width 91 height 16
click at [342, 187] on input "400" at bounding box center [379, 185] width 91 height 16
type input "700"
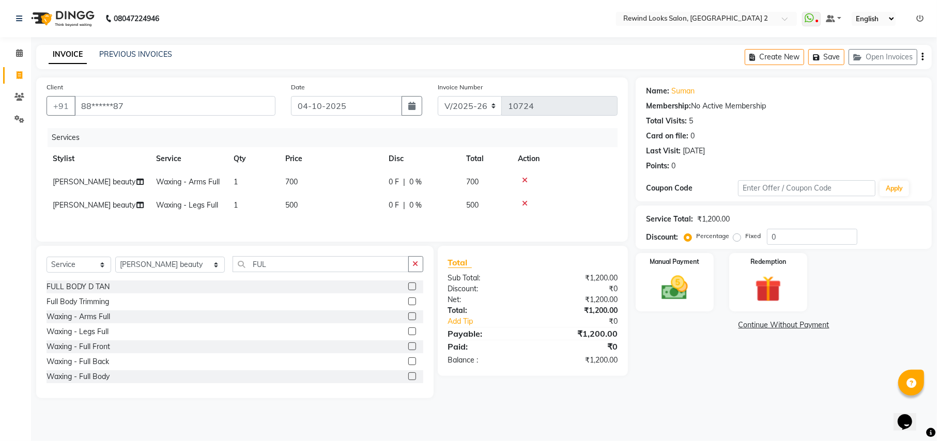
click at [338, 217] on div "Services Stylist Service Qty Price Disc Total Action [PERSON_NAME] beauty Waxin…" at bounding box center [332, 179] width 571 height 103
click at [291, 209] on span "500" at bounding box center [291, 205] width 12 height 9
select select "47351"
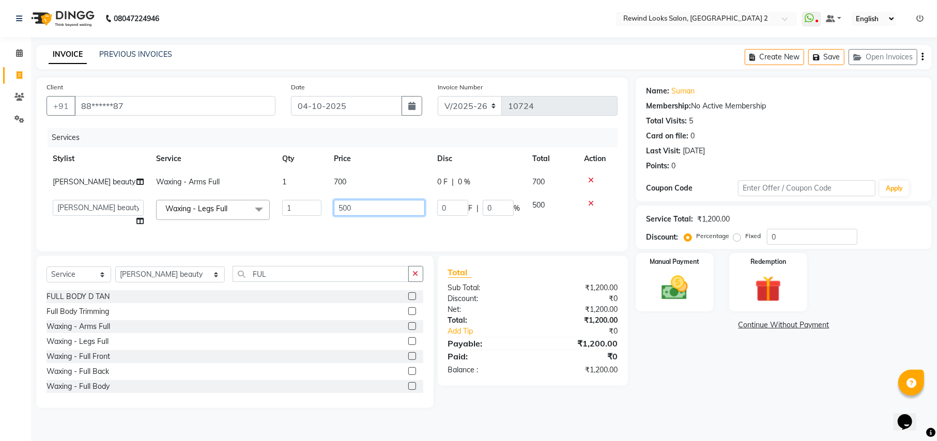
click at [342, 208] on input "500" at bounding box center [379, 208] width 91 height 16
type input "800"
click at [279, 276] on div "Select Service Product Membership Package Voucher Prepaid Gift Card Select Styl…" at bounding box center [235, 332] width 398 height 153
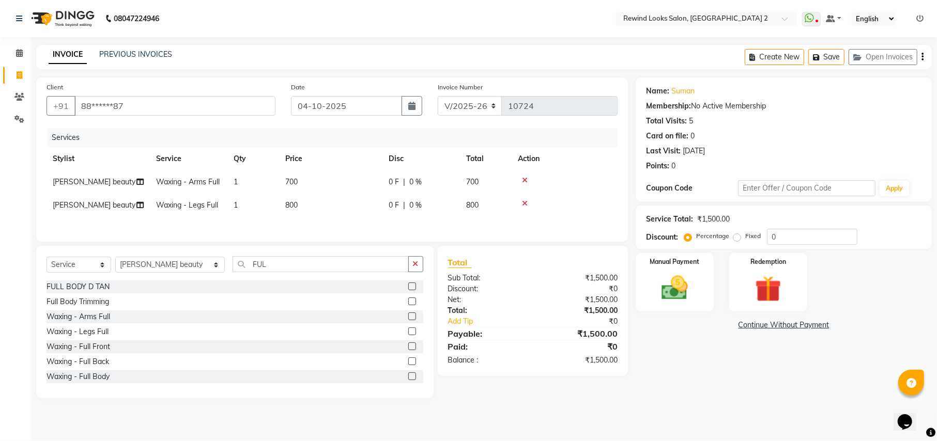
click at [289, 204] on span "800" at bounding box center [291, 205] width 12 height 9
select select "47351"
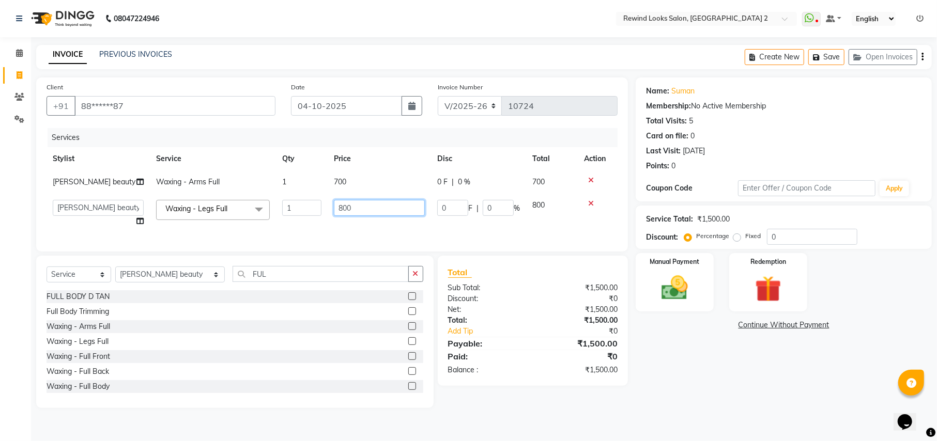
click at [342, 206] on input "800" at bounding box center [379, 208] width 91 height 16
type input "700"
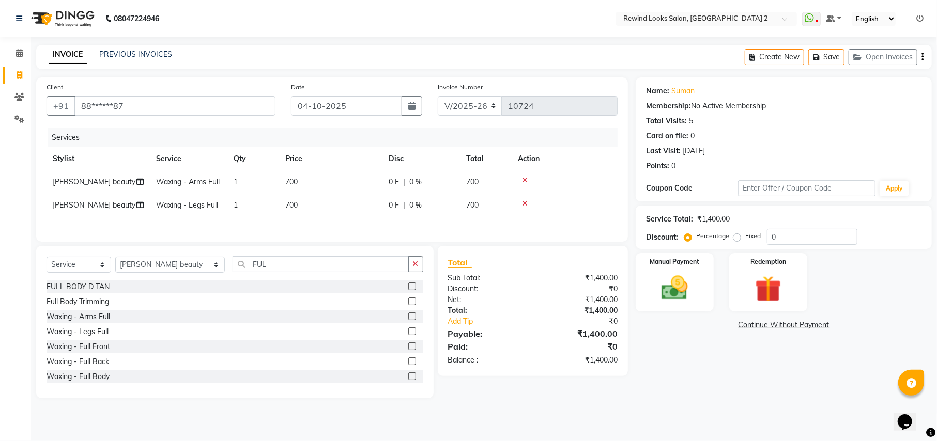
click at [338, 179] on td "700" at bounding box center [330, 182] width 103 height 23
select select "47351"
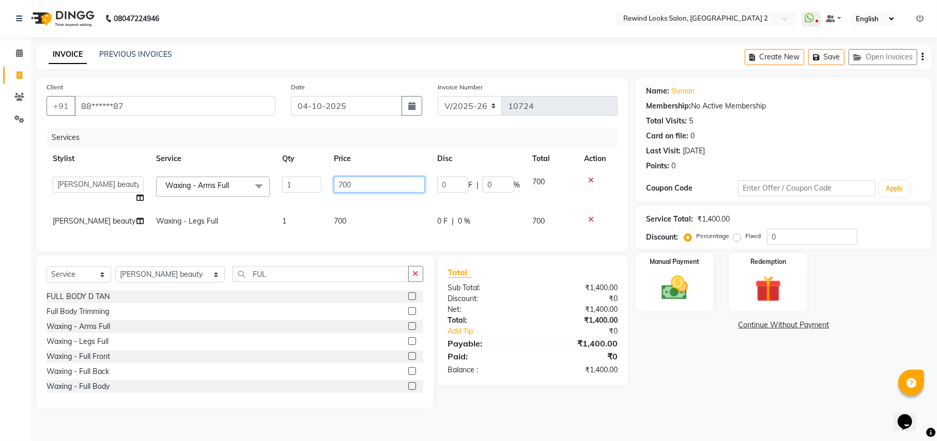
click at [342, 185] on input "700" at bounding box center [379, 185] width 91 height 16
type input "600"
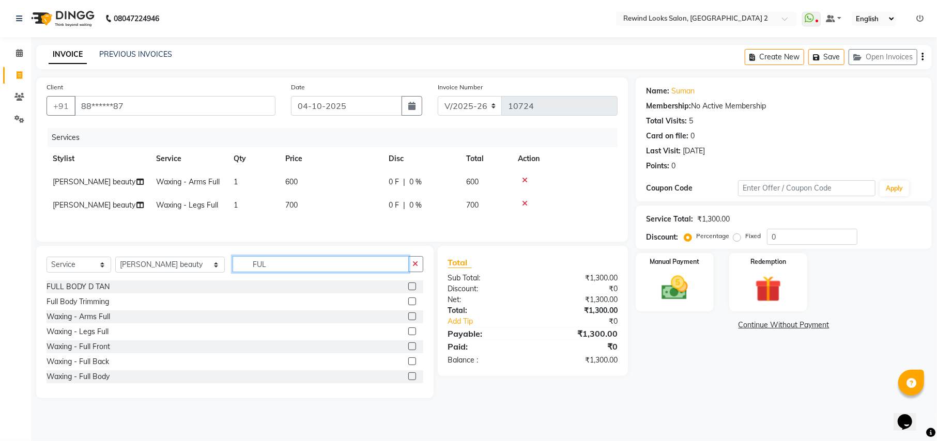
click at [233, 288] on div "Select Service Product Membership Package Voucher Prepaid Gift Card Select Styl…" at bounding box center [235, 322] width 398 height 153
click at [233, 288] on div "FULL BODY D TAN" at bounding box center [235, 287] width 377 height 13
click at [233, 271] on input "FUL" at bounding box center [321, 264] width 176 height 16
type input "THR"
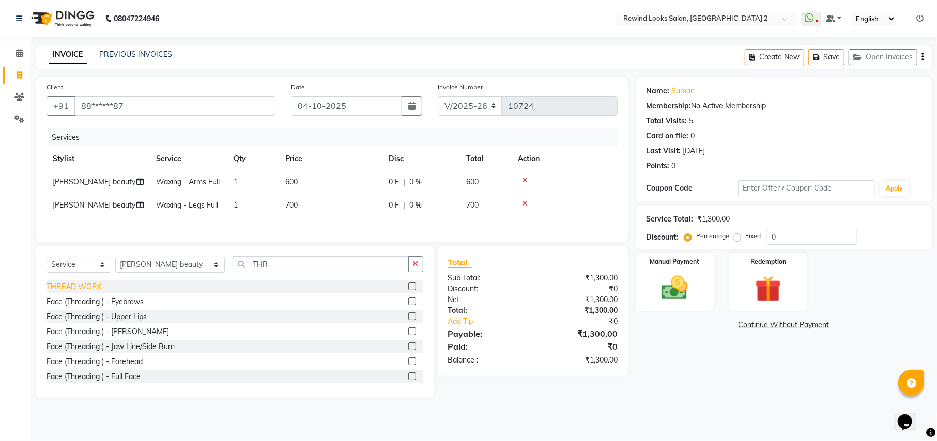
click at [53, 292] on div "THREAD WORK" at bounding box center [74, 287] width 55 height 11
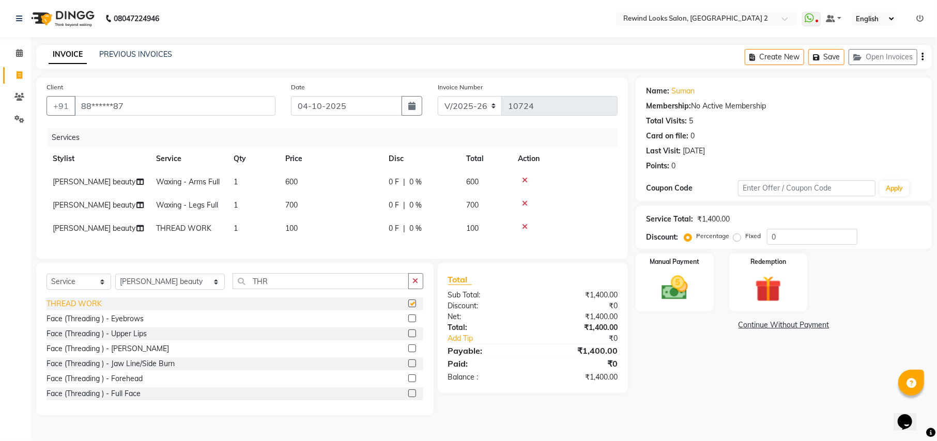
checkbox input "false"
click at [662, 292] on img at bounding box center [674, 288] width 44 height 32
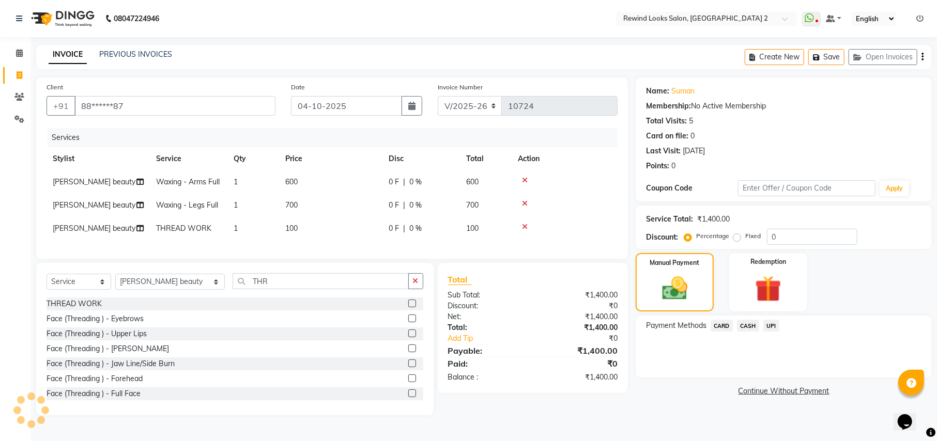
click at [745, 321] on span "CASH" at bounding box center [748, 326] width 22 height 12
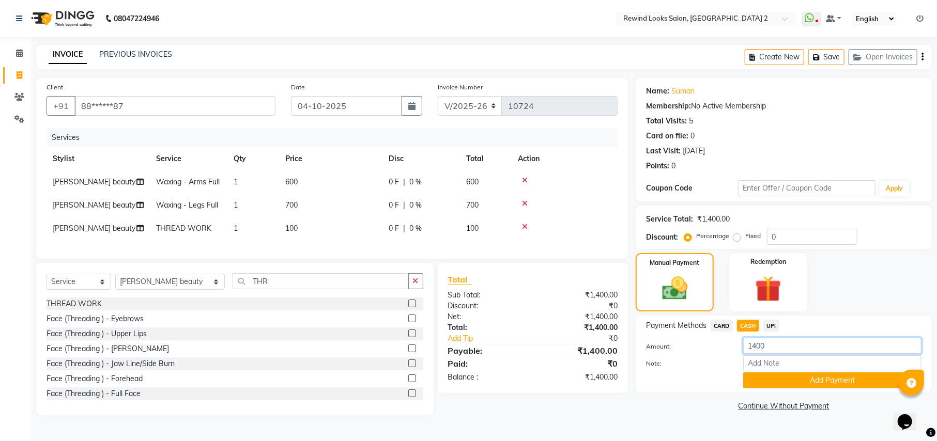
click at [786, 344] on input "1400" at bounding box center [832, 346] width 178 height 16
type input "1000"
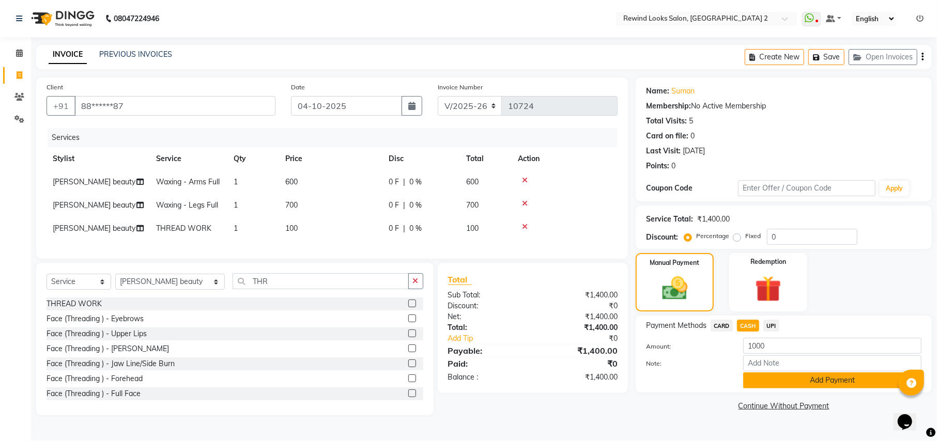
click at [780, 383] on button "Add Payment" at bounding box center [832, 381] width 178 height 16
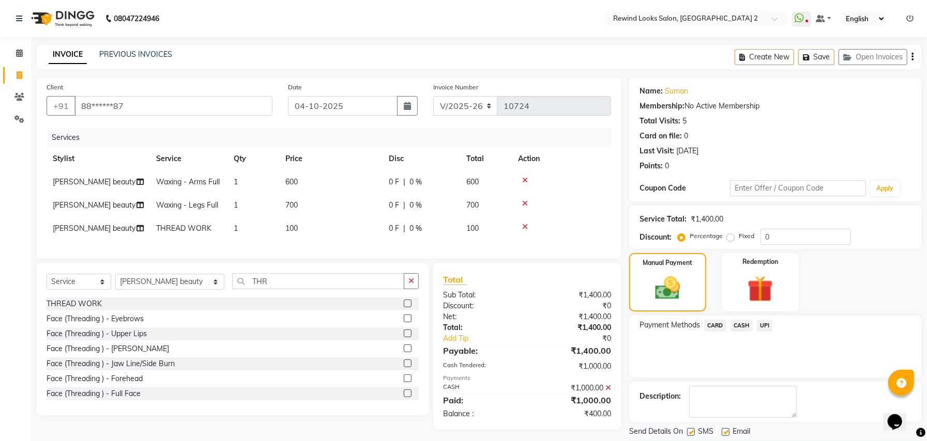
click at [764, 326] on span "UPI" at bounding box center [765, 326] width 16 height 12
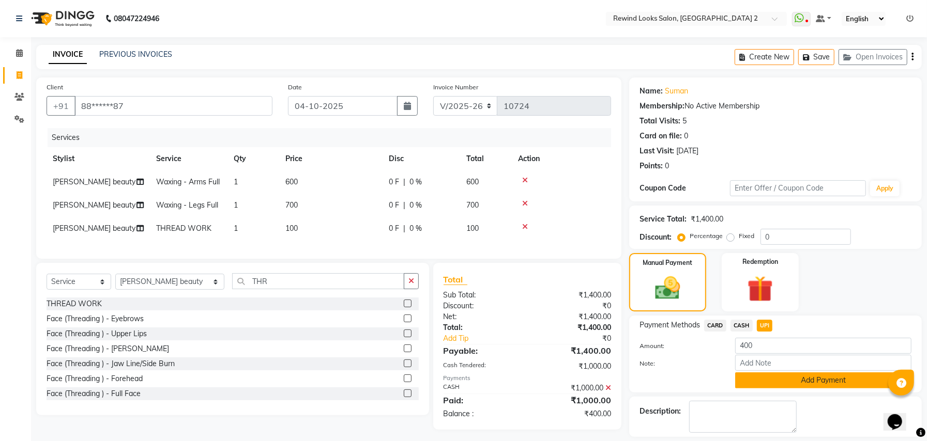
click at [833, 382] on button "Add Payment" at bounding box center [823, 381] width 176 height 16
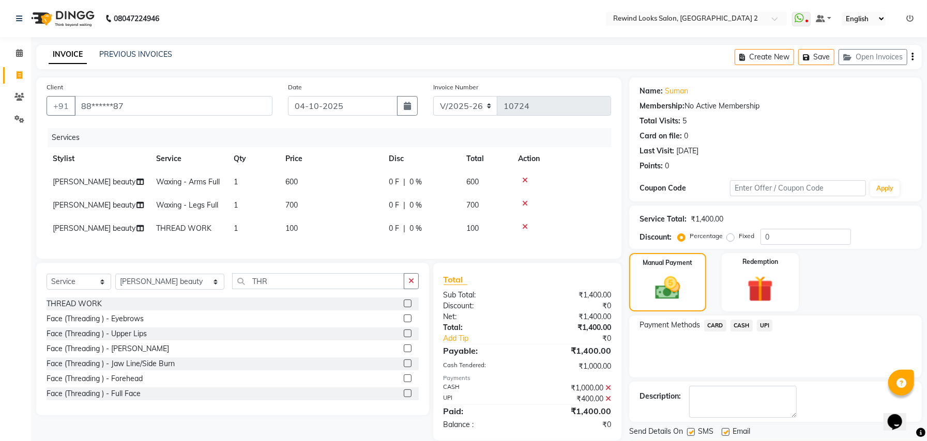
drag, startPoint x: 932, startPoint y: 405, endPoint x: 29, endPoint y: 7, distance: 986.2
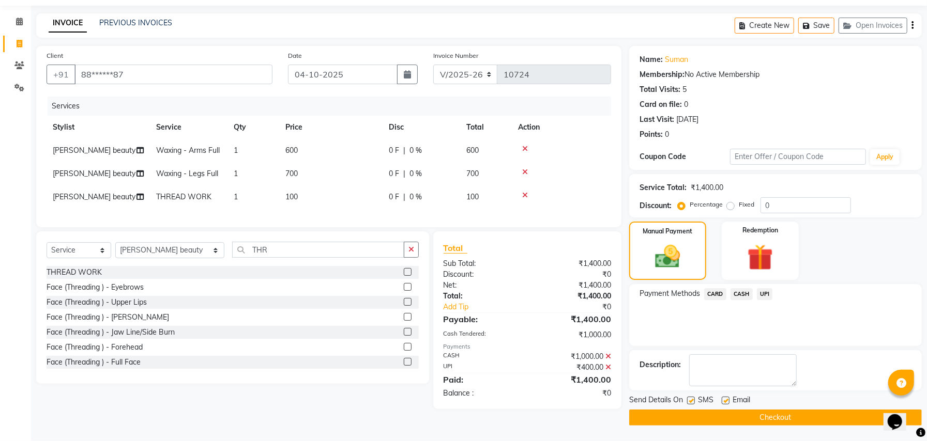
click at [638, 417] on button "Checkout" at bounding box center [775, 418] width 293 height 16
